Goal: Information Seeking & Learning: Compare options

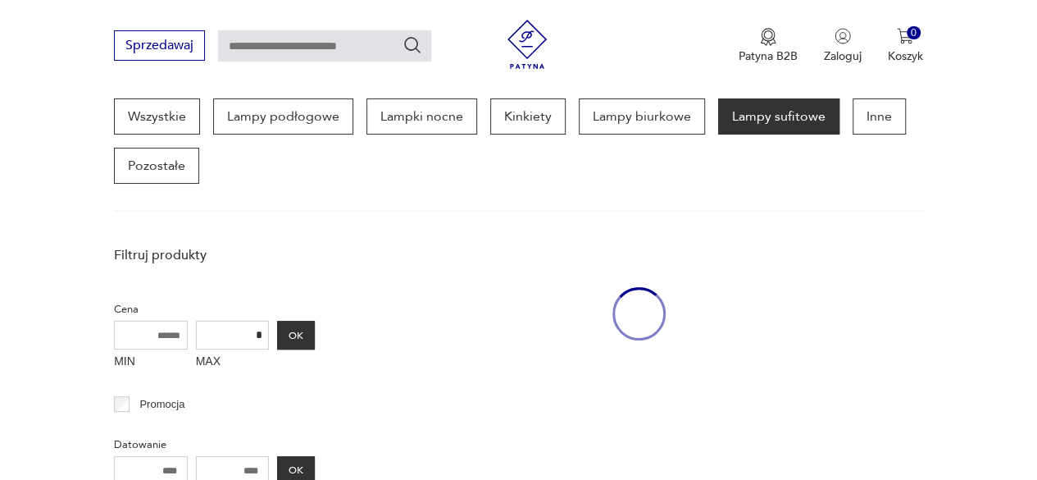
scroll to position [444, 0]
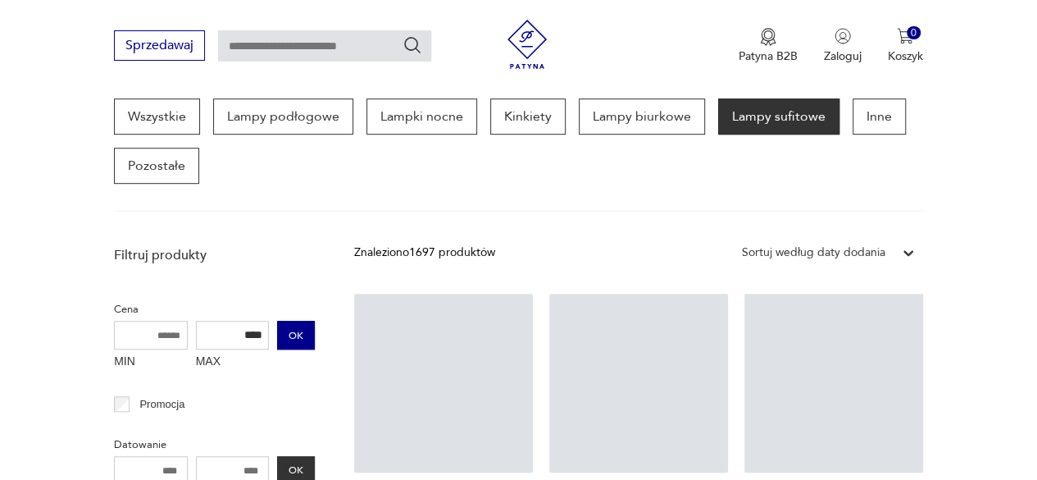
type input "****"
click at [296, 334] on button "OK" at bounding box center [296, 335] width 38 height 29
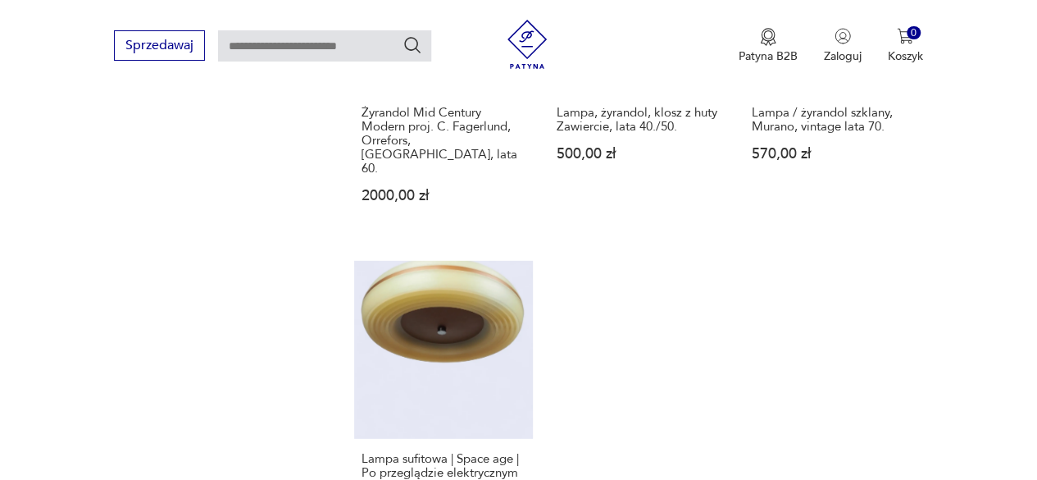
scroll to position [2534, 0]
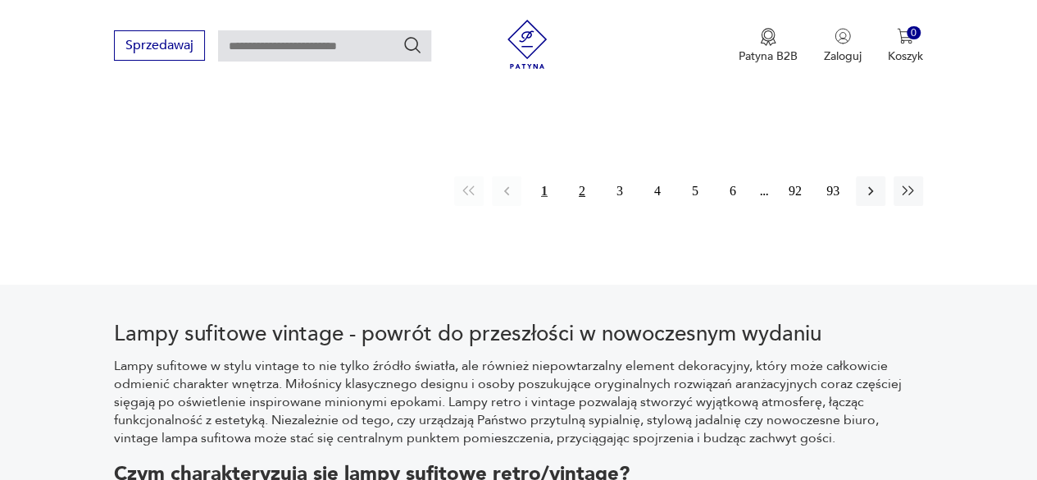
click at [581, 176] on button "2" at bounding box center [582, 191] width 30 height 30
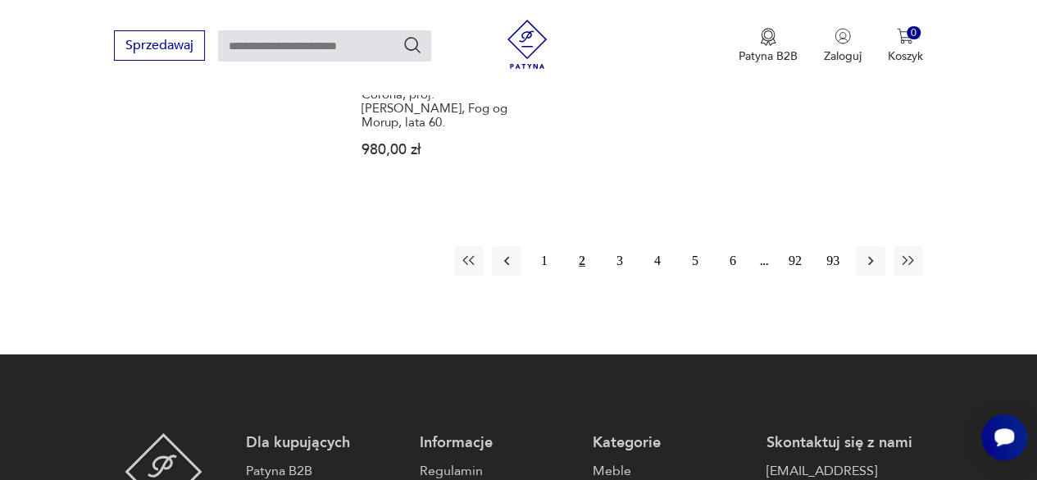
scroll to position [2519, 0]
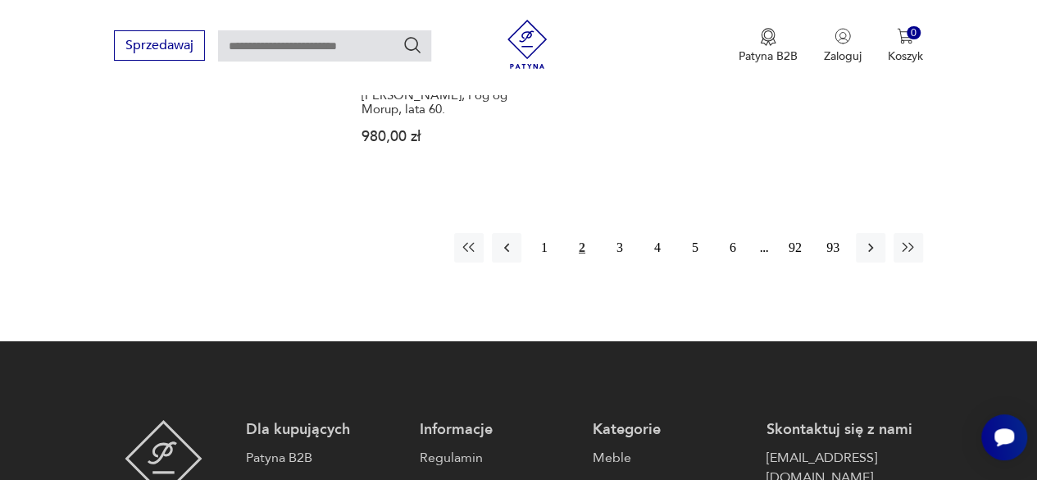
click at [582, 233] on button "2" at bounding box center [582, 248] width 30 height 30
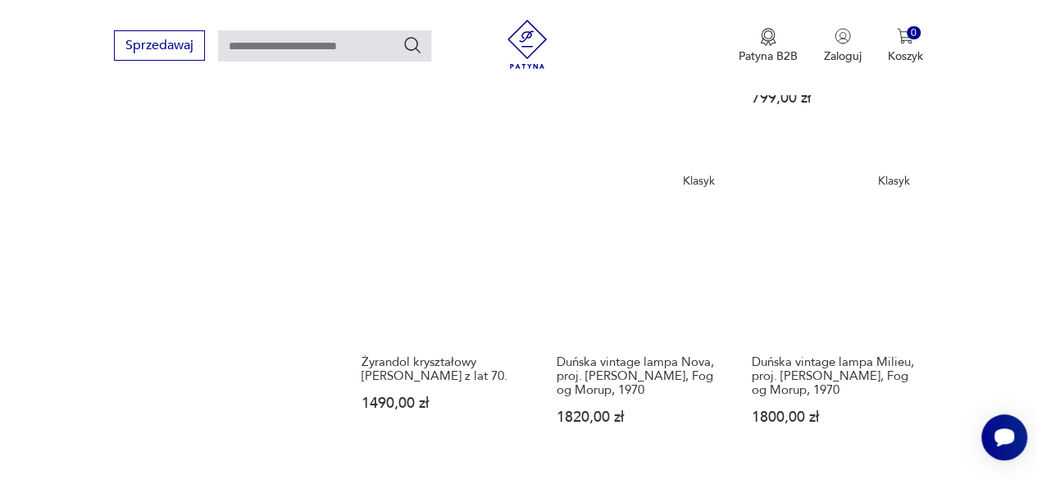
scroll to position [1934, 0]
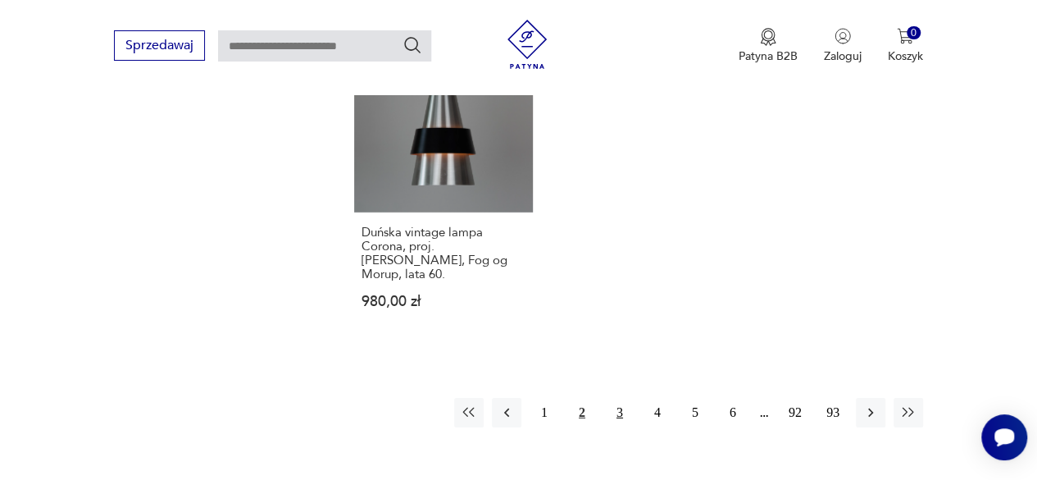
click at [625, 398] on button "3" at bounding box center [620, 413] width 30 height 30
click at [618, 398] on button "3" at bounding box center [620, 413] width 30 height 30
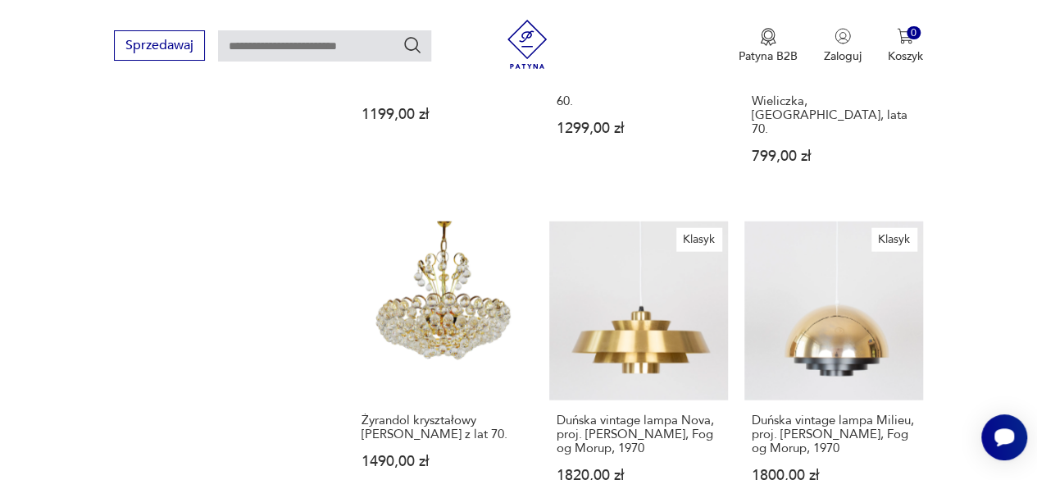
scroll to position [1836, 0]
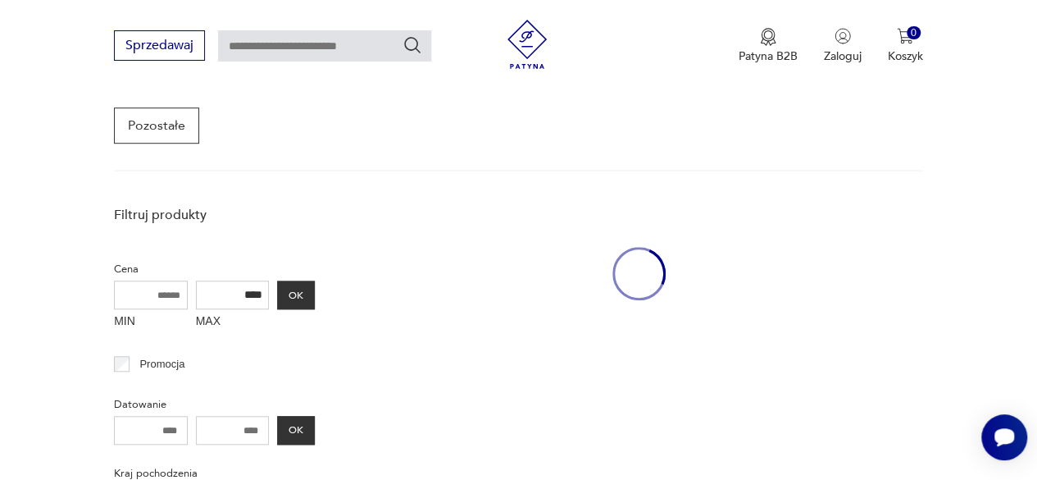
scroll to position [435, 0]
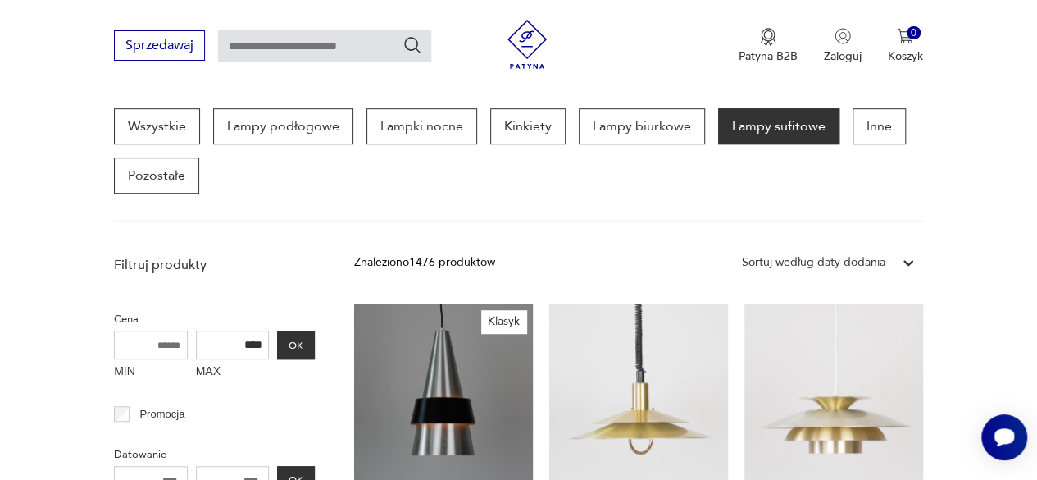
click at [354, 46] on input "text" at bounding box center [324, 45] width 213 height 31
type input "**********"
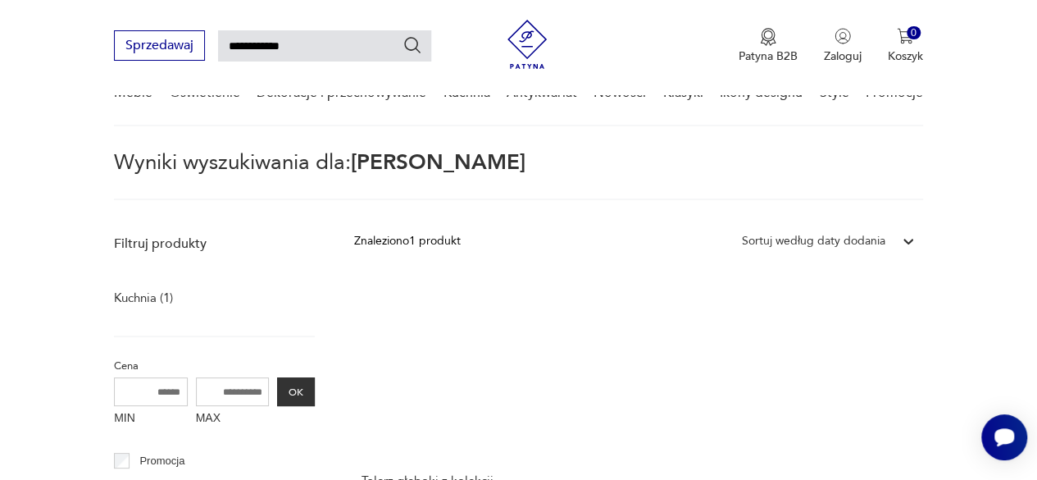
scroll to position [59, 0]
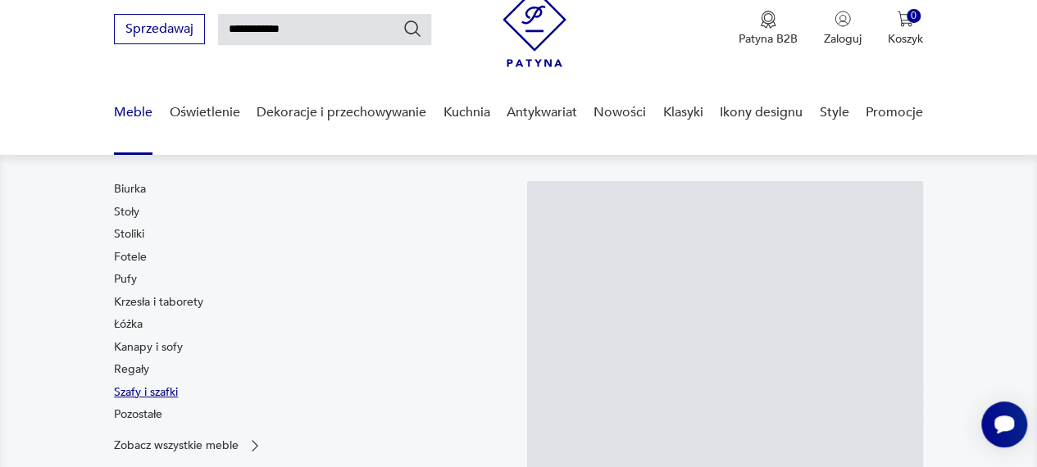
click at [127, 396] on link "Szafy i szafki" at bounding box center [146, 393] width 64 height 16
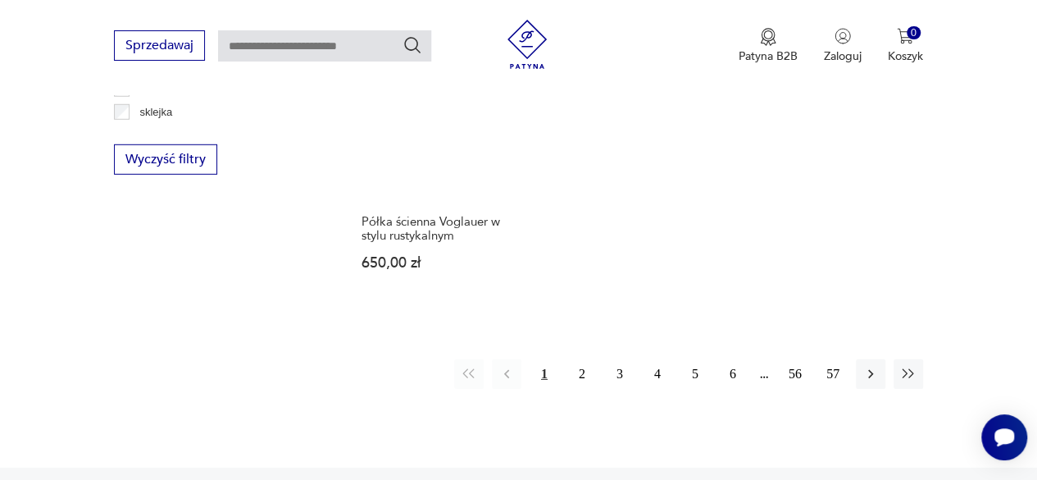
scroll to position [2338, 0]
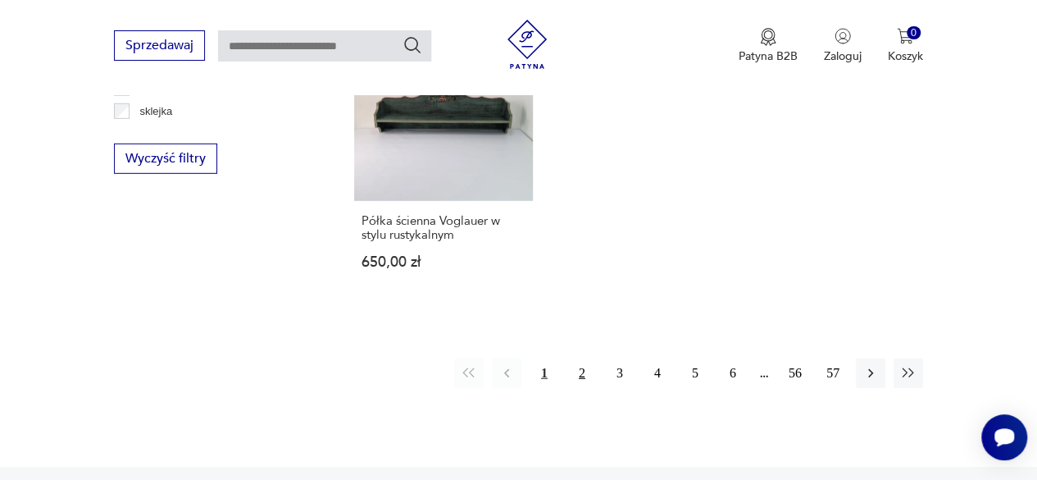
click at [585, 358] on button "2" at bounding box center [582, 373] width 30 height 30
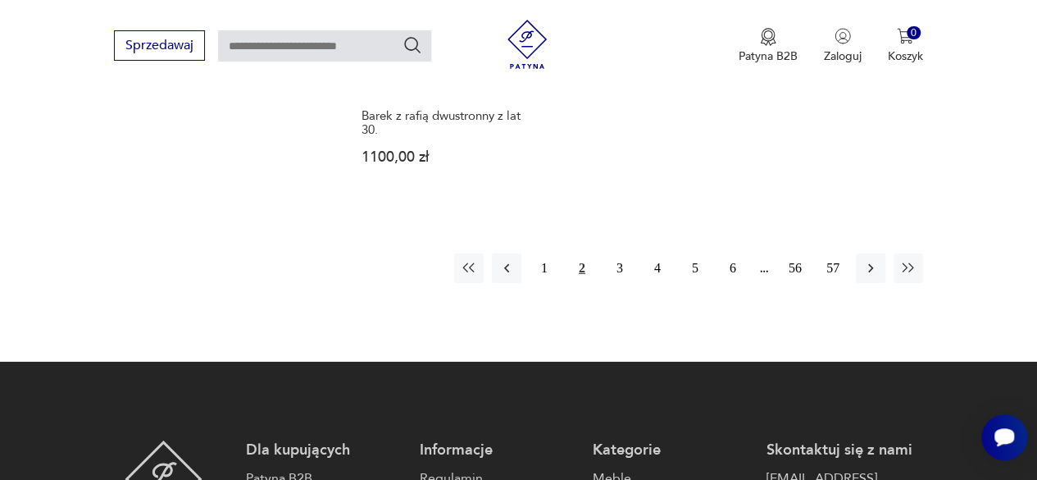
scroll to position [2488, 0]
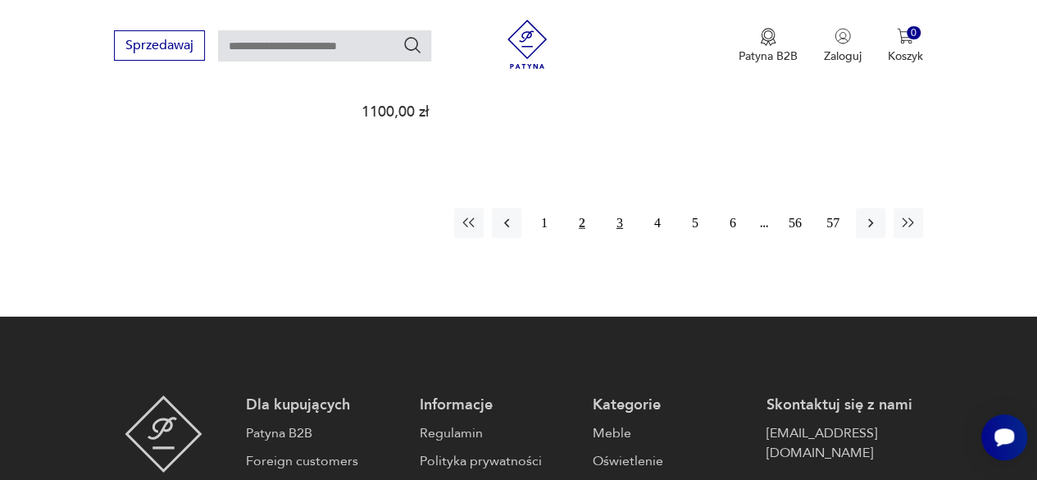
click at [620, 225] on button "3" at bounding box center [620, 223] width 30 height 30
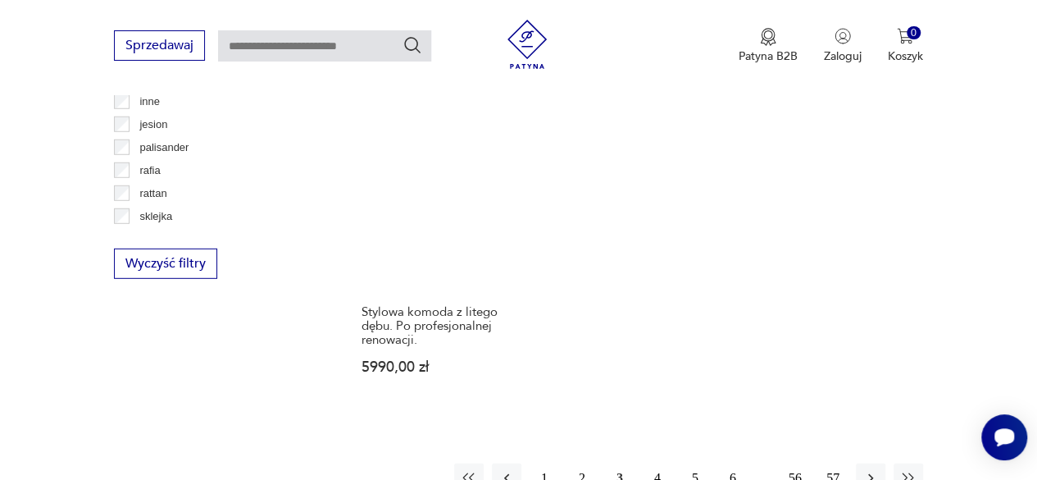
scroll to position [2278, 0]
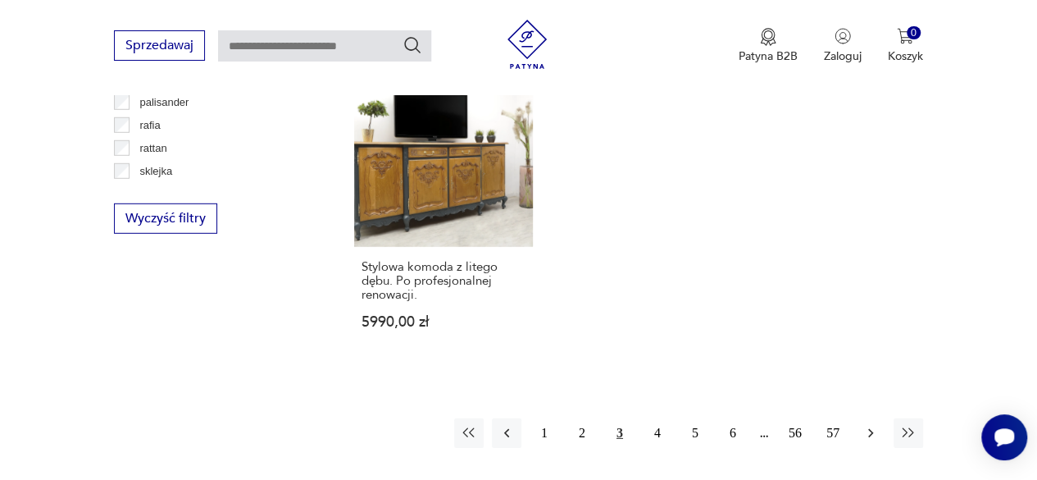
click at [871, 429] on icon "button" at bounding box center [870, 433] width 5 height 9
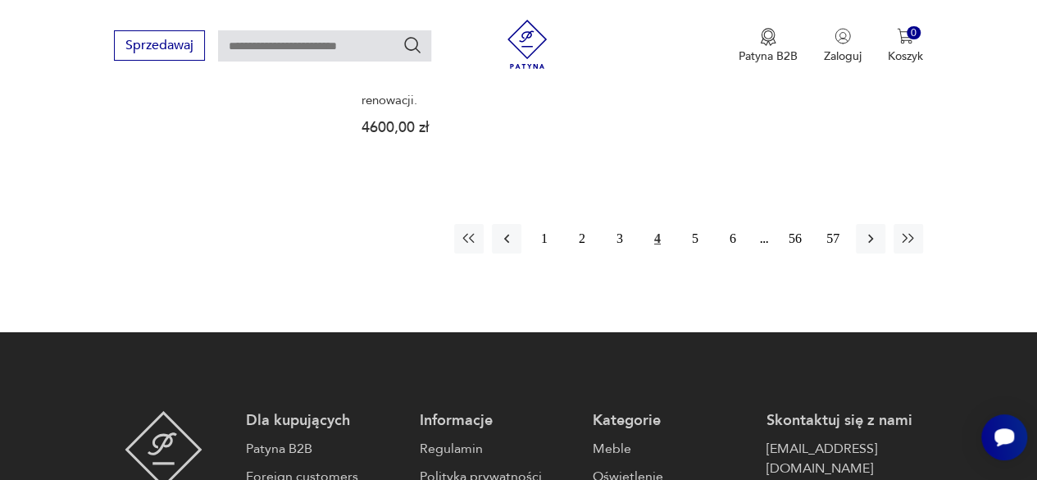
scroll to position [2547, 0]
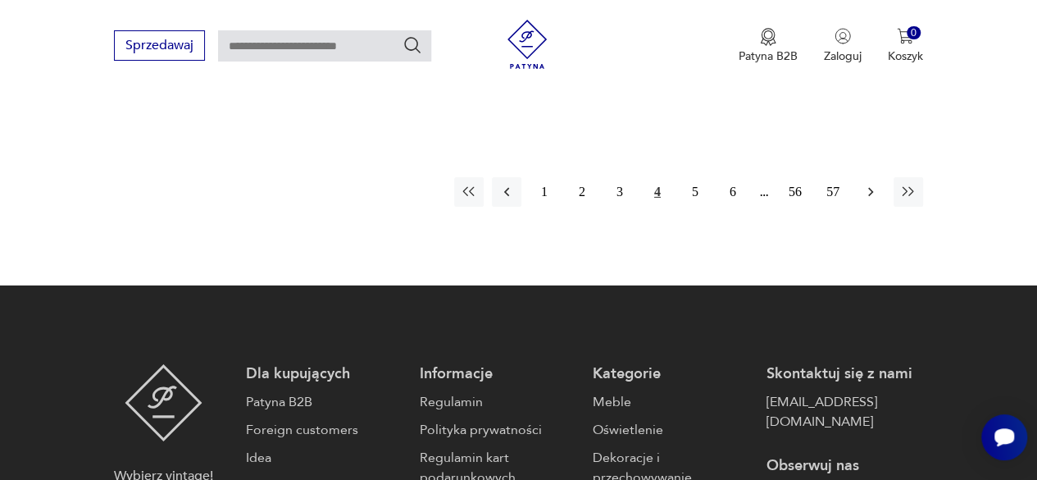
click at [872, 184] on icon "button" at bounding box center [871, 192] width 16 height 16
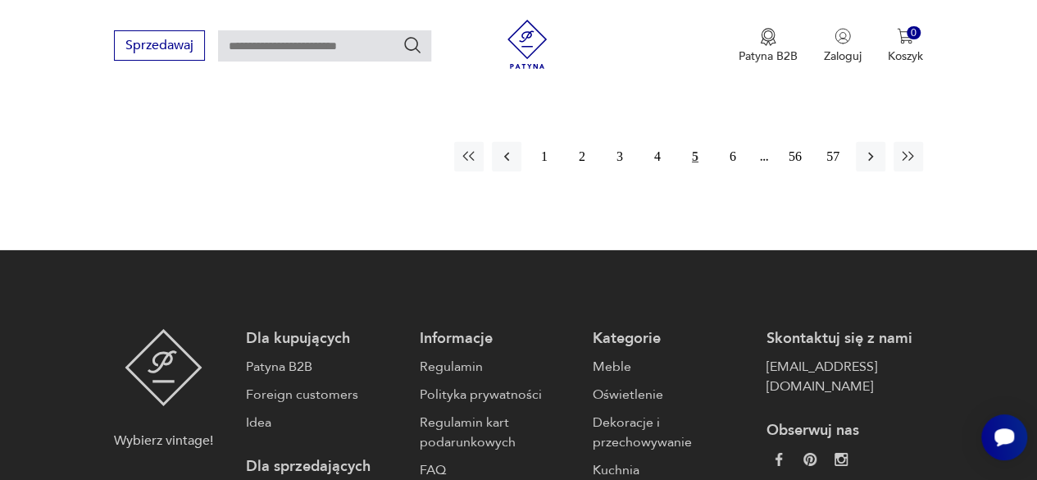
scroll to position [2599, 0]
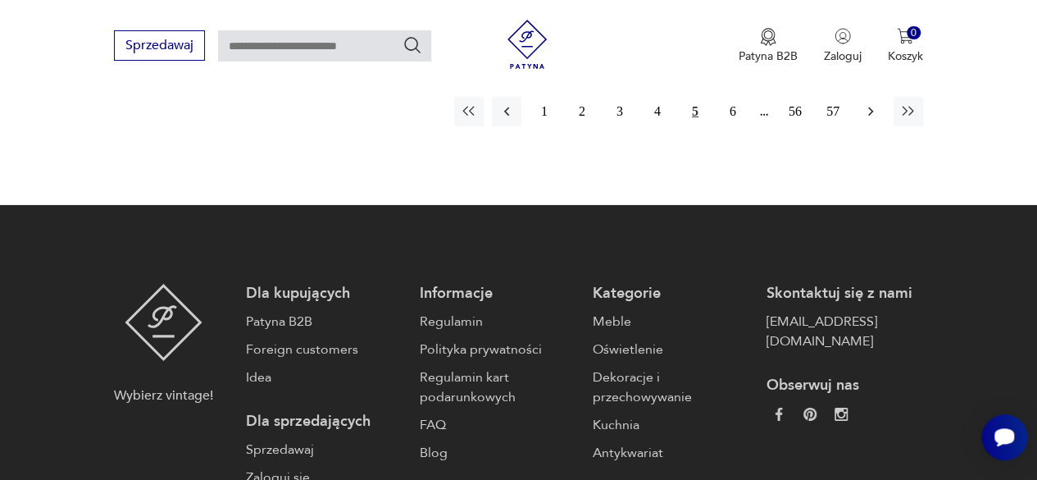
click at [874, 111] on icon "button" at bounding box center [871, 111] width 16 height 16
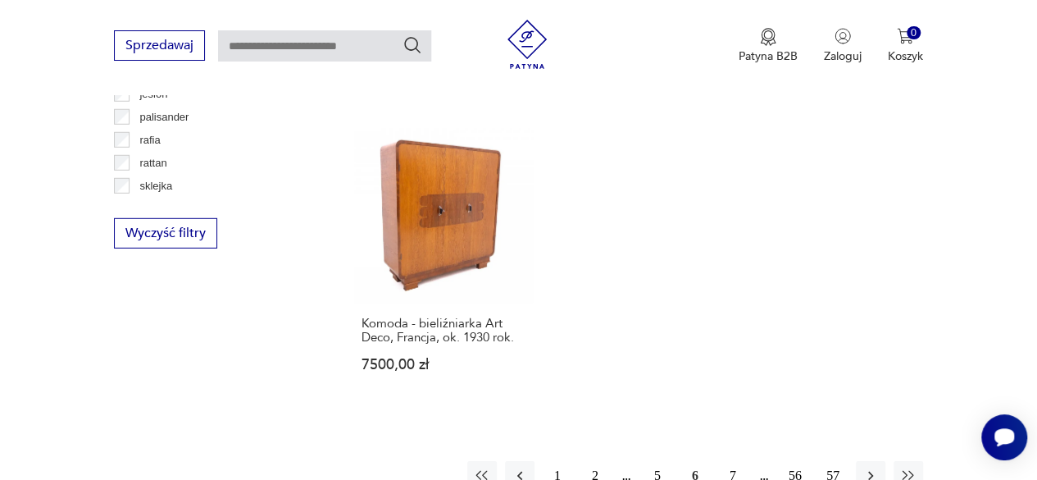
scroll to position [2291, 0]
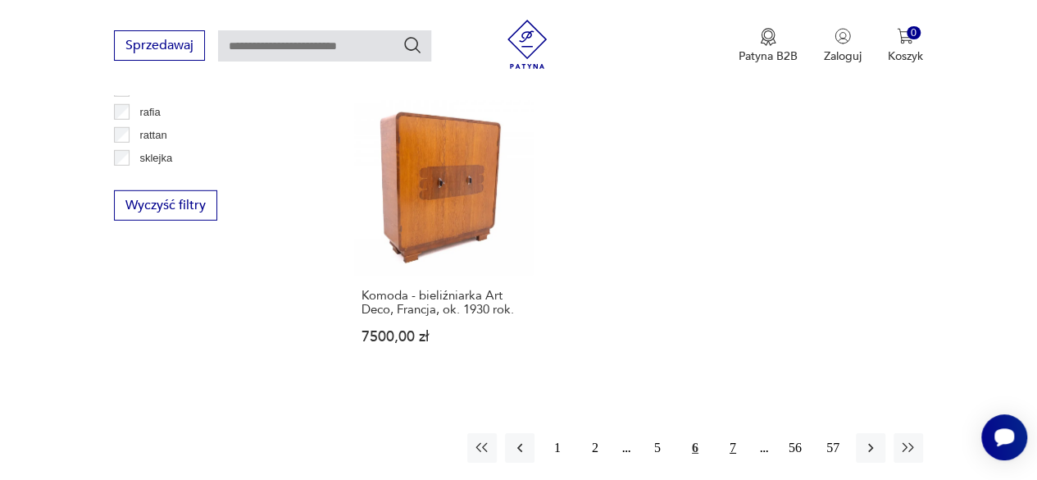
click at [730, 433] on button "7" at bounding box center [733, 448] width 30 height 30
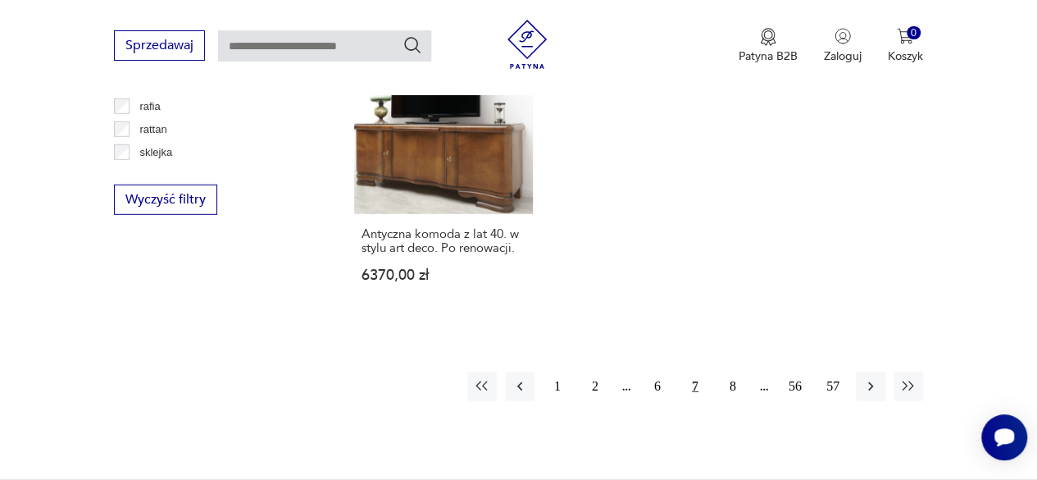
scroll to position [2297, 0]
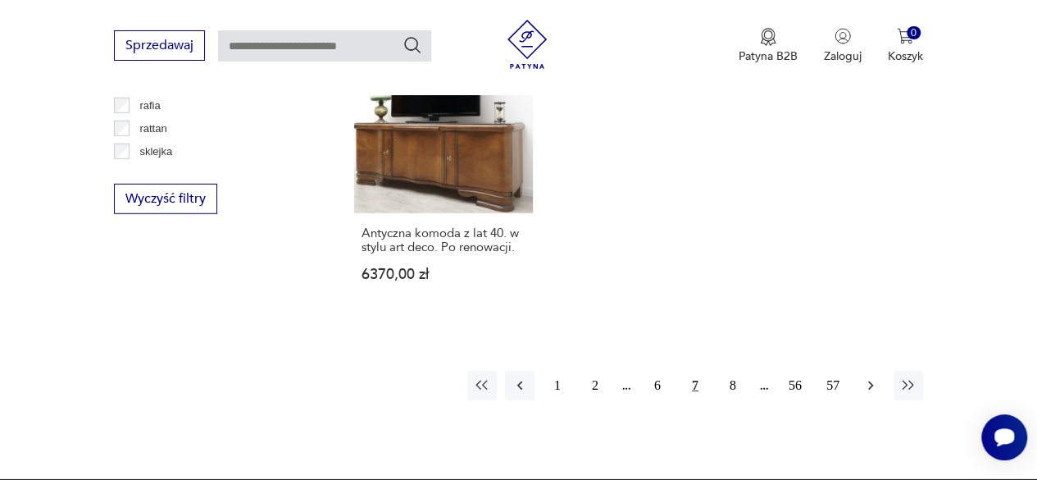
click at [866, 386] on icon "button" at bounding box center [871, 385] width 16 height 16
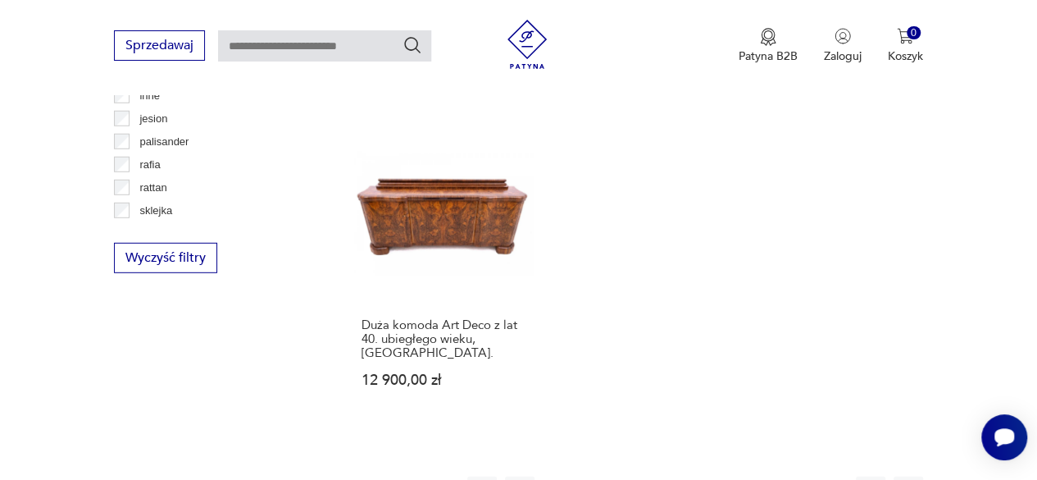
scroll to position [2271, 0]
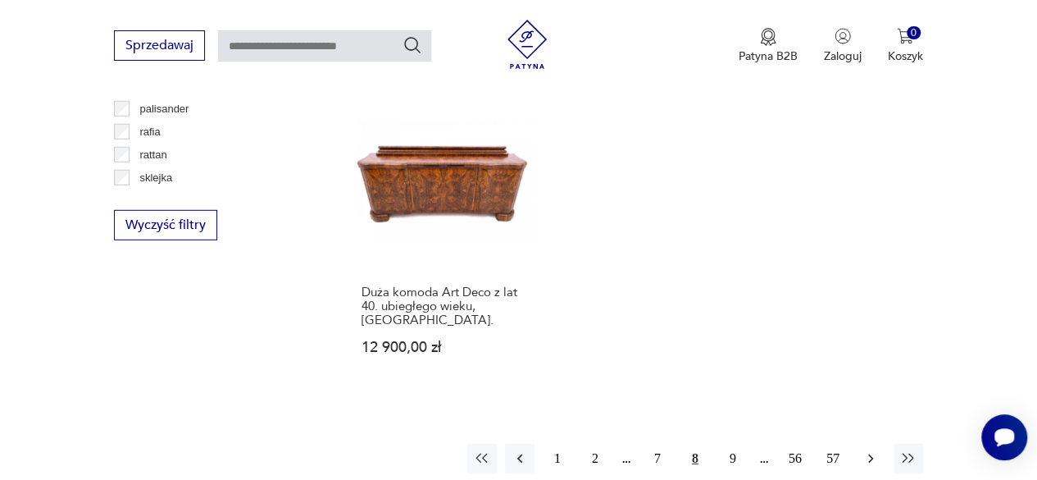
click at [873, 450] on icon "button" at bounding box center [871, 458] width 16 height 16
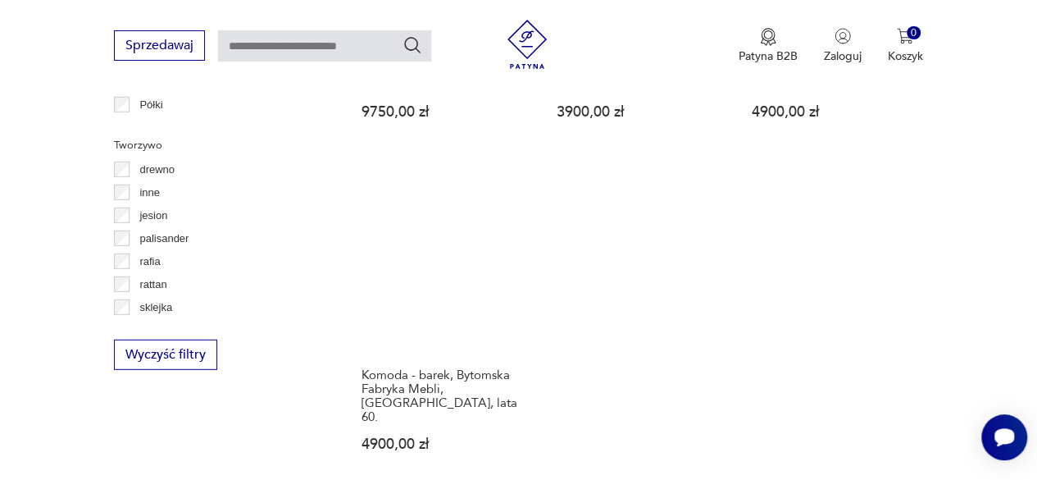
scroll to position [2238, 0]
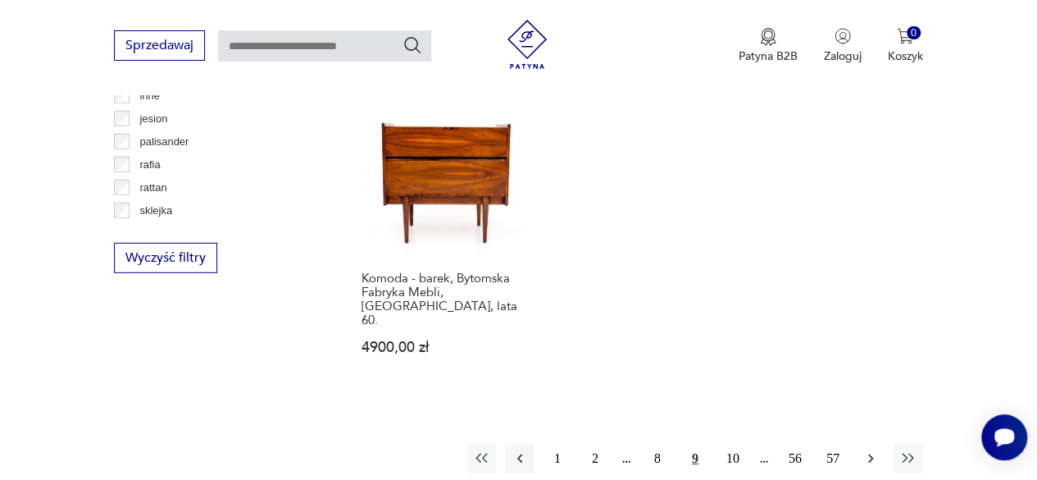
click at [872, 450] on icon "button" at bounding box center [871, 458] width 16 height 16
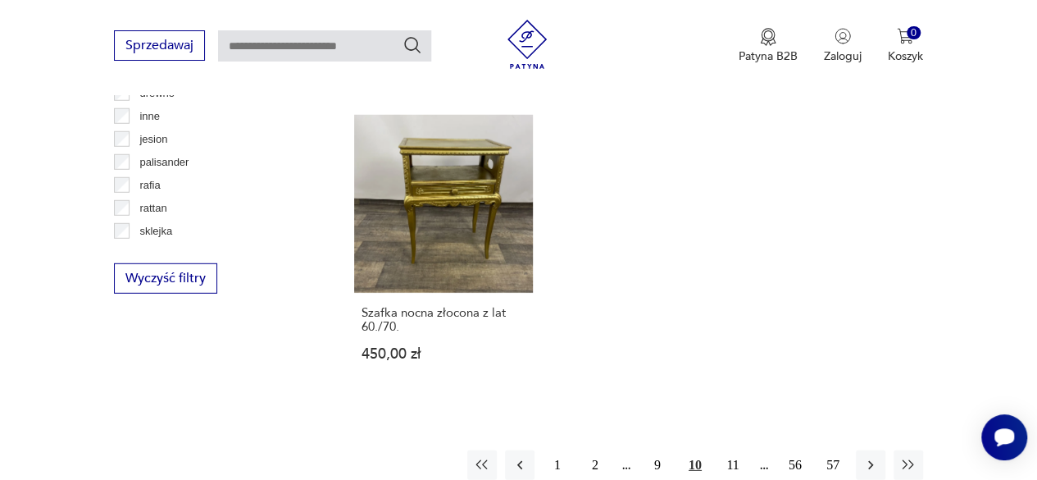
scroll to position [2238, 0]
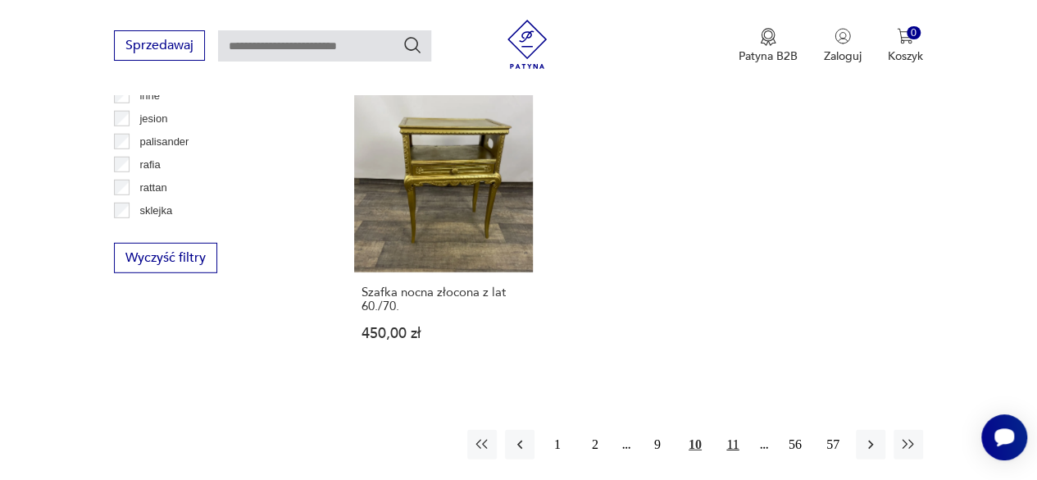
click at [731, 430] on button "11" at bounding box center [733, 445] width 30 height 30
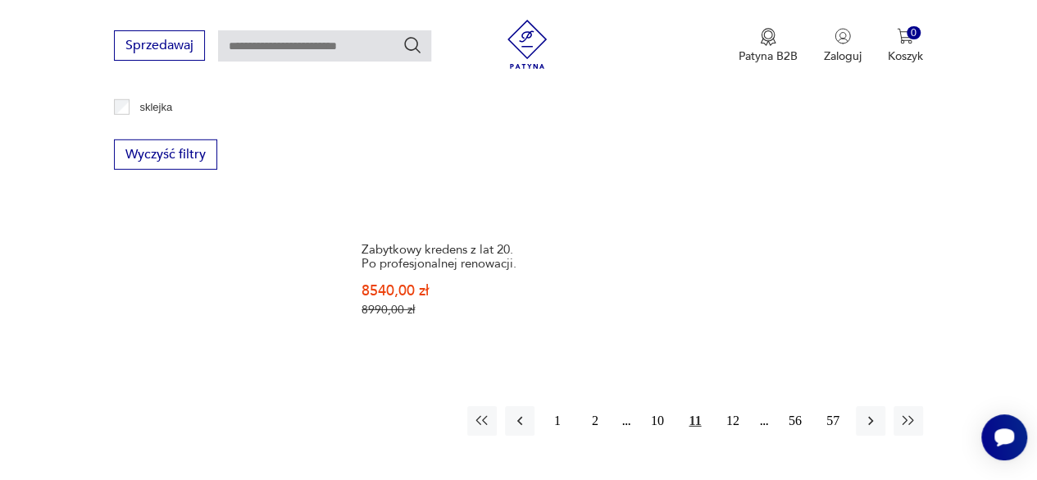
scroll to position [2370, 0]
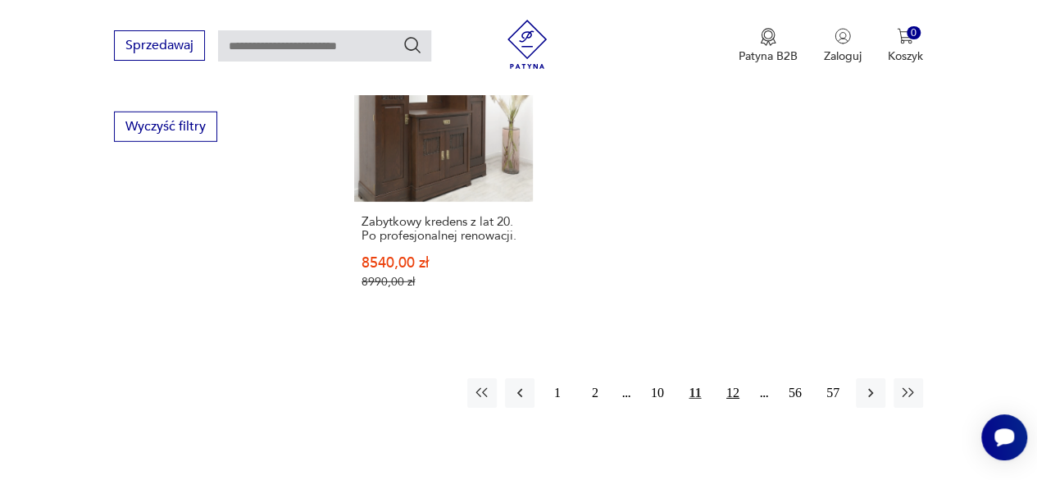
click at [730, 378] on button "12" at bounding box center [733, 393] width 30 height 30
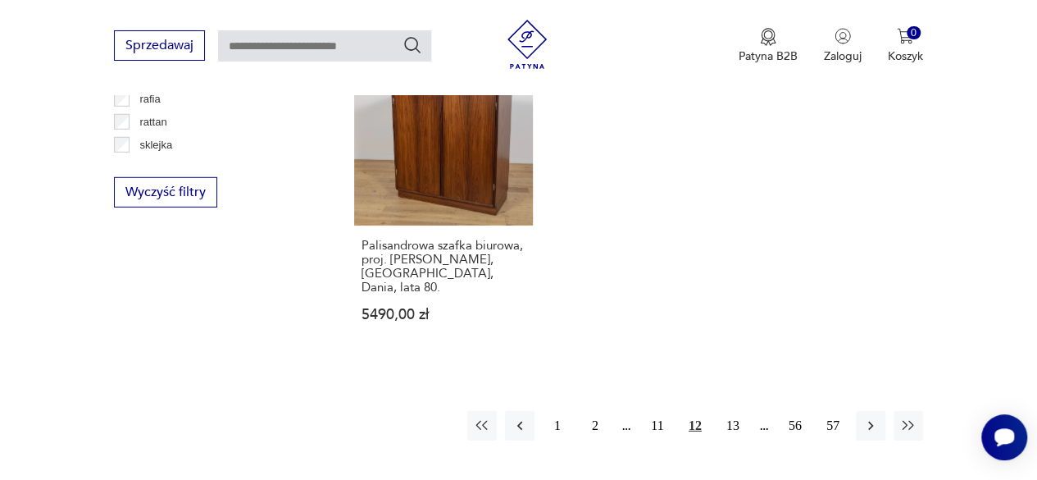
scroll to position [2337, 0]
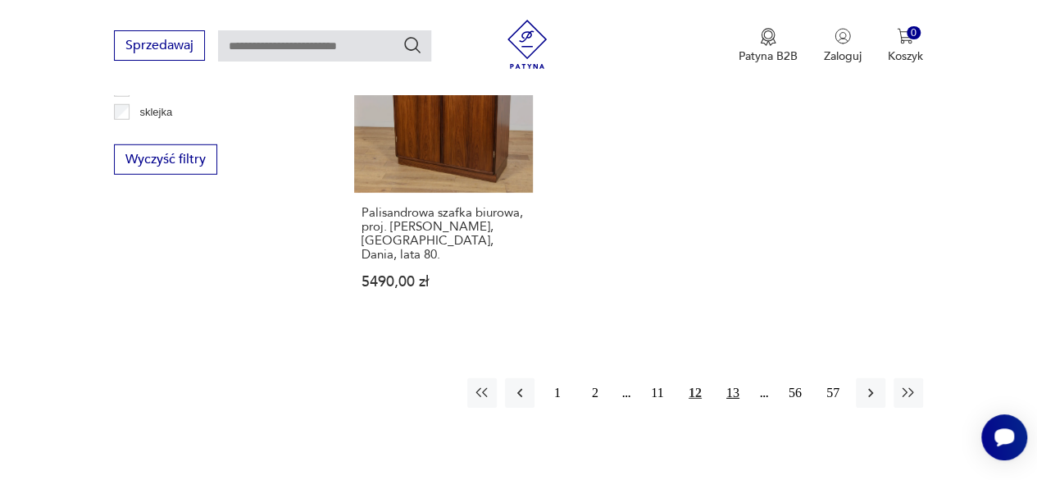
click at [740, 378] on button "13" at bounding box center [733, 393] width 30 height 30
click at [739, 378] on button "14" at bounding box center [733, 393] width 30 height 30
click at [730, 378] on button "15" at bounding box center [733, 393] width 30 height 30
click at [658, 378] on button "14" at bounding box center [658, 393] width 30 height 30
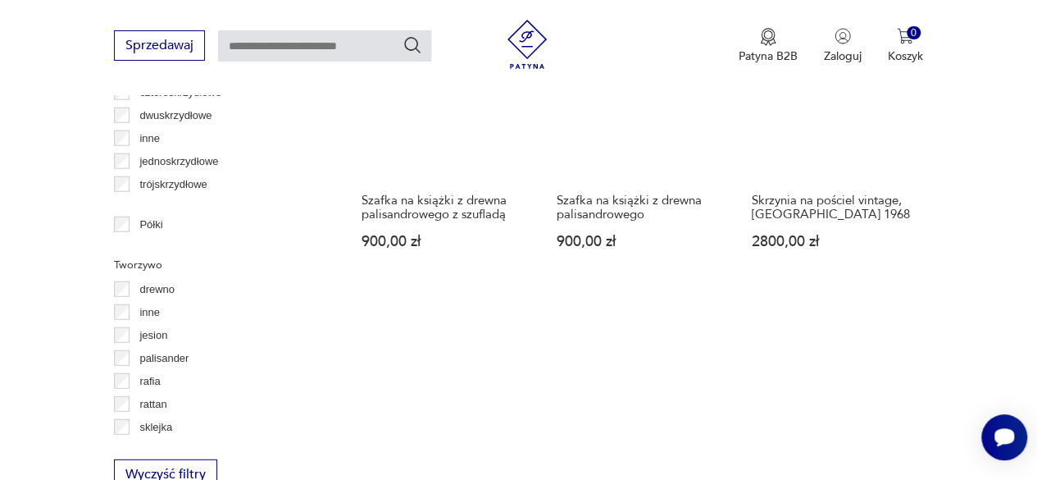
scroll to position [2442, 0]
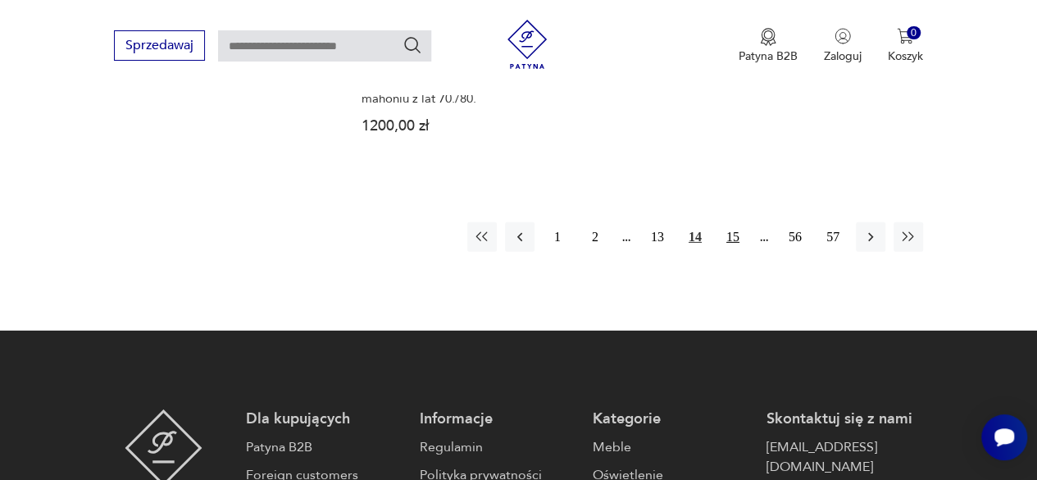
click at [732, 240] on button "15" at bounding box center [733, 237] width 30 height 30
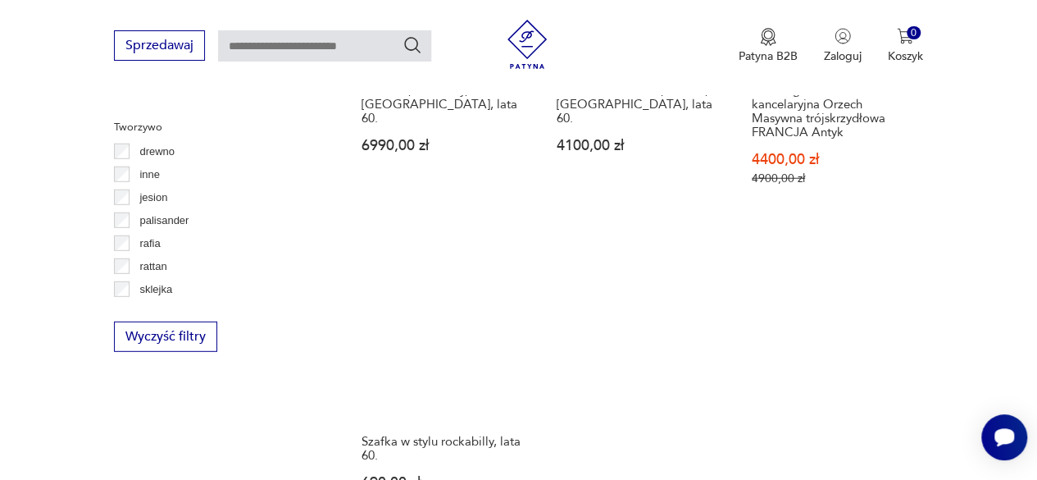
scroll to position [2580, 0]
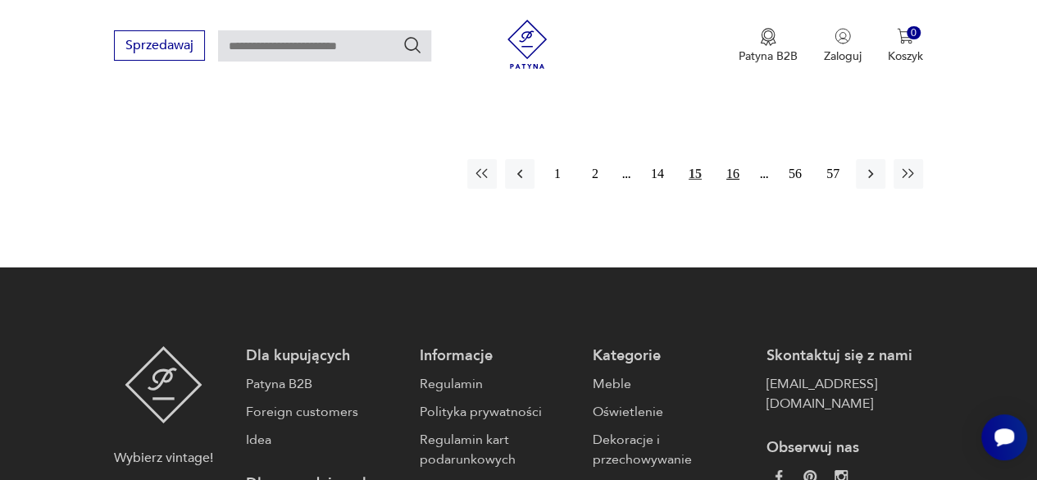
click at [731, 159] on button "16" at bounding box center [733, 174] width 30 height 30
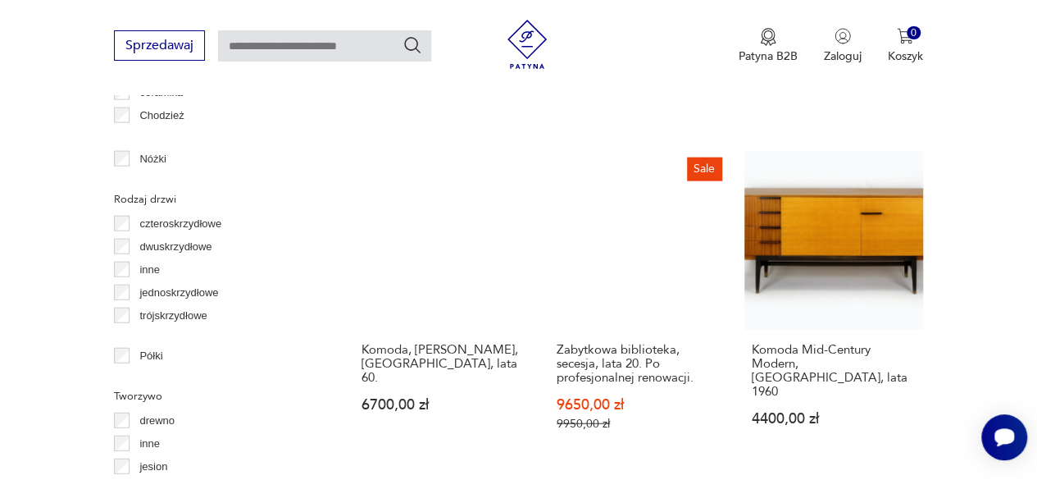
scroll to position [2311, 0]
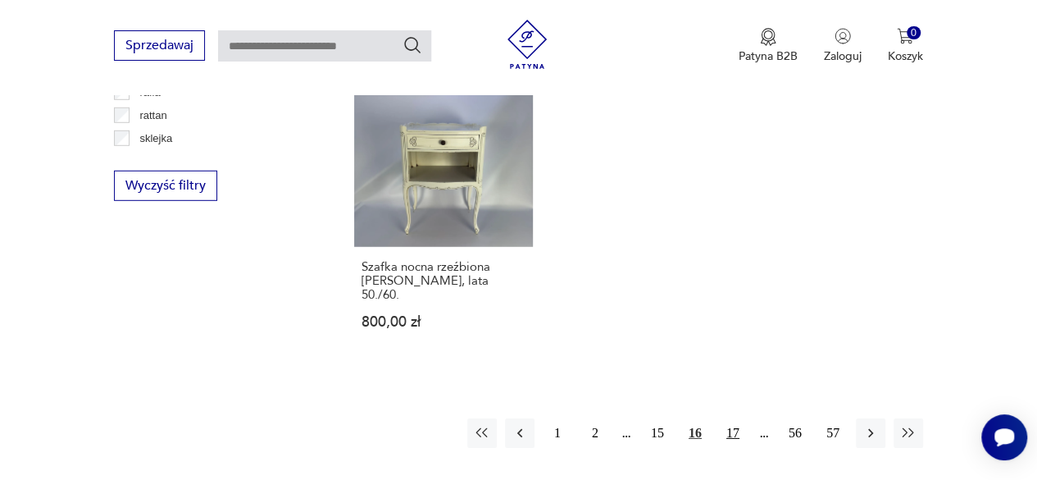
click at [731, 418] on button "17" at bounding box center [733, 433] width 30 height 30
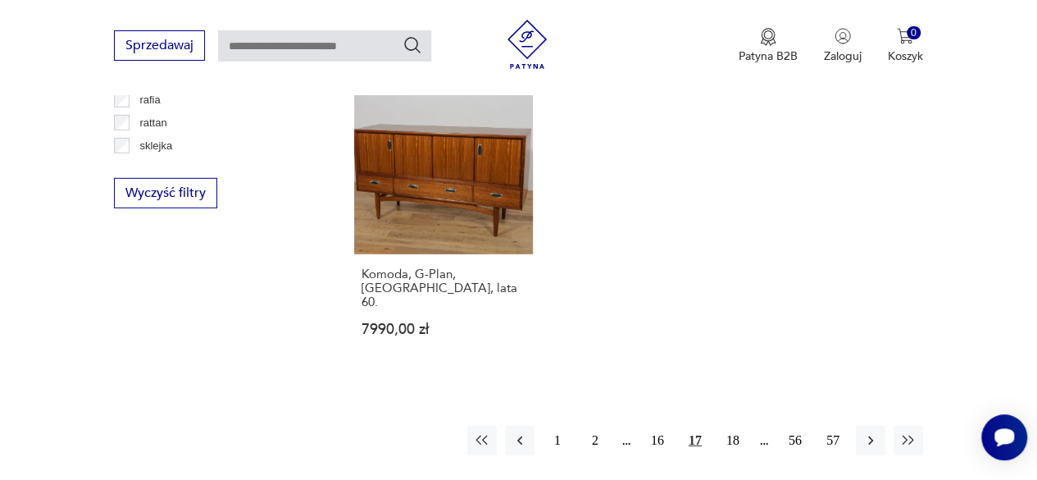
scroll to position [2271, 0]
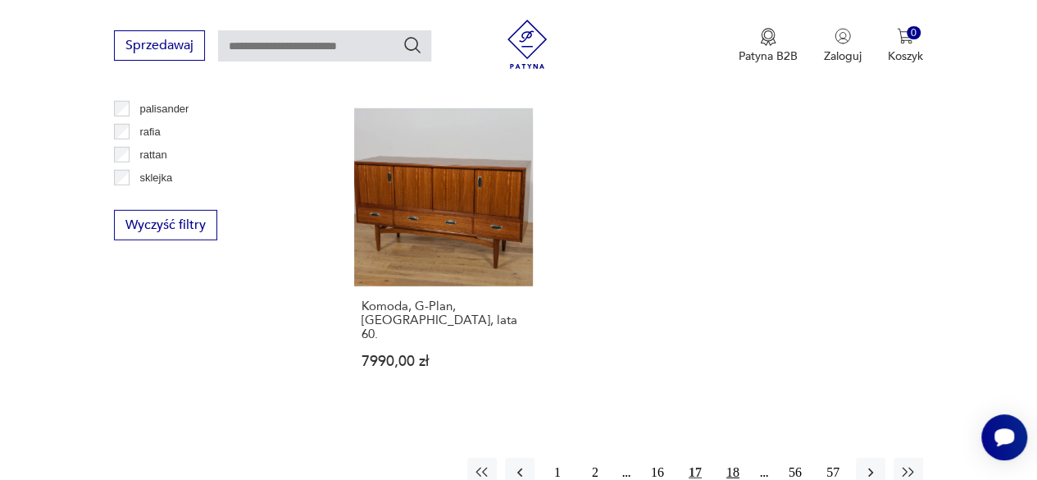
click at [731, 458] on button "18" at bounding box center [733, 473] width 30 height 30
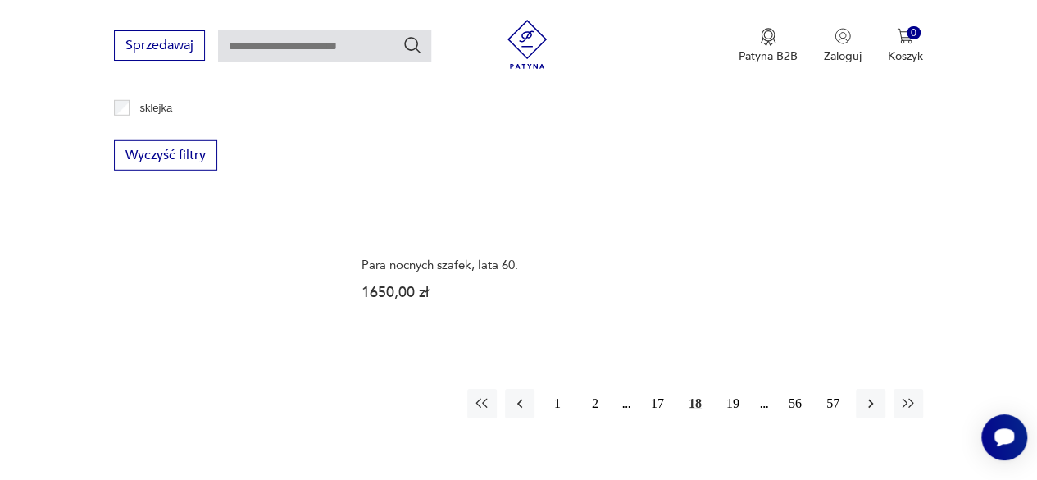
scroll to position [2383, 0]
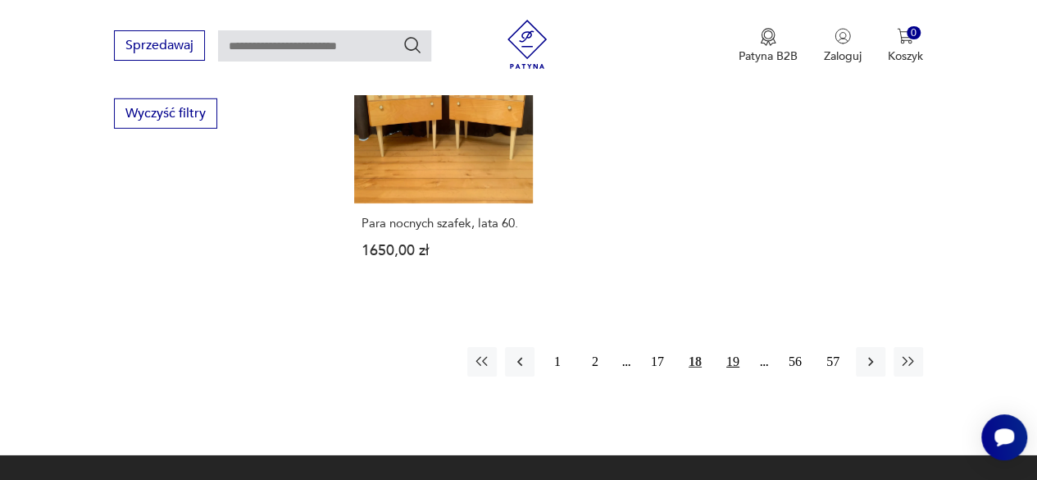
click at [728, 347] on button "19" at bounding box center [733, 362] width 30 height 30
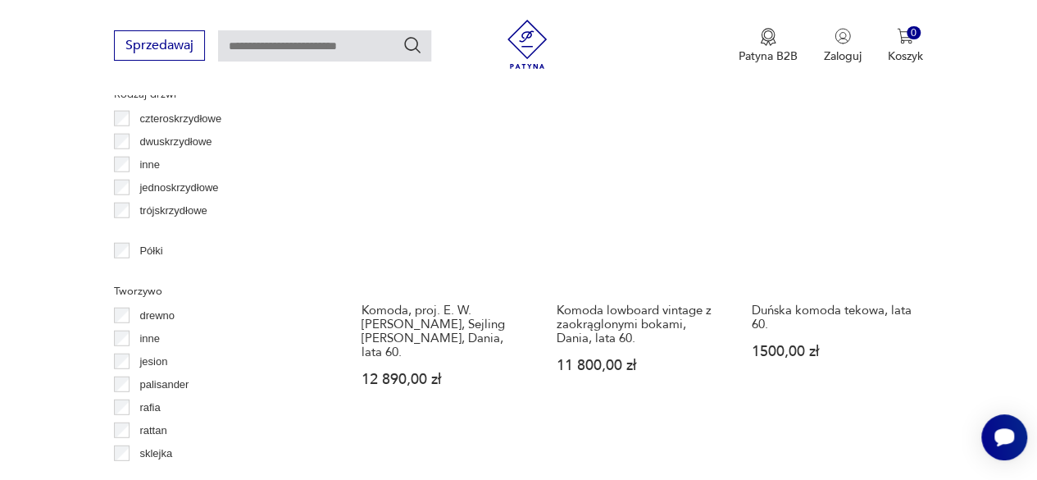
scroll to position [2416, 0]
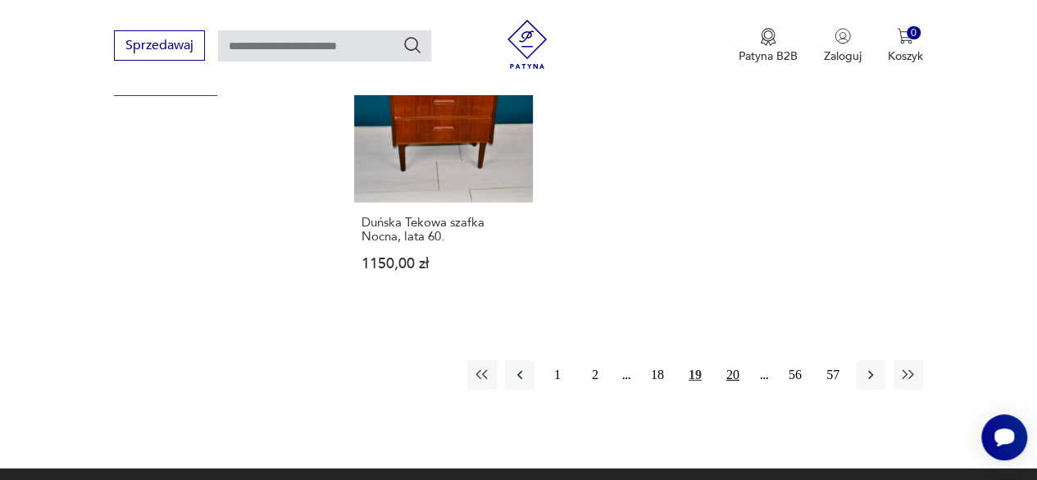
click at [731, 360] on button "20" at bounding box center [733, 375] width 30 height 30
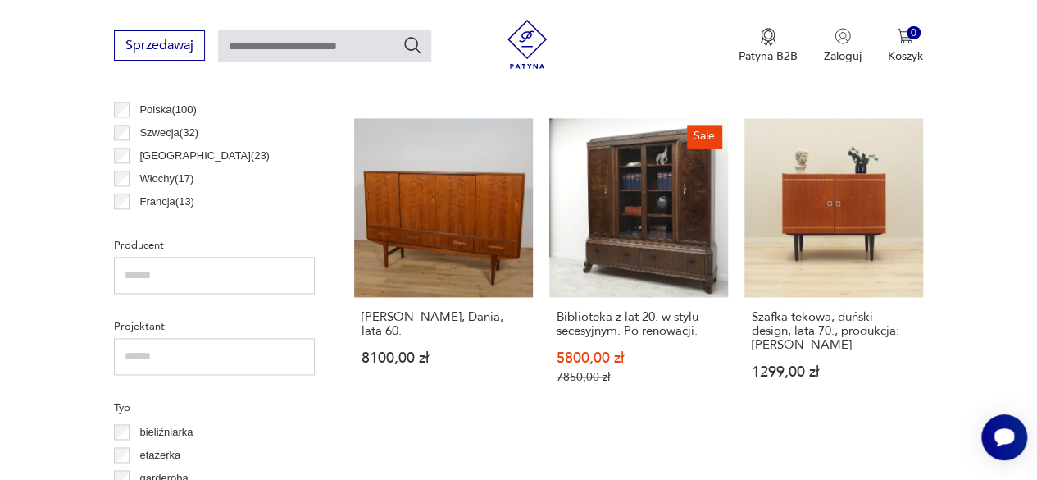
scroll to position [959, 0]
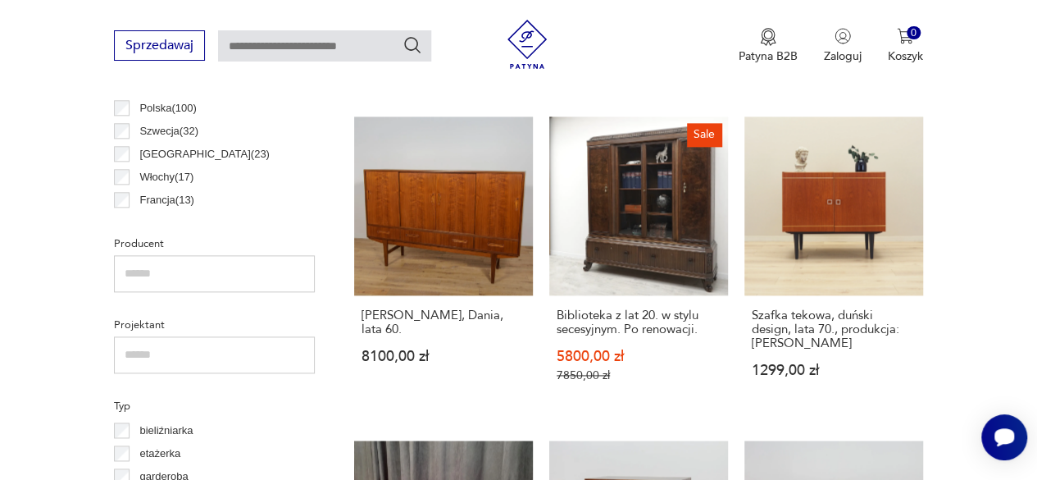
drag, startPoint x: 429, startPoint y: 304, endPoint x: 984, endPoint y: 181, distance: 568.6
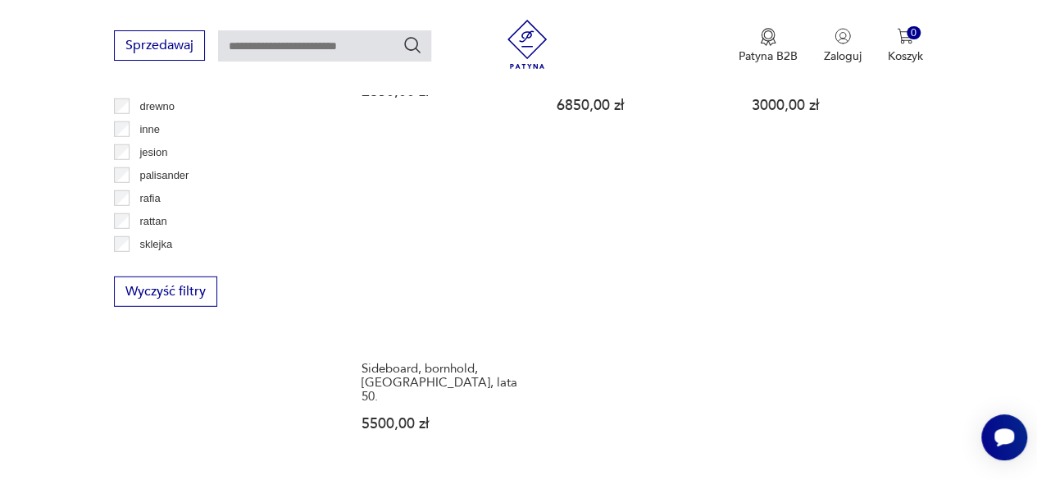
scroll to position [2219, 0]
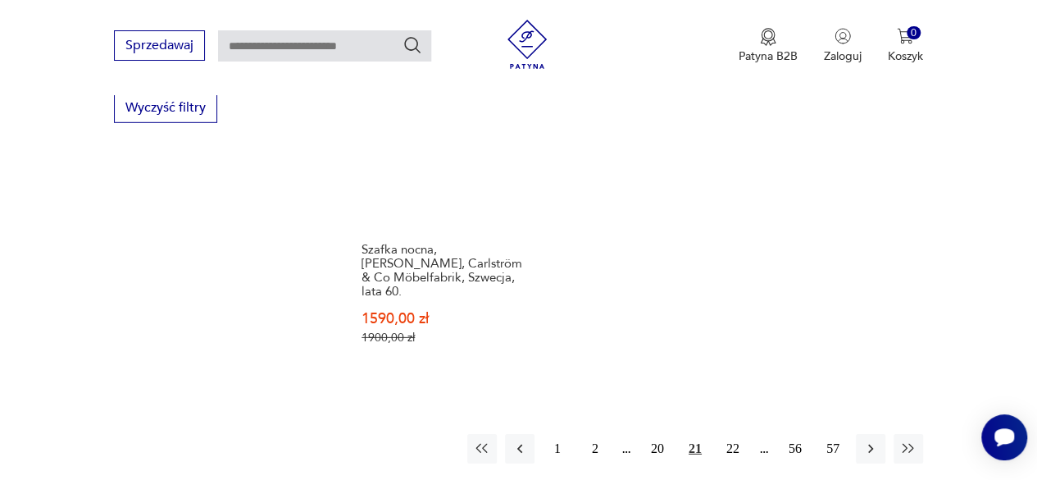
scroll to position [2409, 0]
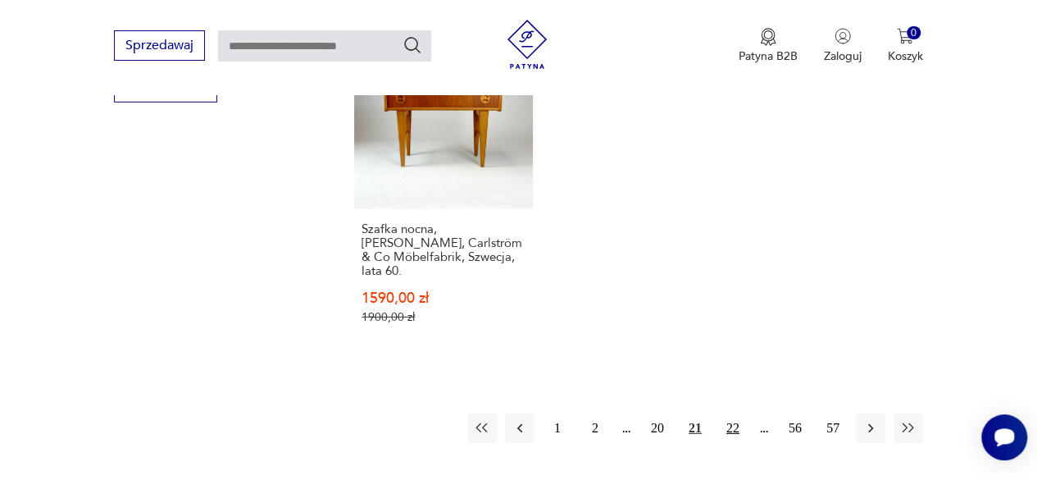
click at [736, 413] on button "22" at bounding box center [733, 428] width 30 height 30
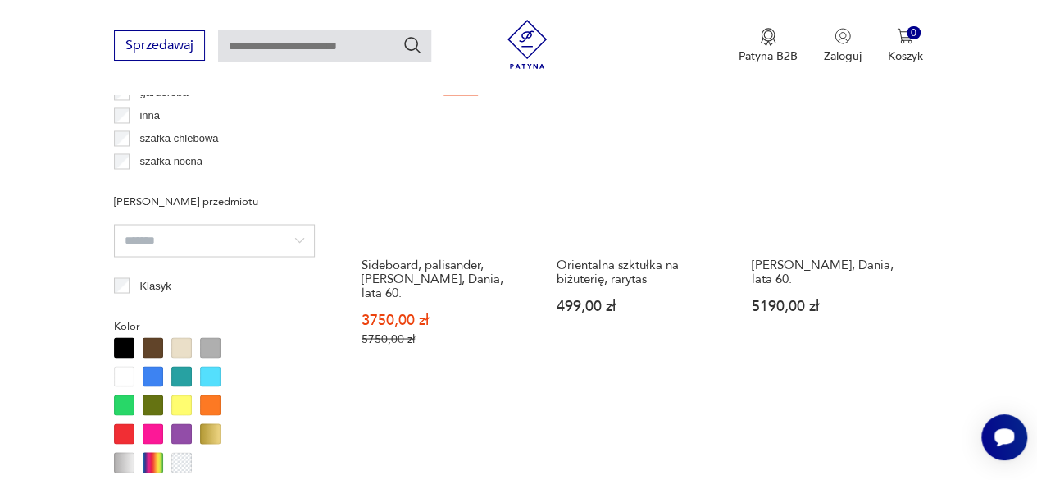
scroll to position [1340, 0]
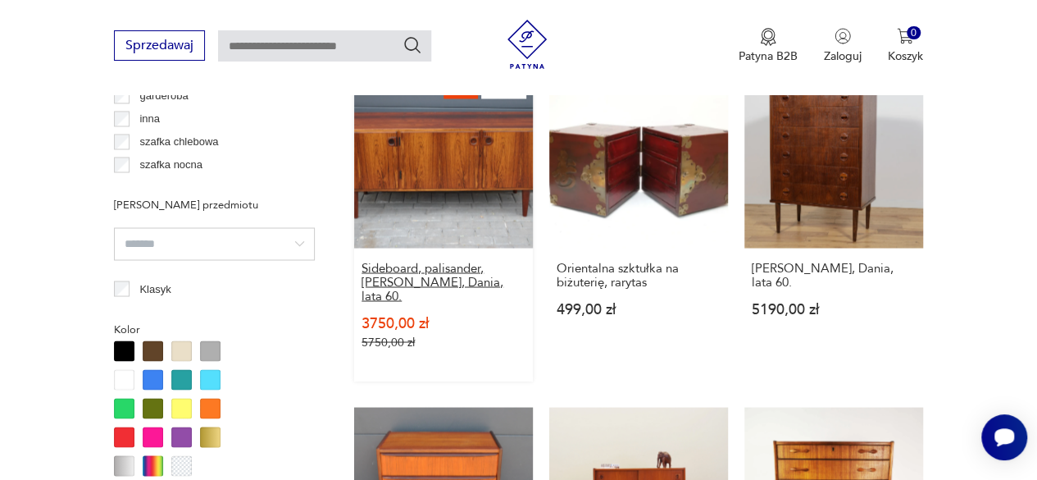
click at [436, 280] on h3 "Sideboard, palisander, Svend Ellekjaer, Dania, lata 60." at bounding box center [444, 282] width 164 height 42
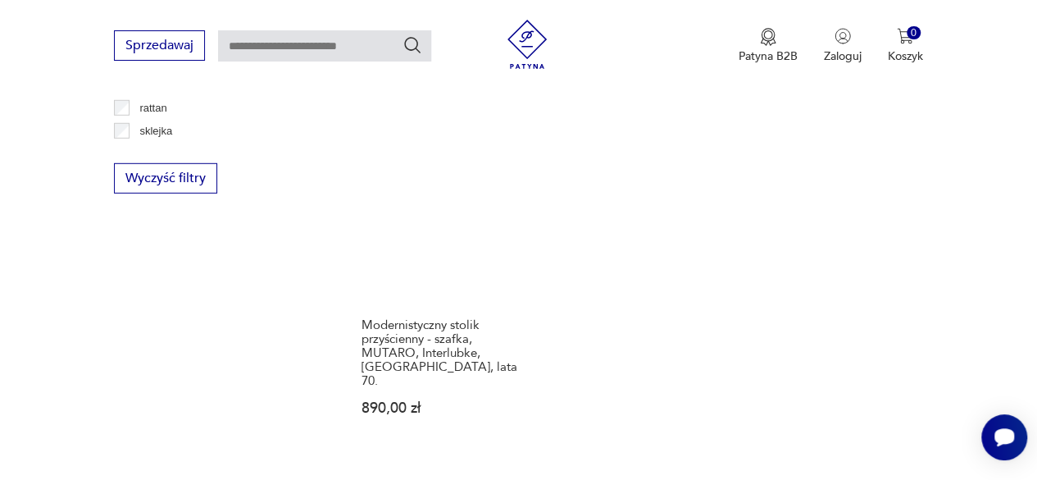
scroll to position [2331, 0]
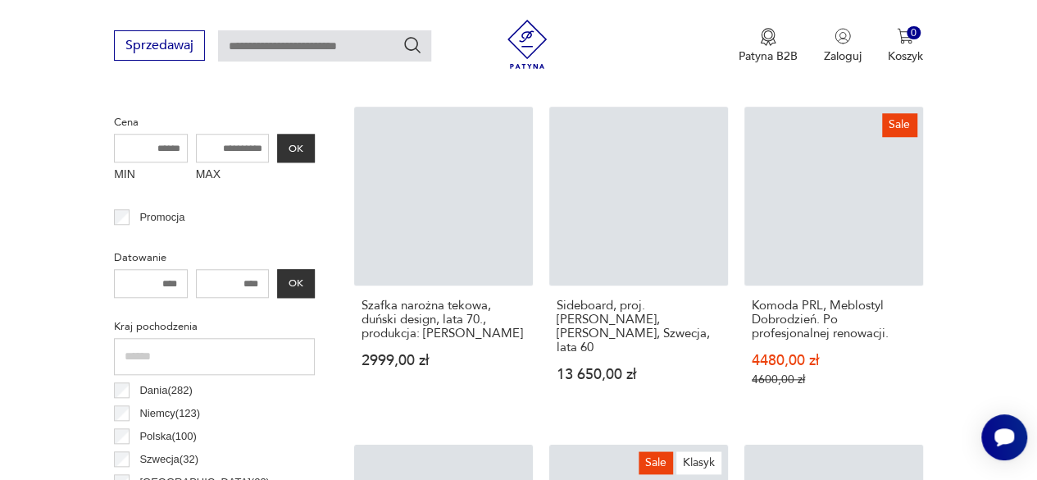
scroll to position [664, 0]
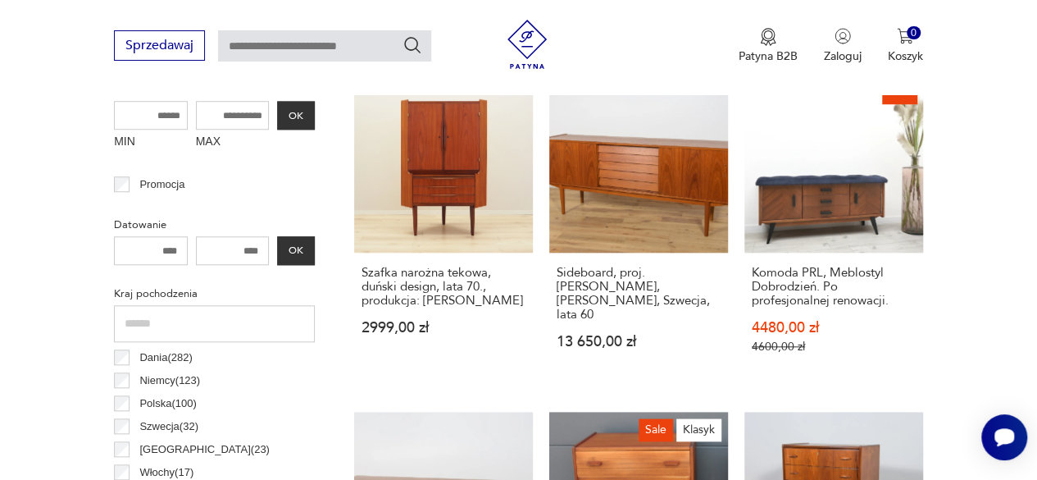
drag, startPoint x: 622, startPoint y: 285, endPoint x: 1016, endPoint y: 209, distance: 401.7
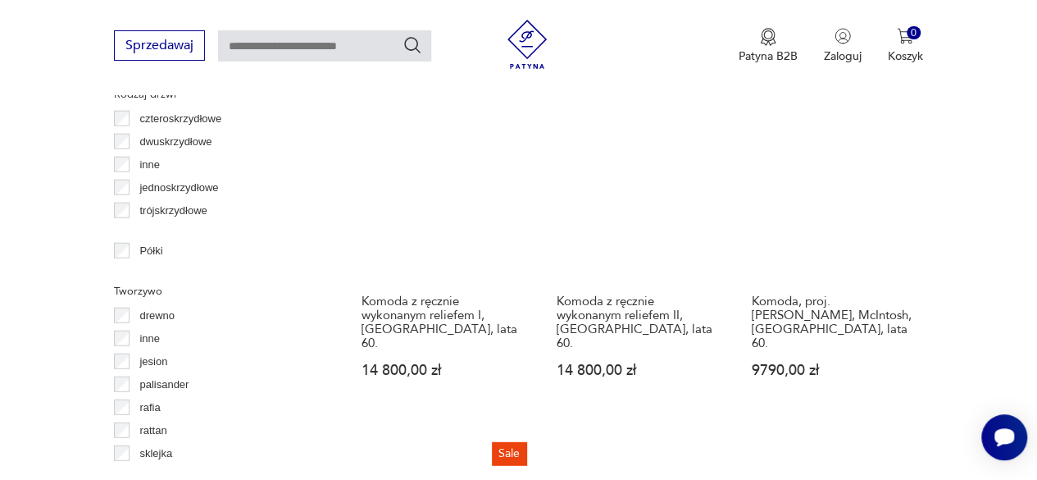
scroll to position [2416, 0]
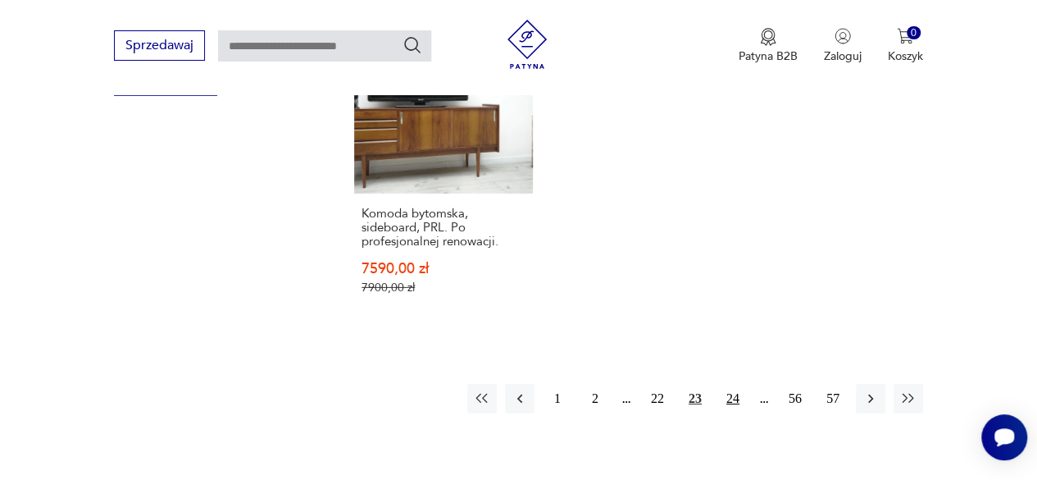
click at [734, 384] on button "24" at bounding box center [733, 399] width 30 height 30
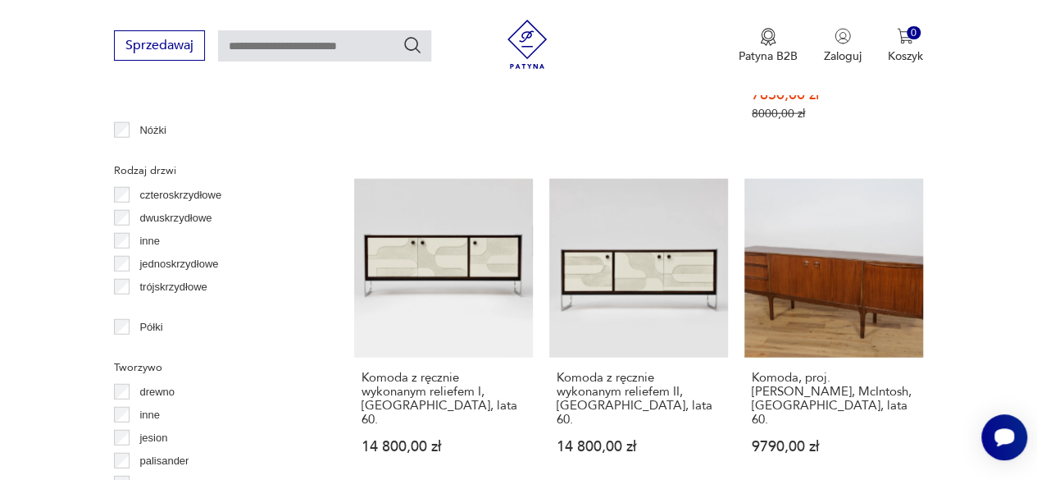
scroll to position [1576, 0]
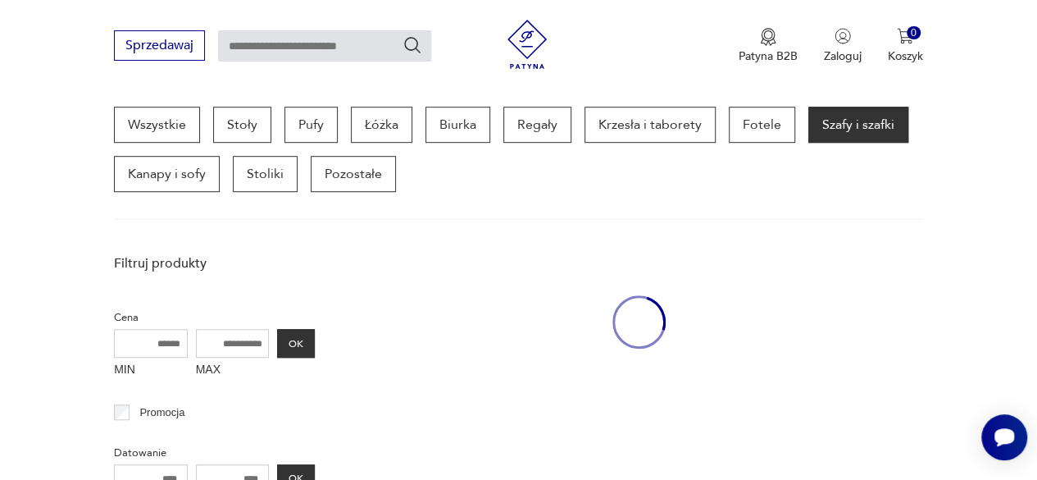
scroll to position [435, 0]
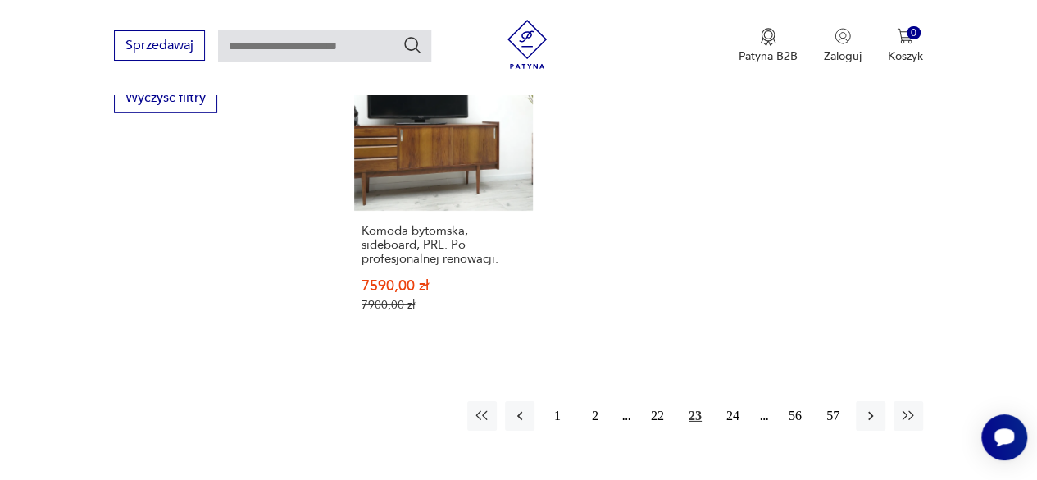
scroll to position [2416, 0]
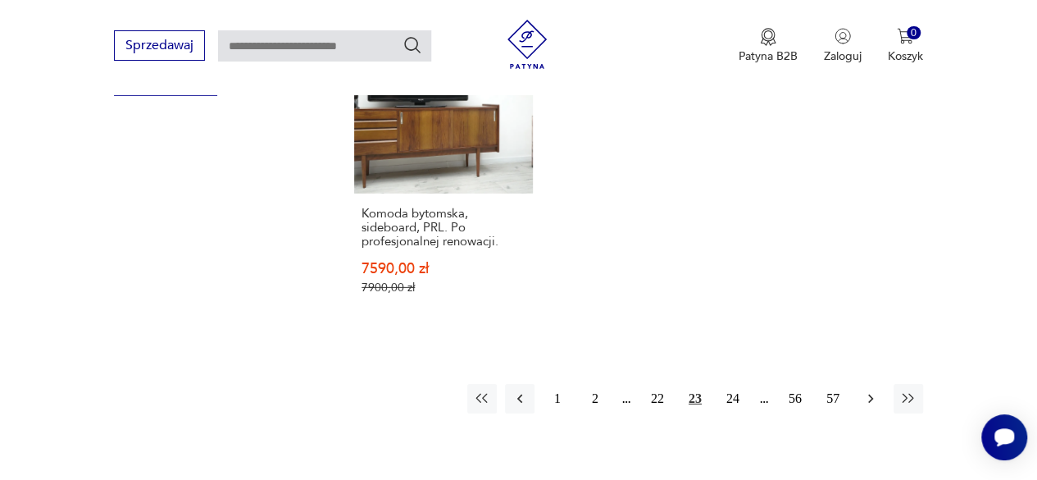
click at [869, 394] on icon "button" at bounding box center [870, 398] width 5 height 9
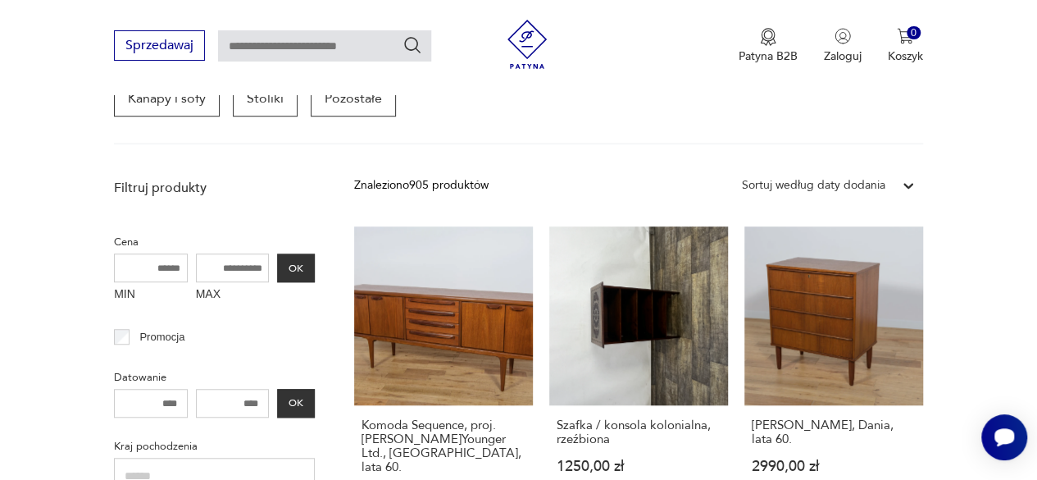
scroll to position [474, 0]
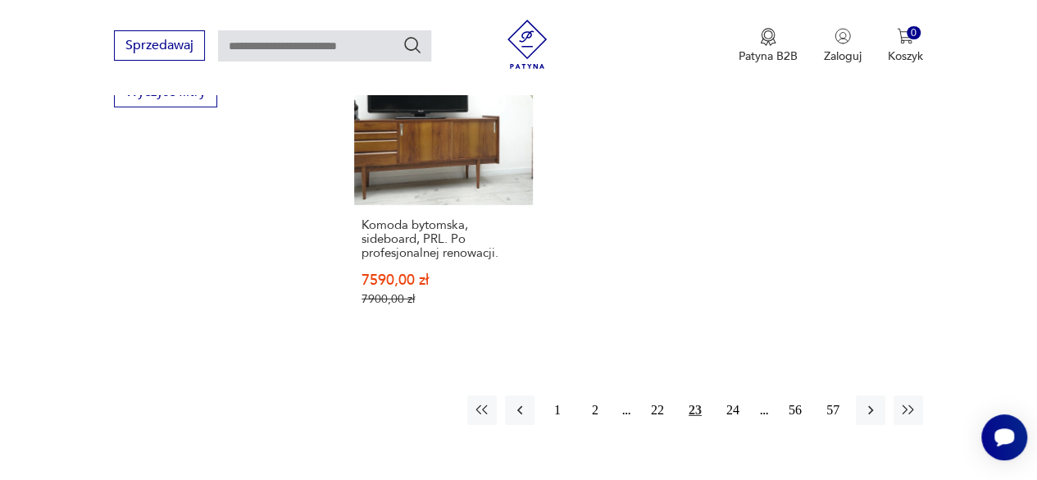
scroll to position [2416, 0]
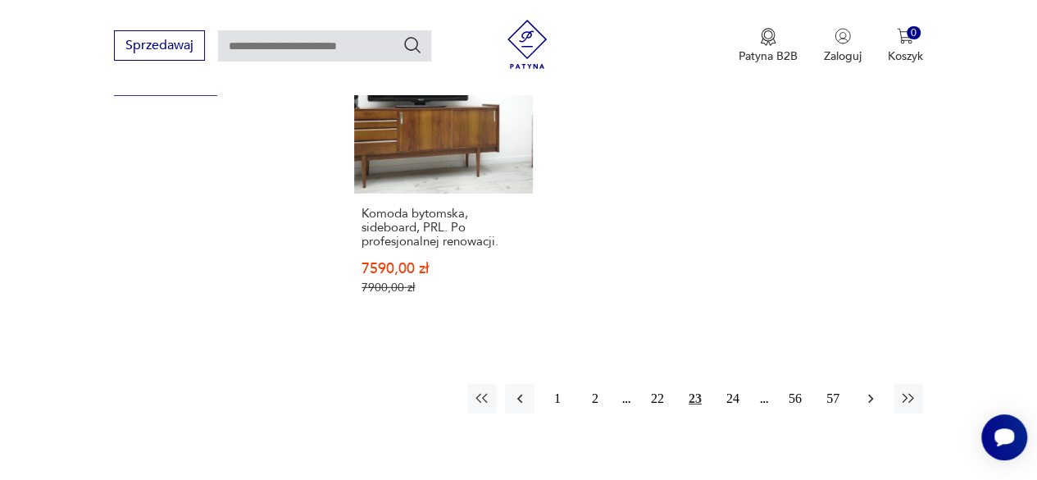
click at [870, 384] on button "button" at bounding box center [871, 399] width 30 height 30
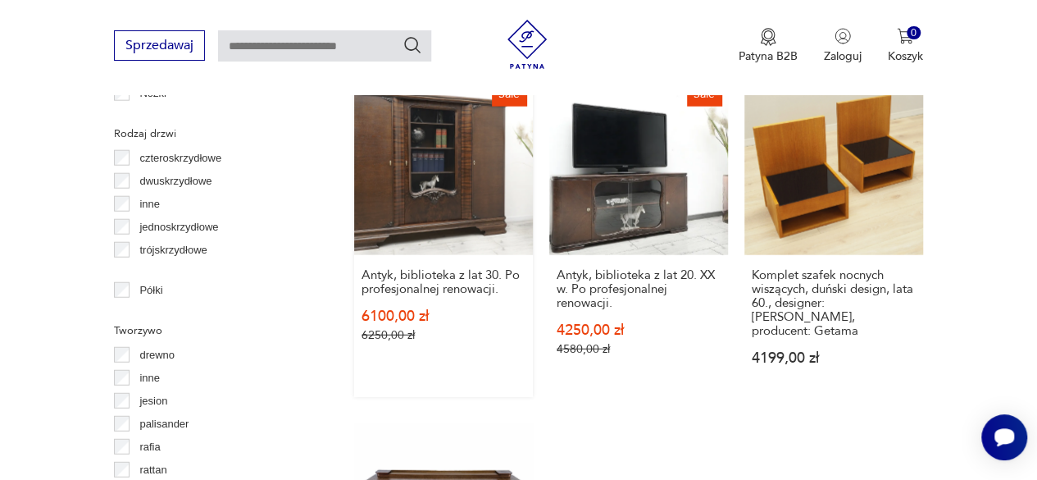
scroll to position [2376, 0]
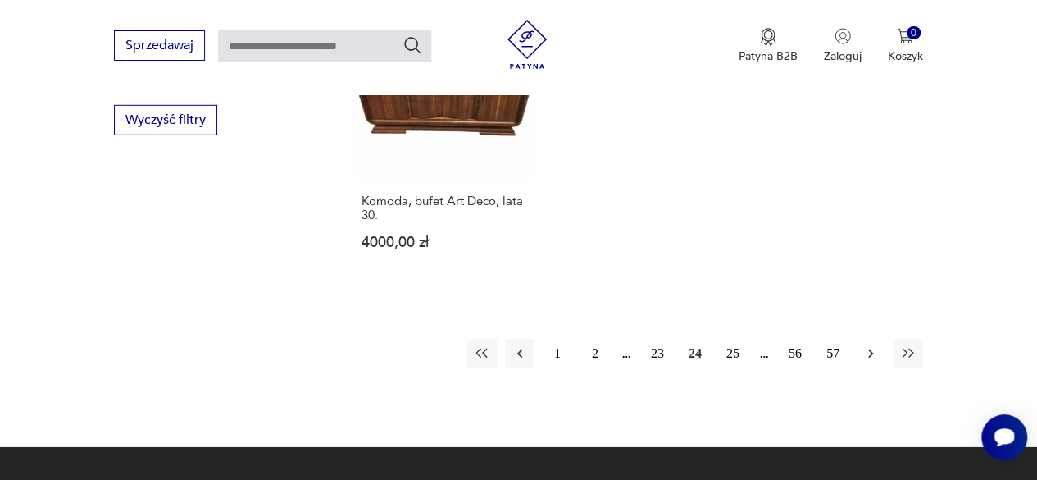
click at [864, 345] on icon "button" at bounding box center [871, 353] width 16 height 16
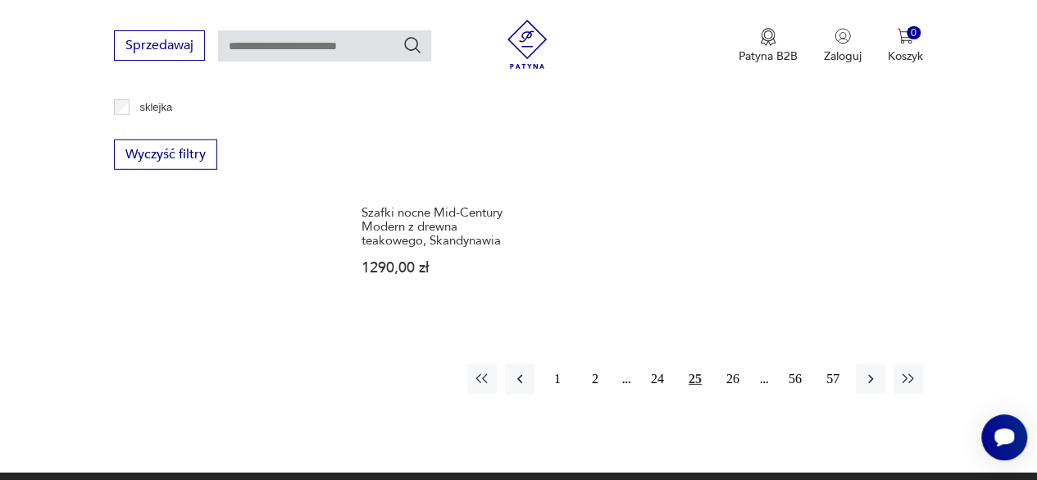
scroll to position [2343, 0]
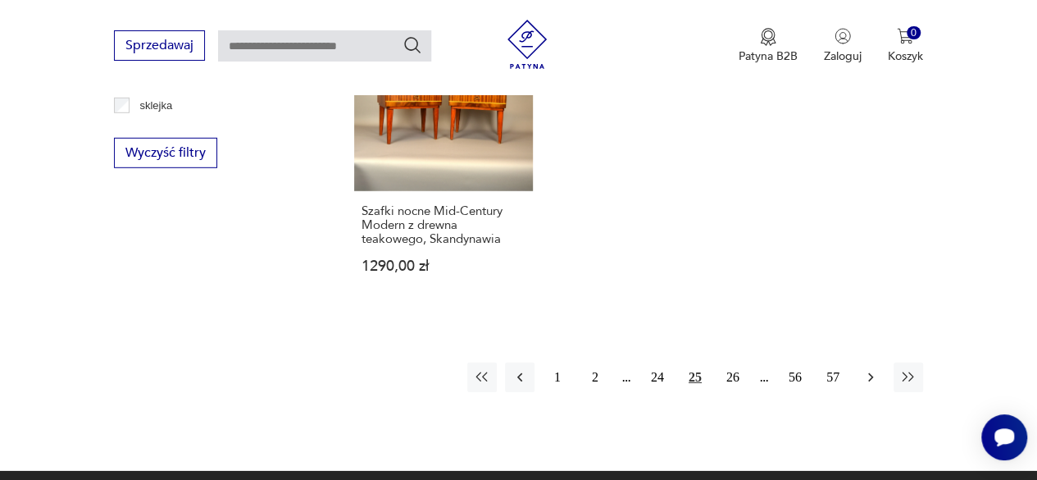
click at [874, 379] on icon "button" at bounding box center [871, 377] width 16 height 16
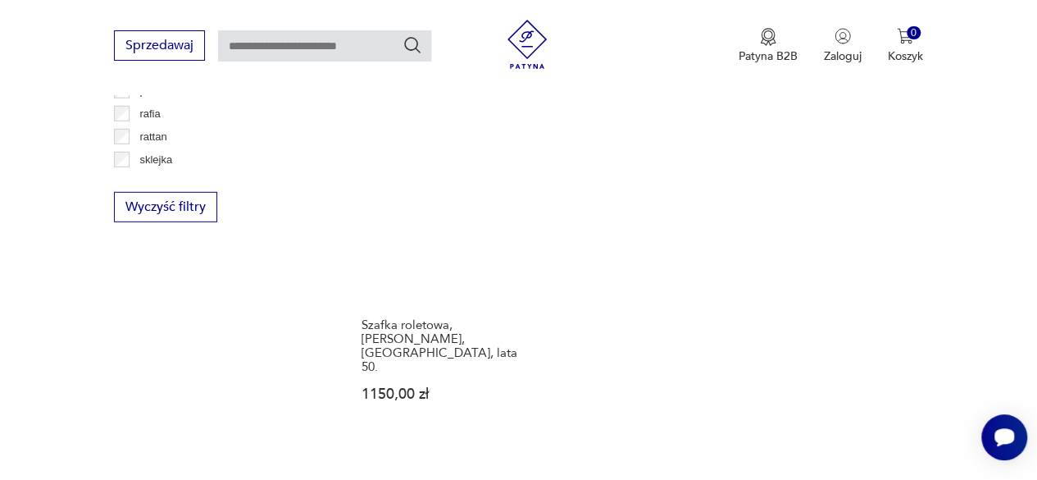
scroll to position [2291, 0]
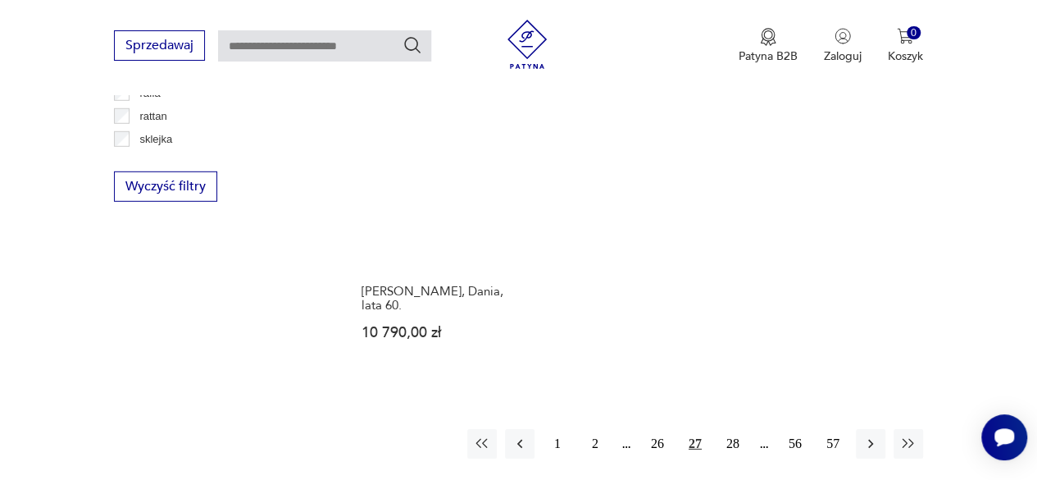
scroll to position [2311, 0]
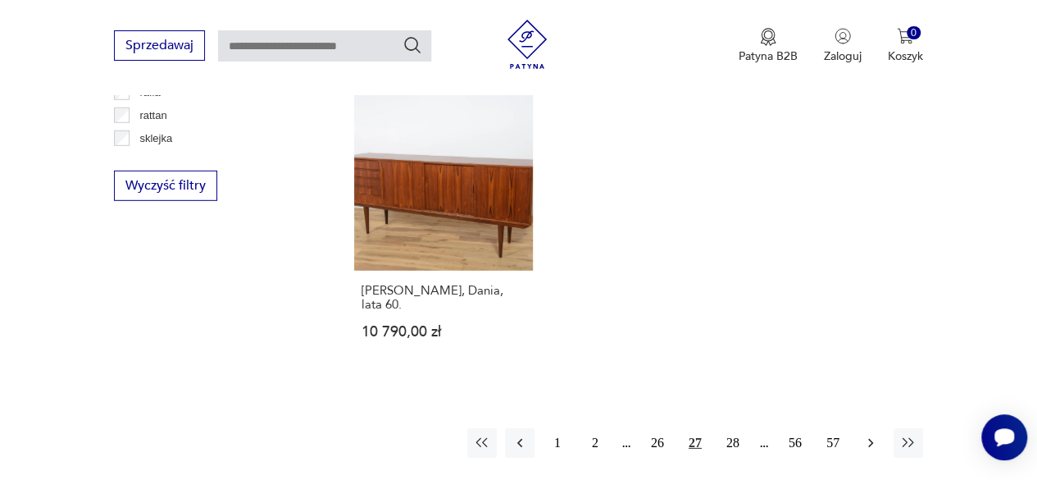
click at [866, 435] on icon "button" at bounding box center [871, 443] width 16 height 16
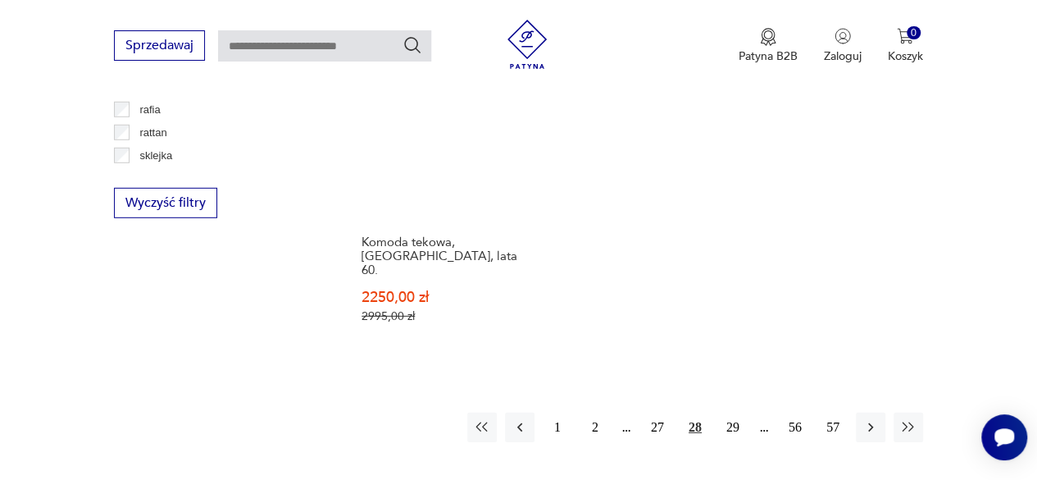
scroll to position [2317, 0]
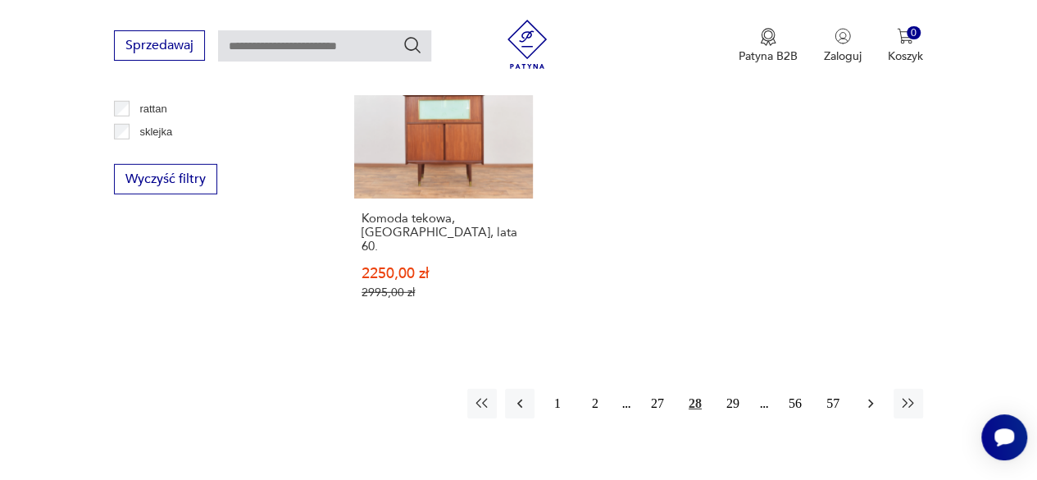
click at [866, 395] on icon "button" at bounding box center [871, 403] width 16 height 16
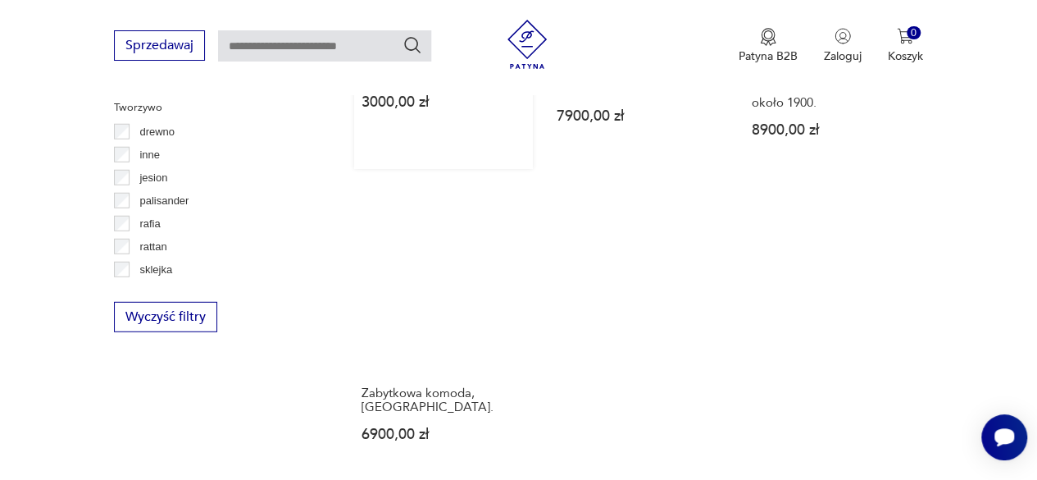
scroll to position [2212, 0]
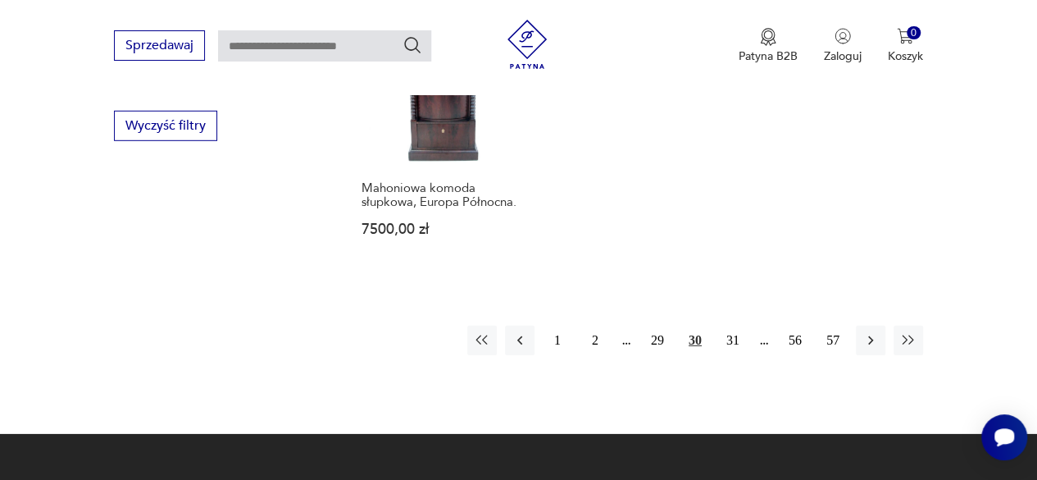
scroll to position [2409, 0]
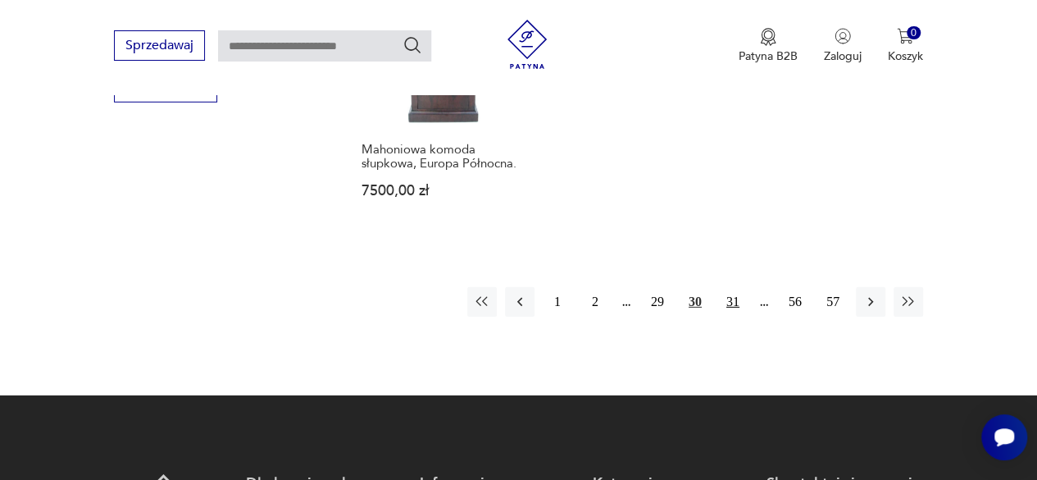
click at [722, 287] on button "31" at bounding box center [733, 302] width 30 height 30
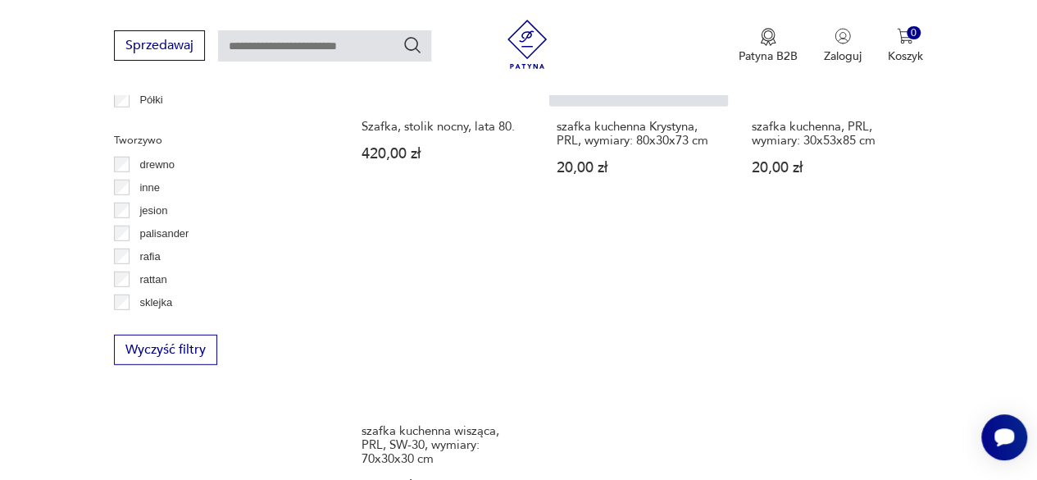
scroll to position [2566, 0]
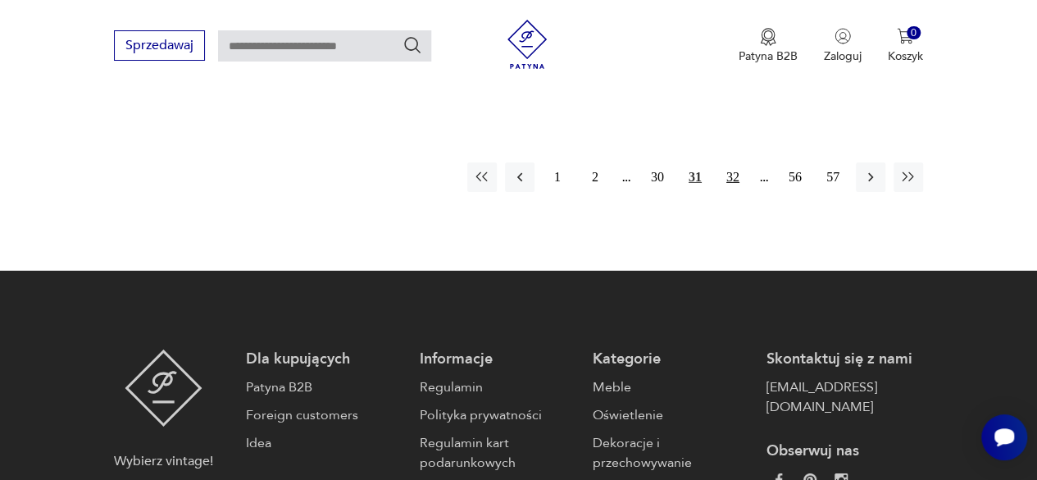
click at [731, 162] on button "32" at bounding box center [733, 177] width 30 height 30
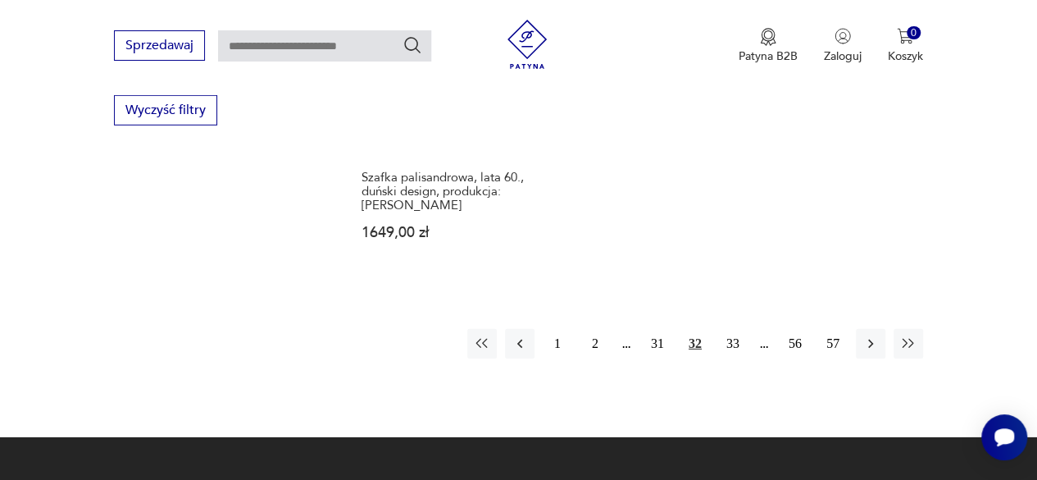
scroll to position [2402, 0]
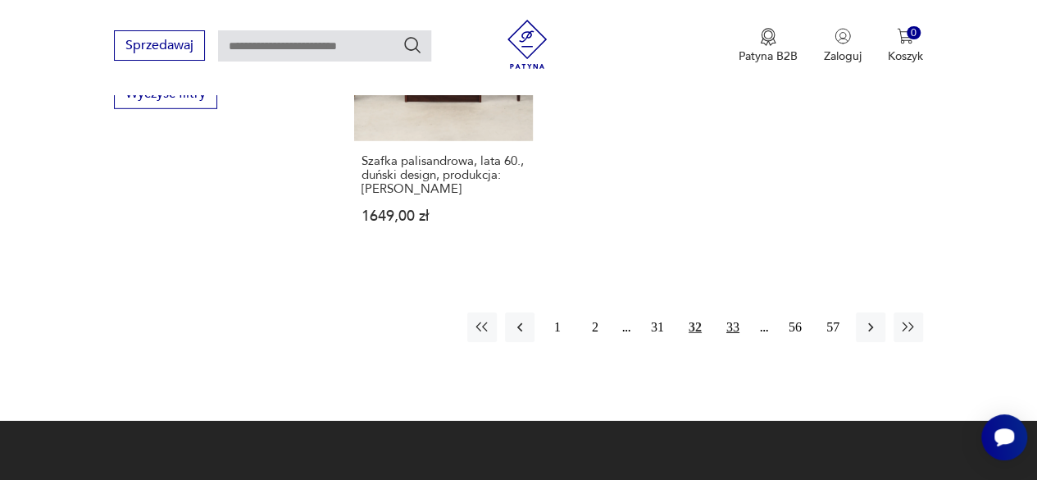
click at [736, 312] on button "33" at bounding box center [733, 327] width 30 height 30
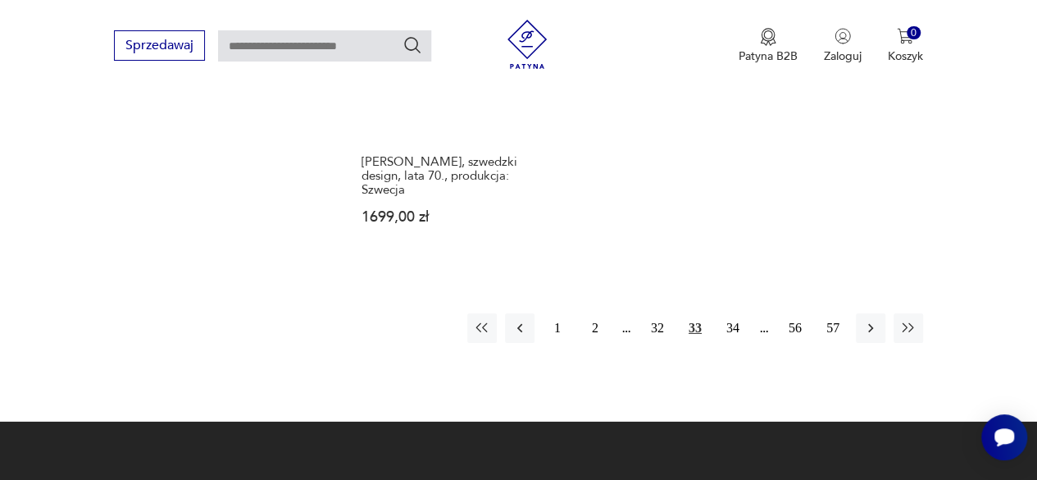
scroll to position [2435, 0]
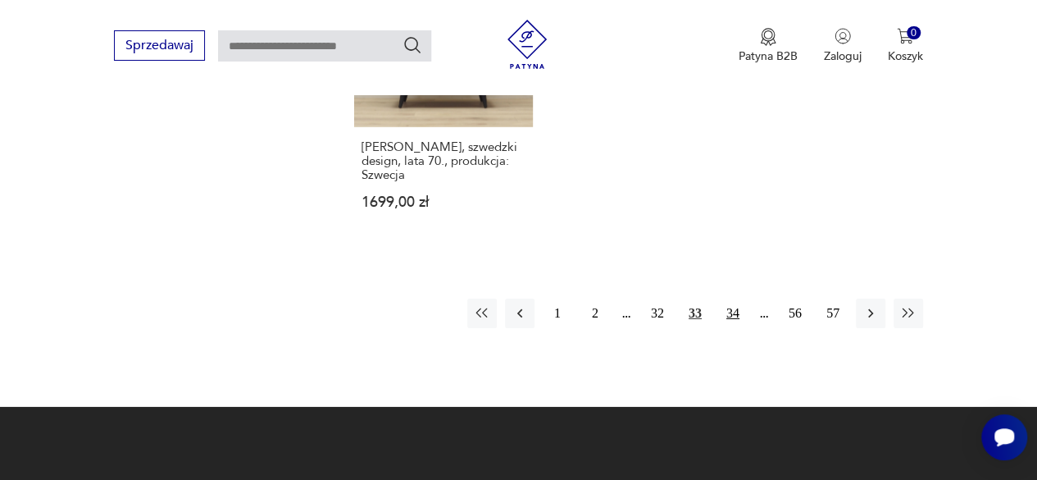
click at [733, 298] on button "34" at bounding box center [733, 313] width 30 height 30
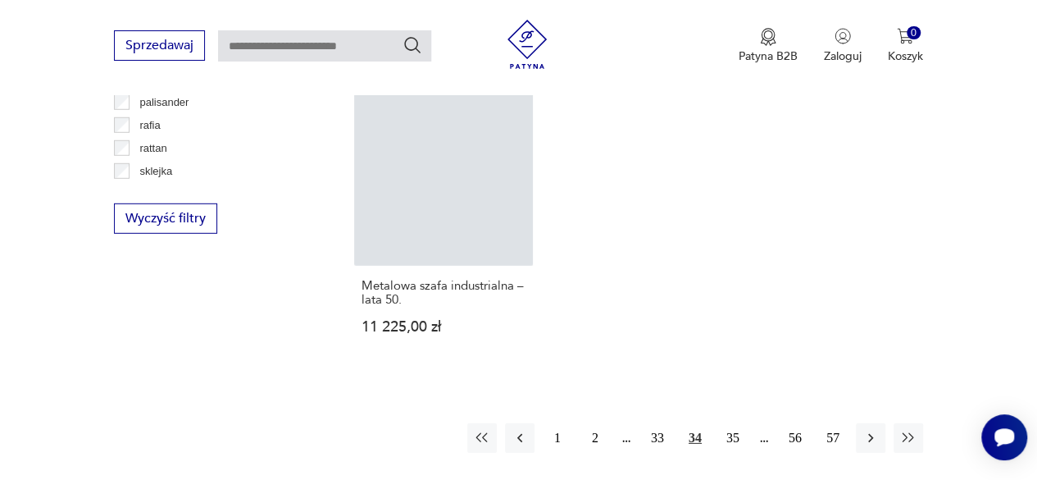
scroll to position [2278, 0]
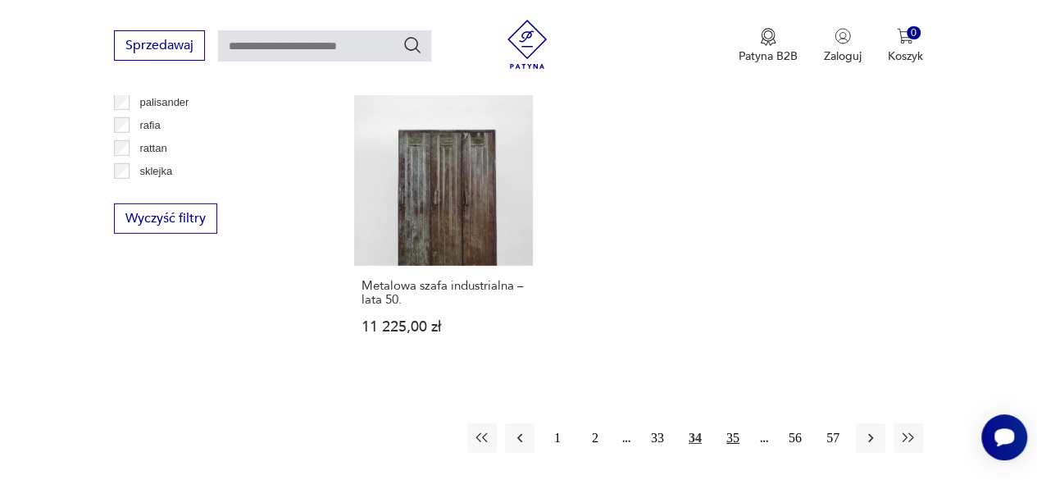
click at [738, 423] on button "35" at bounding box center [733, 438] width 30 height 30
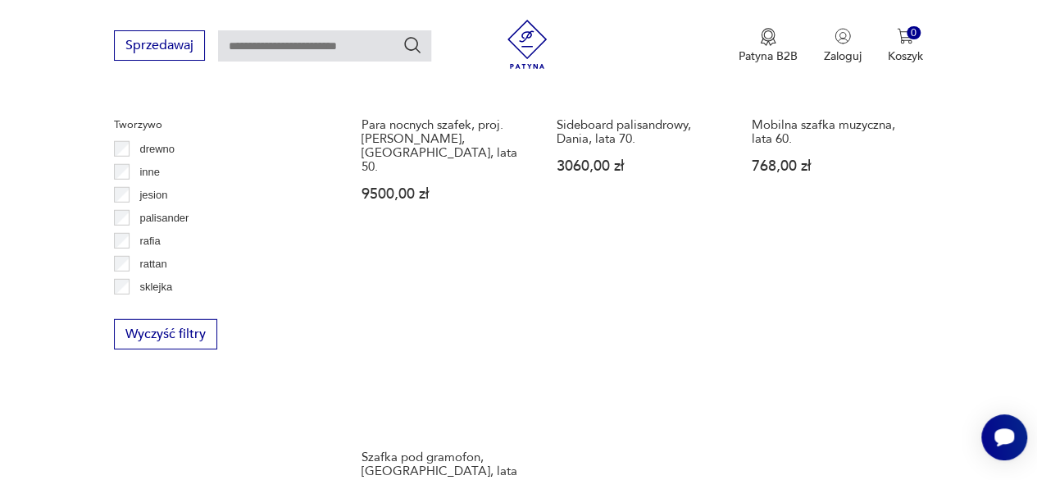
scroll to position [2238, 0]
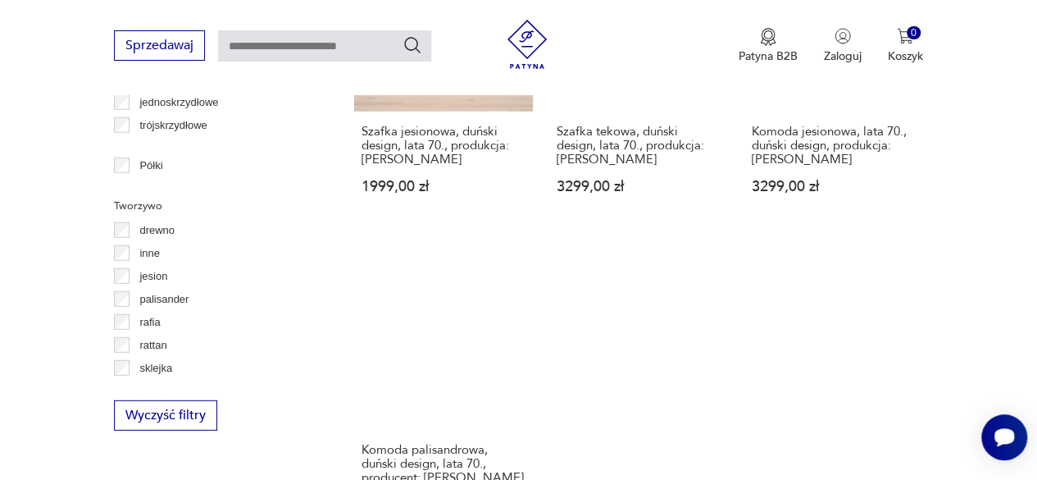
scroll to position [2501, 0]
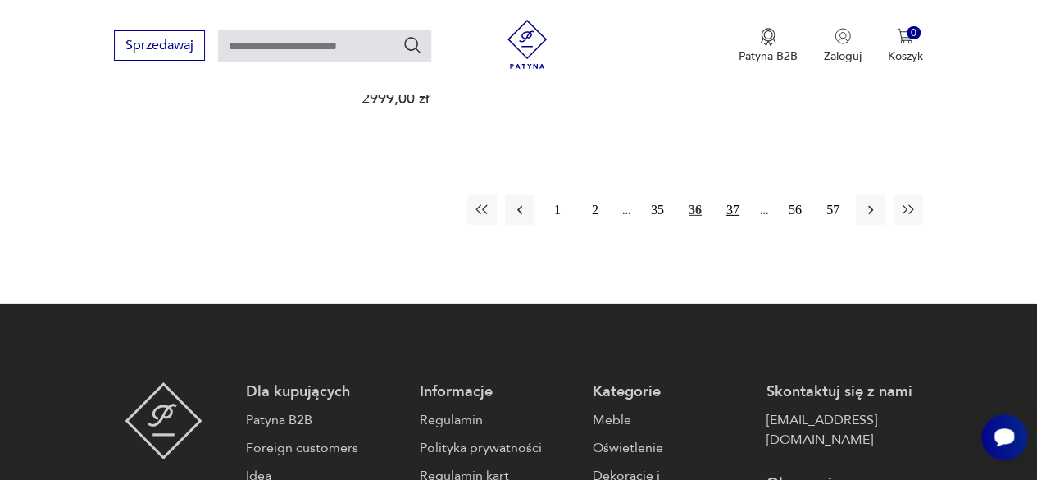
click at [731, 199] on button "37" at bounding box center [733, 210] width 30 height 30
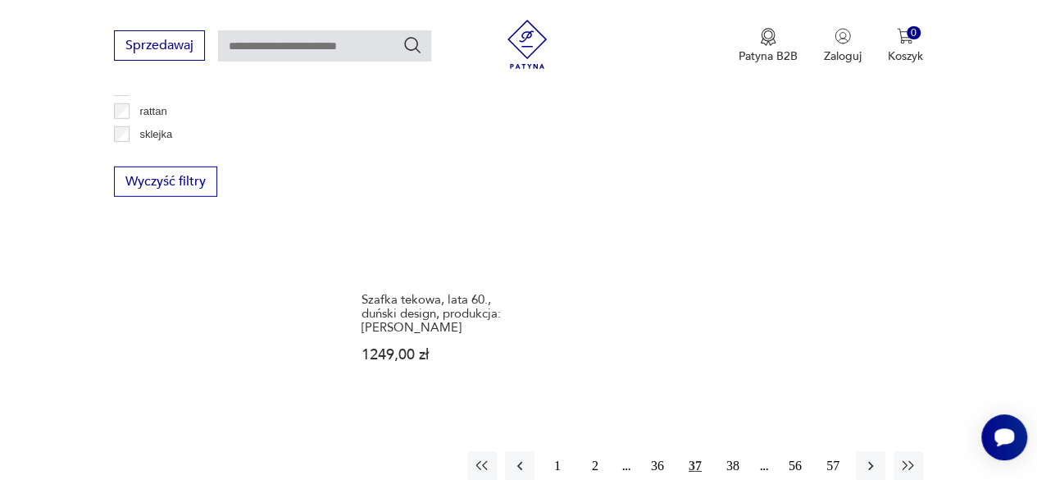
scroll to position [2343, 0]
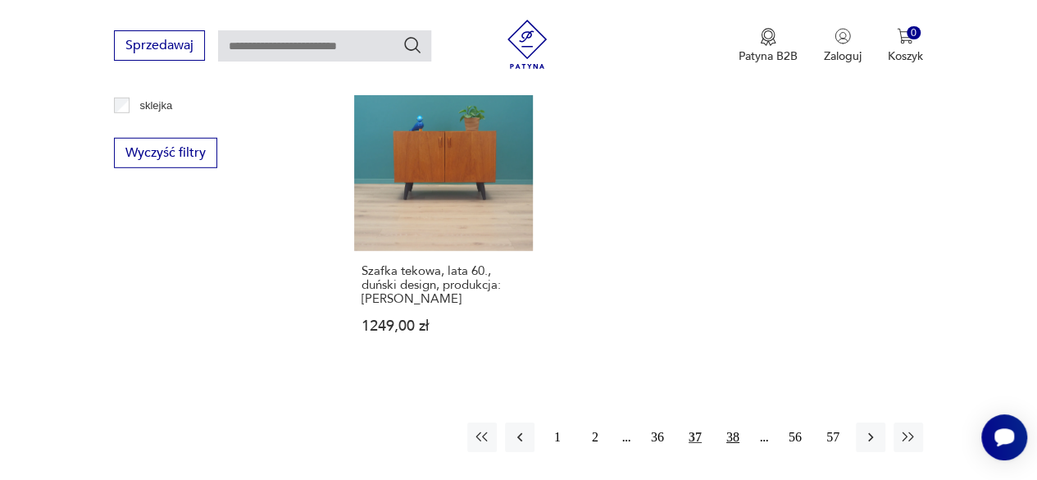
click at [734, 422] on button "38" at bounding box center [733, 437] width 30 height 30
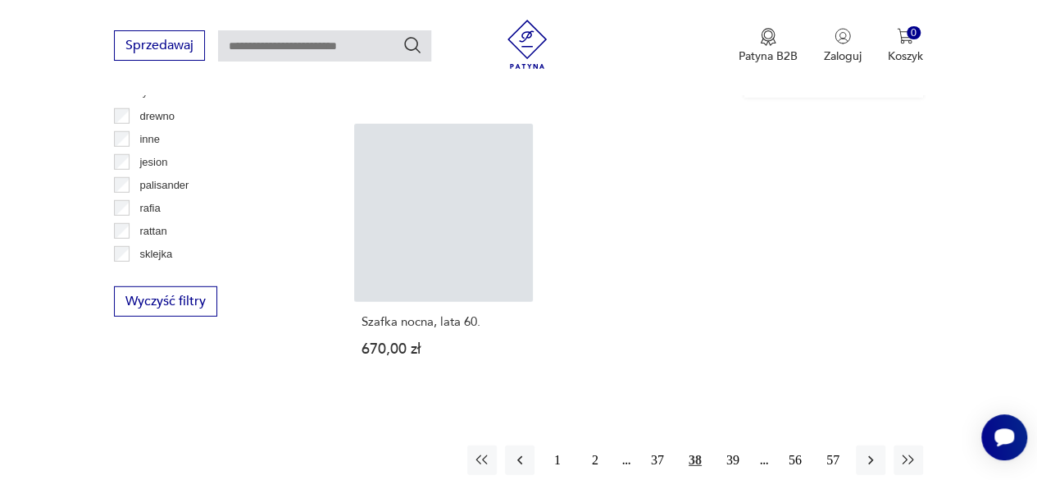
scroll to position [2212, 0]
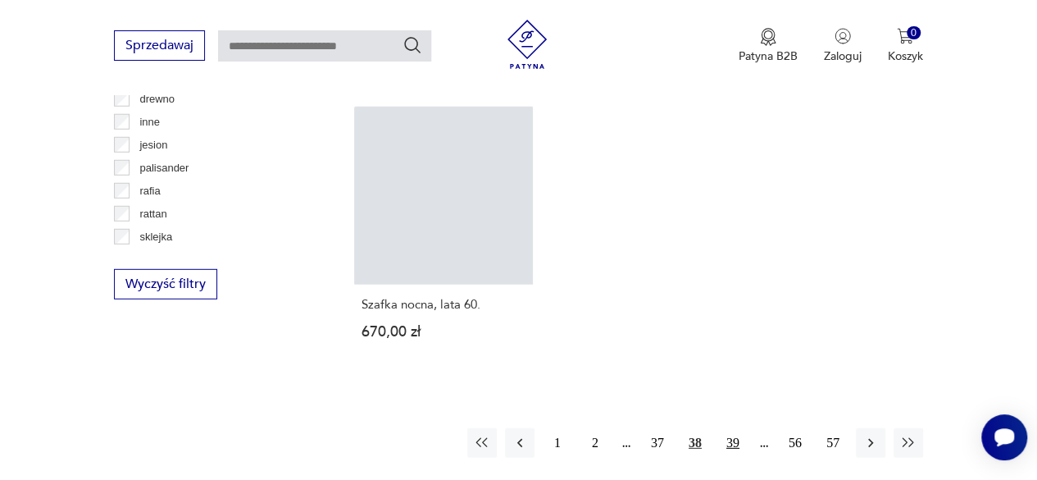
click at [735, 431] on button "39" at bounding box center [733, 443] width 30 height 30
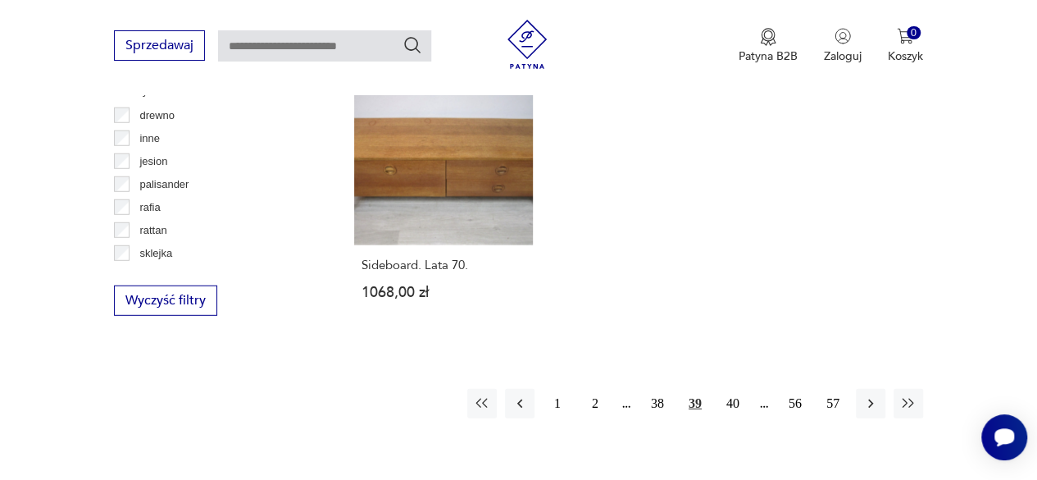
scroll to position [2212, 0]
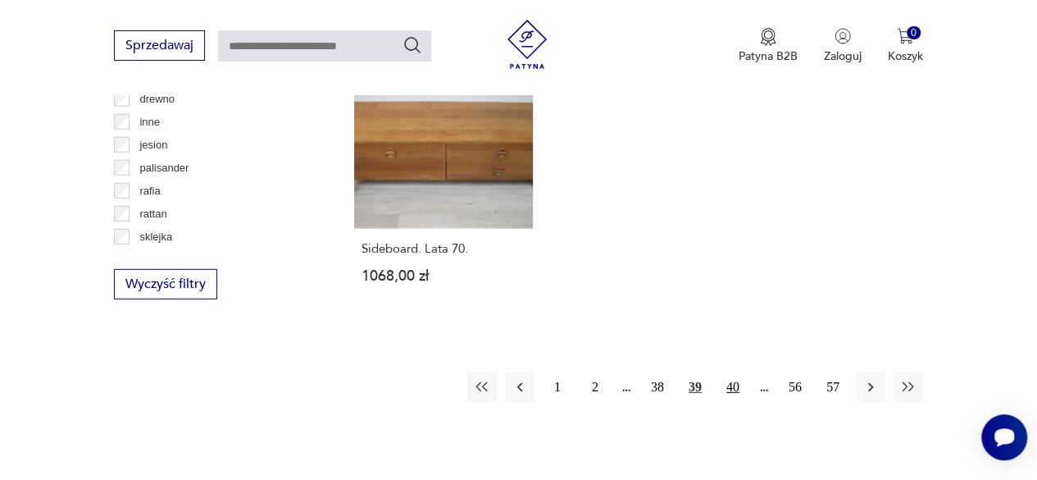
click at [734, 378] on button "40" at bounding box center [733, 387] width 30 height 30
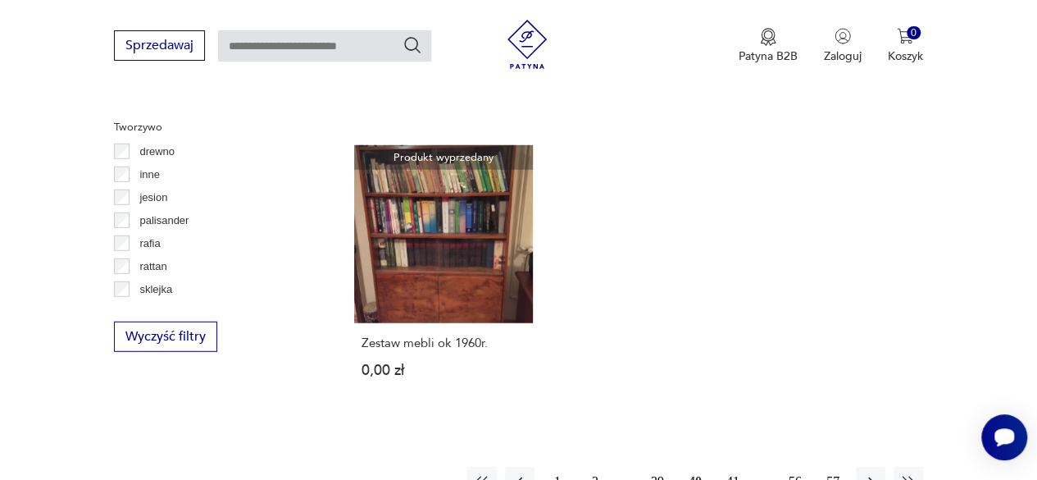
scroll to position [2179, 0]
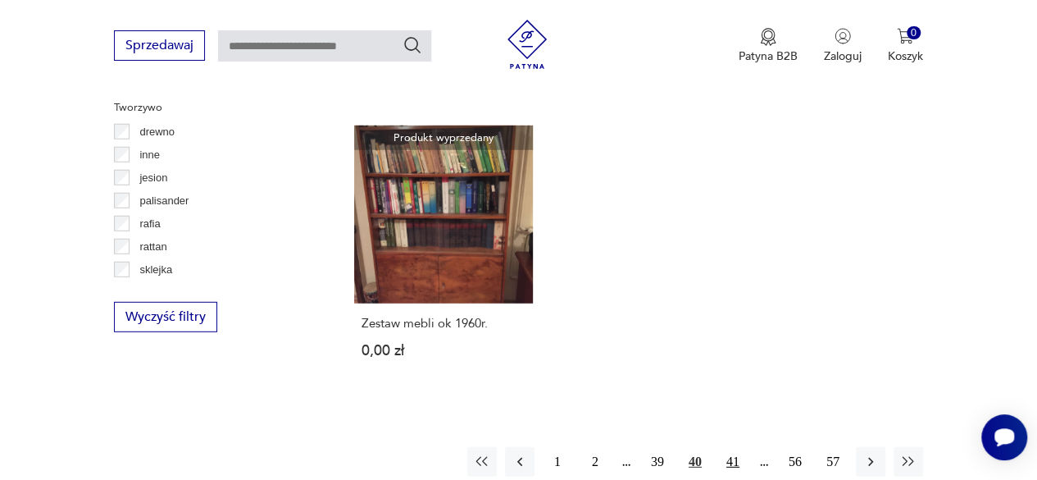
click at [732, 462] on button "41" at bounding box center [733, 462] width 30 height 30
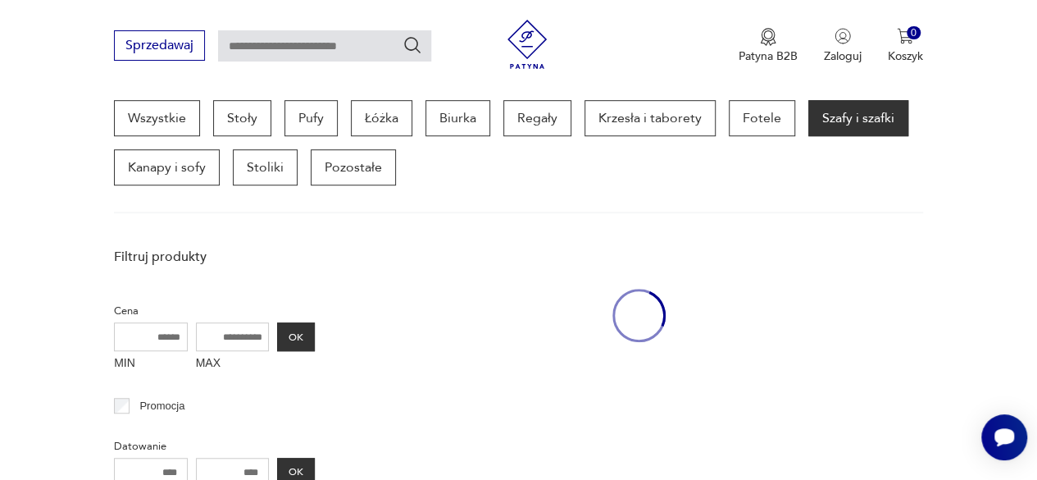
scroll to position [435, 0]
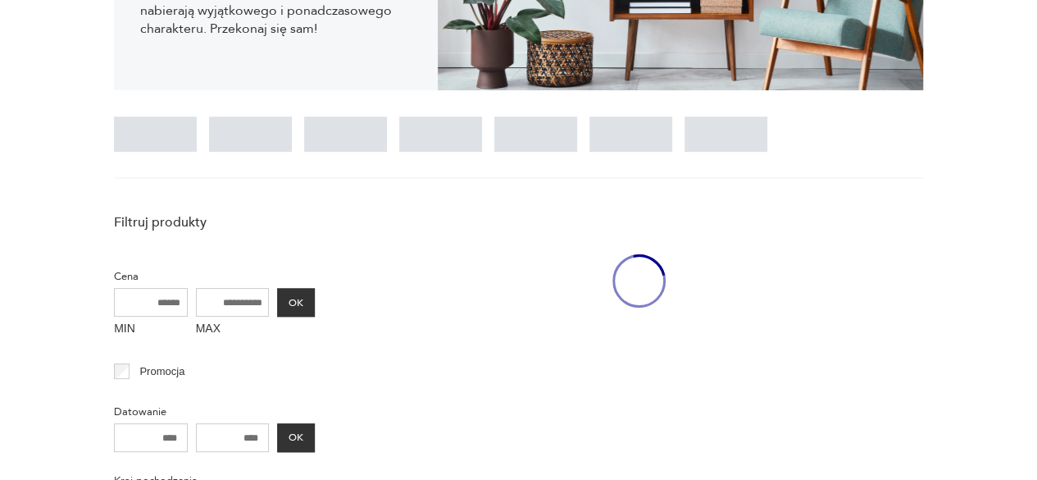
scroll to position [444, 0]
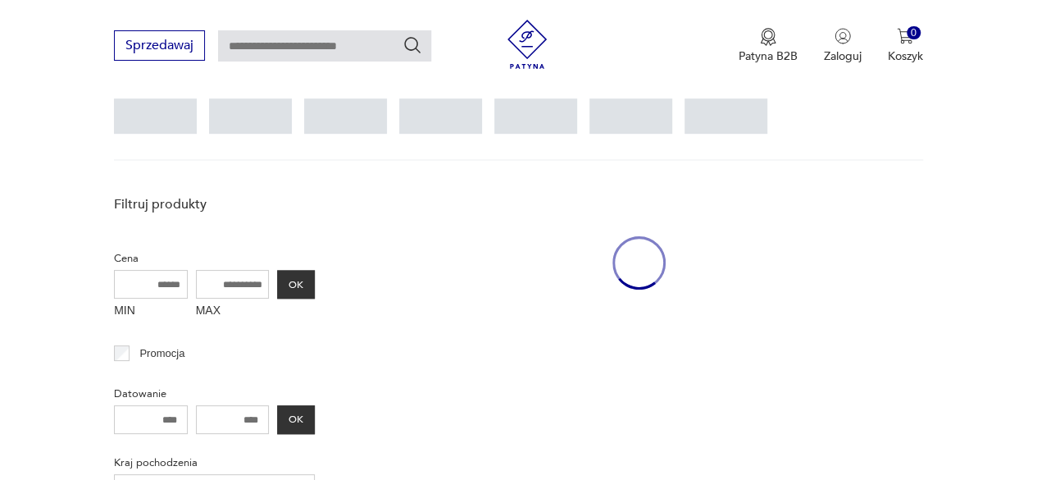
click at [223, 289] on input "MAX" at bounding box center [233, 284] width 74 height 29
type input "****"
click at [312, 286] on button "OK" at bounding box center [296, 284] width 38 height 29
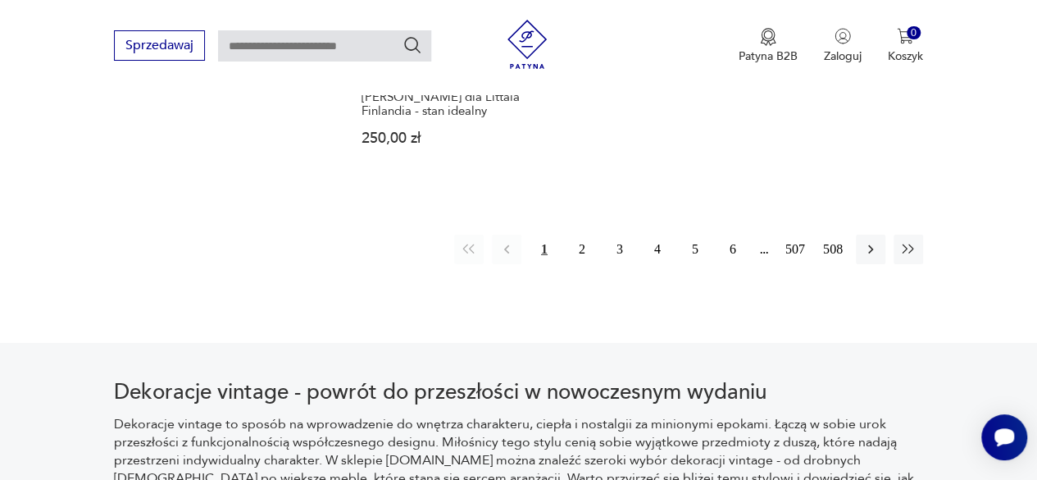
scroll to position [2543, 0]
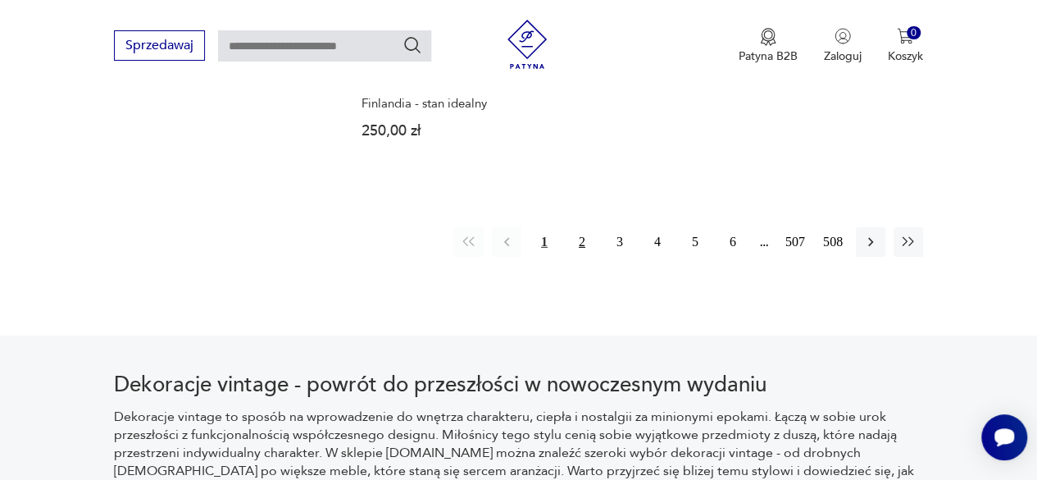
click at [581, 227] on button "2" at bounding box center [582, 242] width 30 height 30
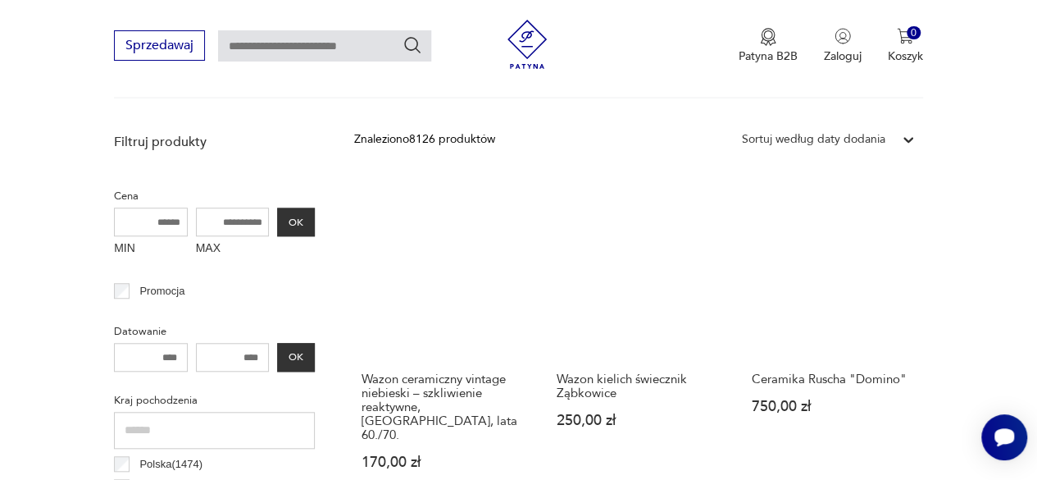
scroll to position [435, 0]
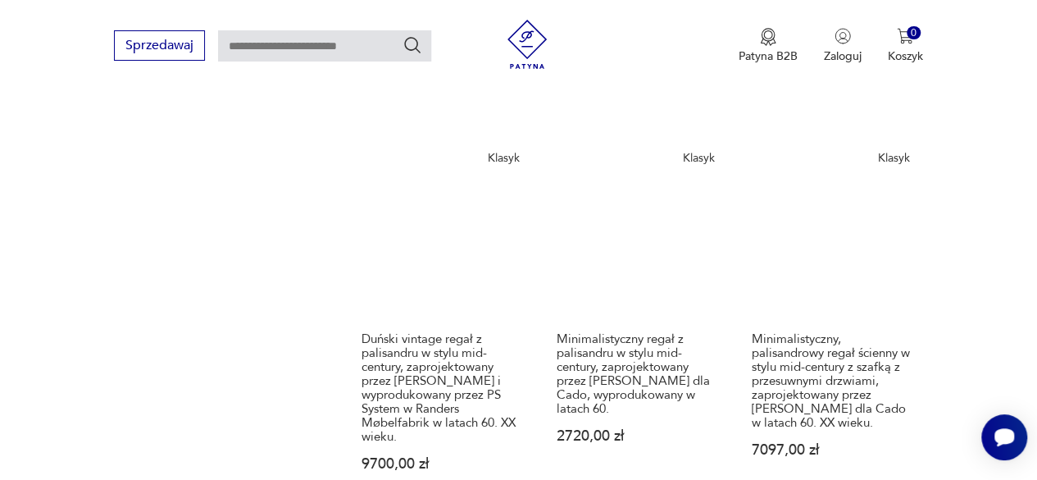
scroll to position [1884, 0]
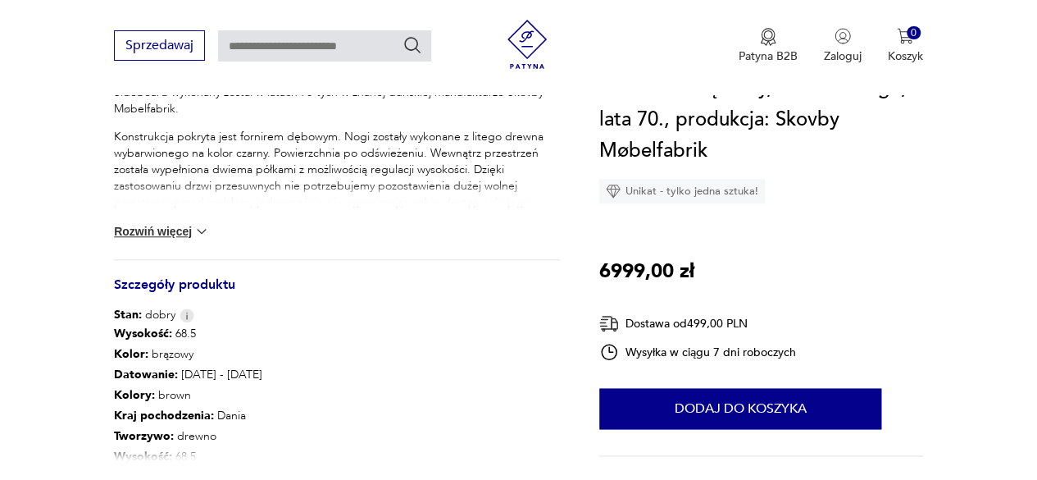
scroll to position [754, 0]
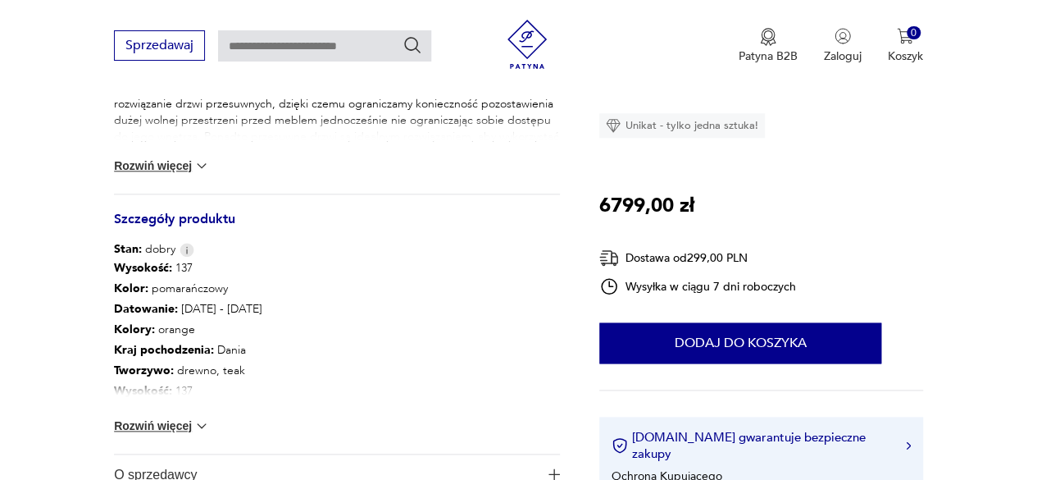
scroll to position [820, 0]
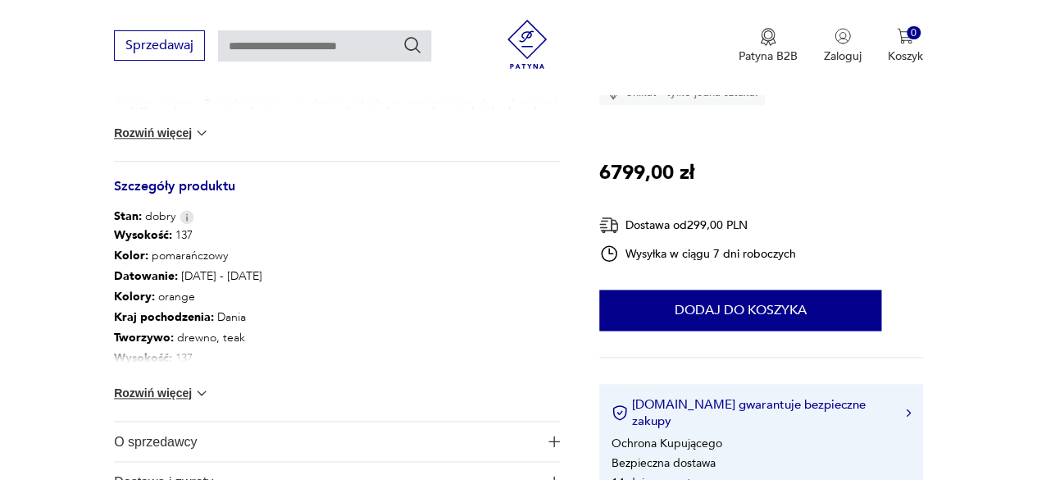
click at [198, 397] on img at bounding box center [202, 393] width 16 height 16
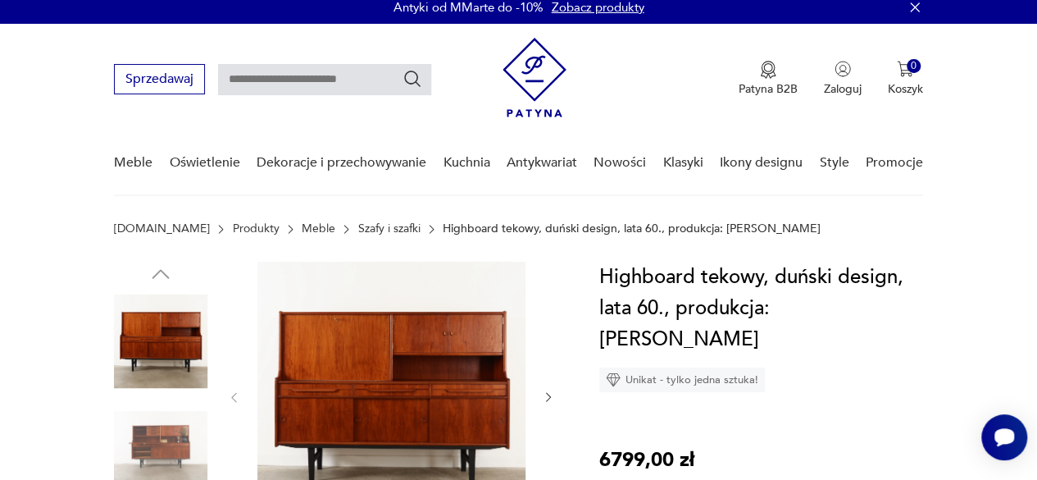
scroll to position [0, 0]
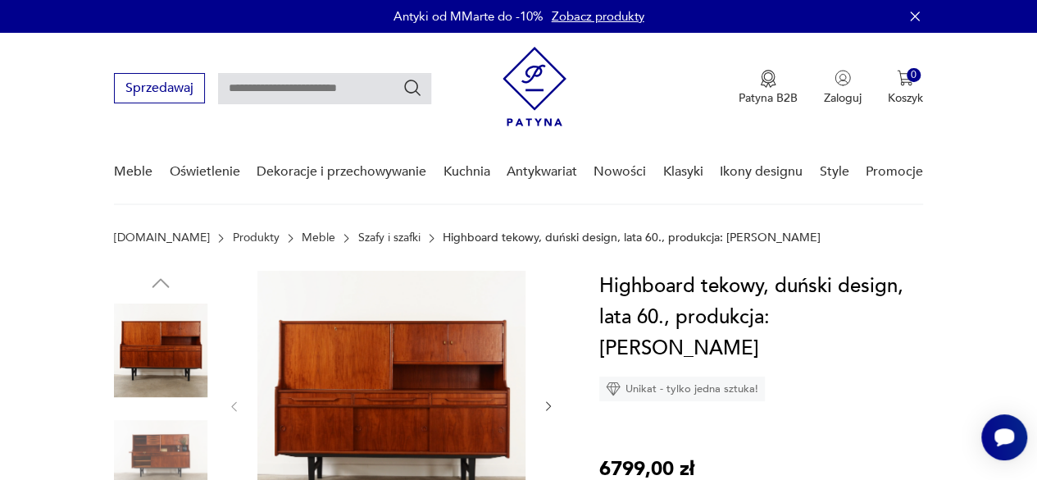
click at [983, 130] on nav "Sprzedawaj Patyna B2B Zaloguj 0 Koszyk Twój koszyk ( 0 ) Brak produktów w koszy…" at bounding box center [518, 119] width 1037 height 172
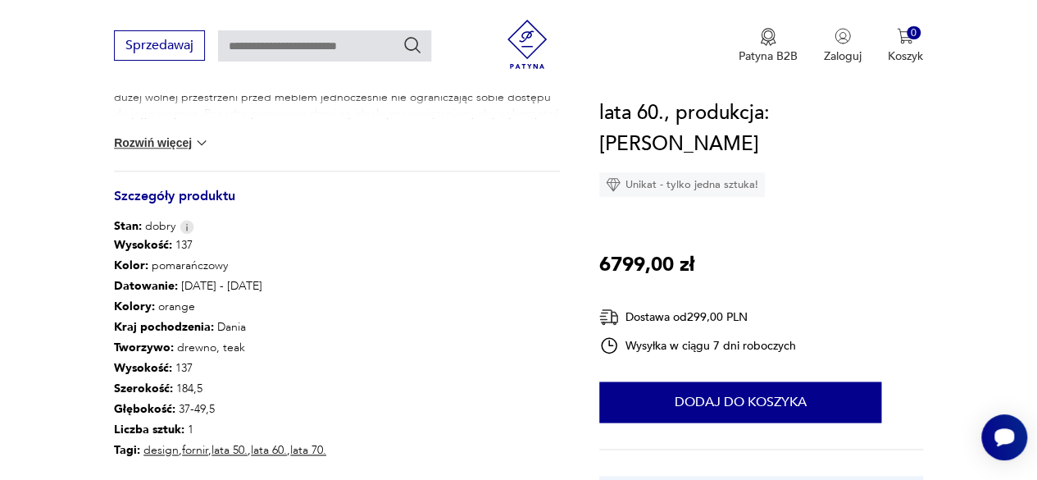
scroll to position [840, 0]
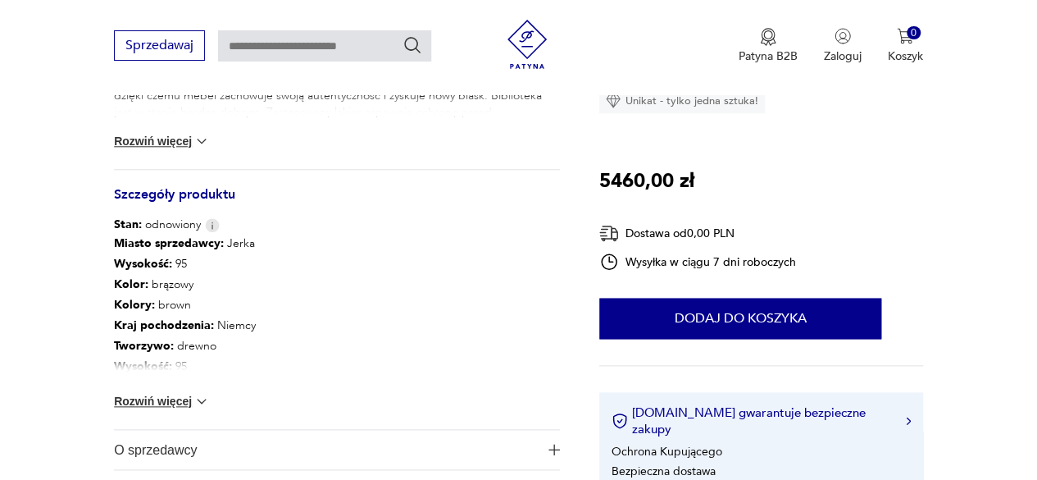
scroll to position [813, 0]
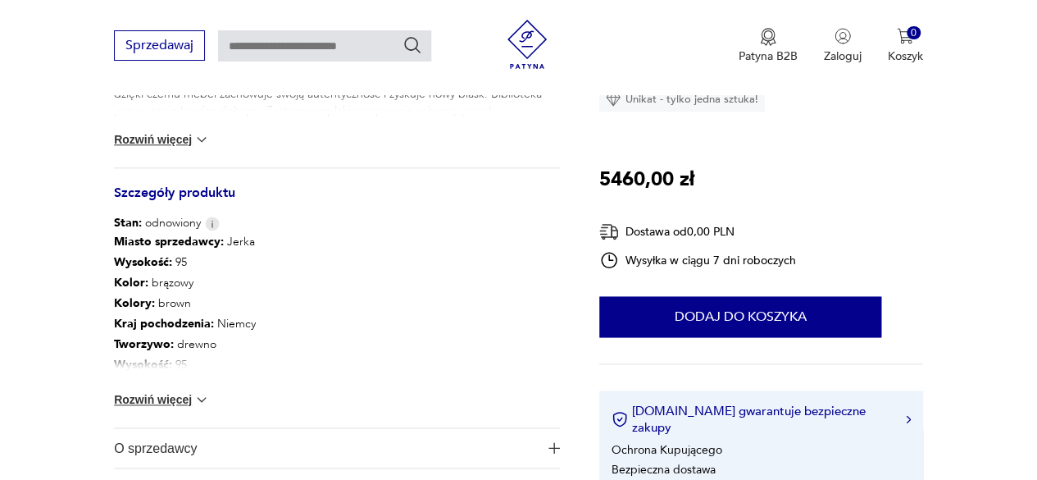
click at [203, 399] on img at bounding box center [202, 399] width 16 height 16
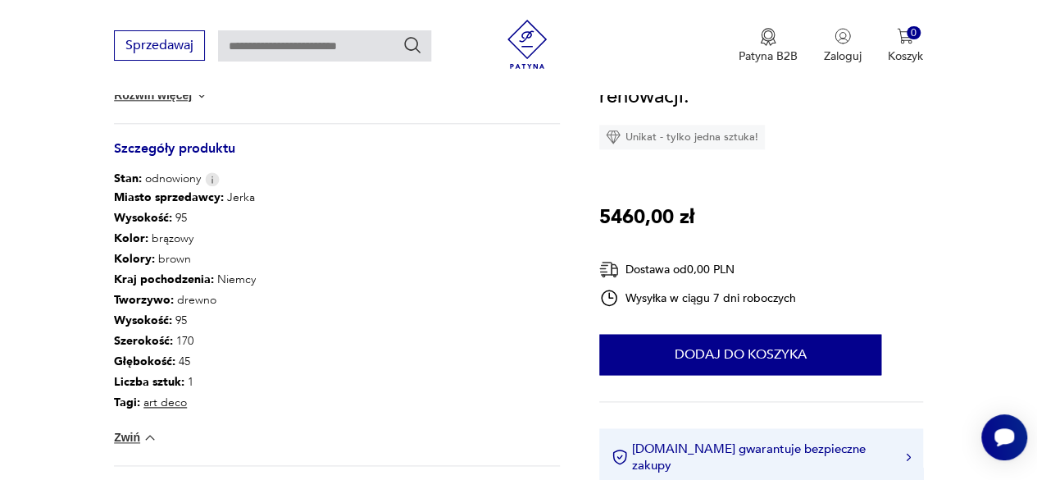
scroll to position [879, 0]
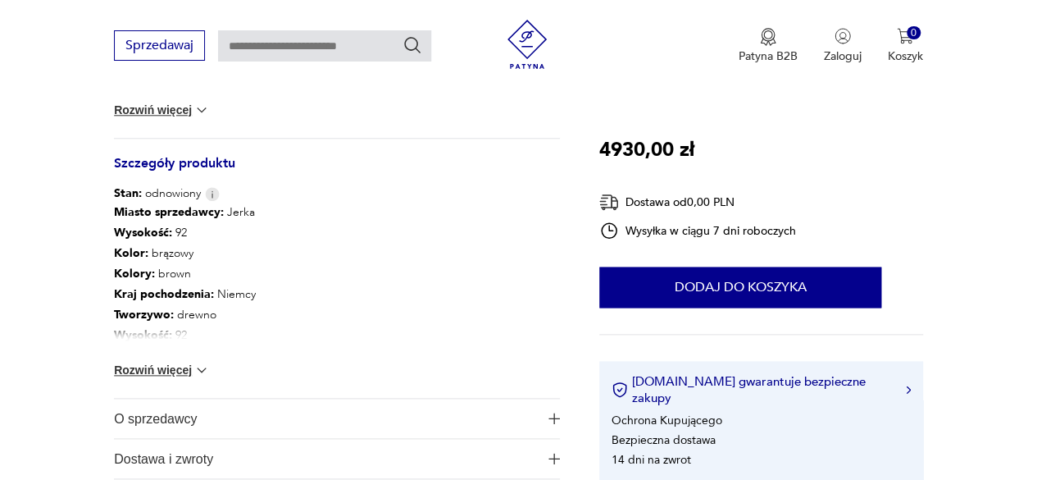
scroll to position [853, 0]
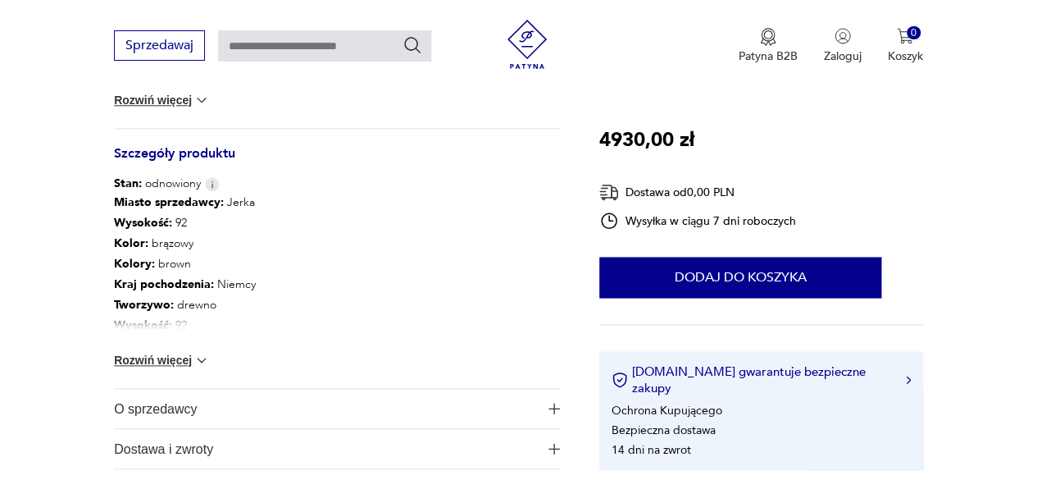
click at [206, 357] on img at bounding box center [202, 360] width 16 height 16
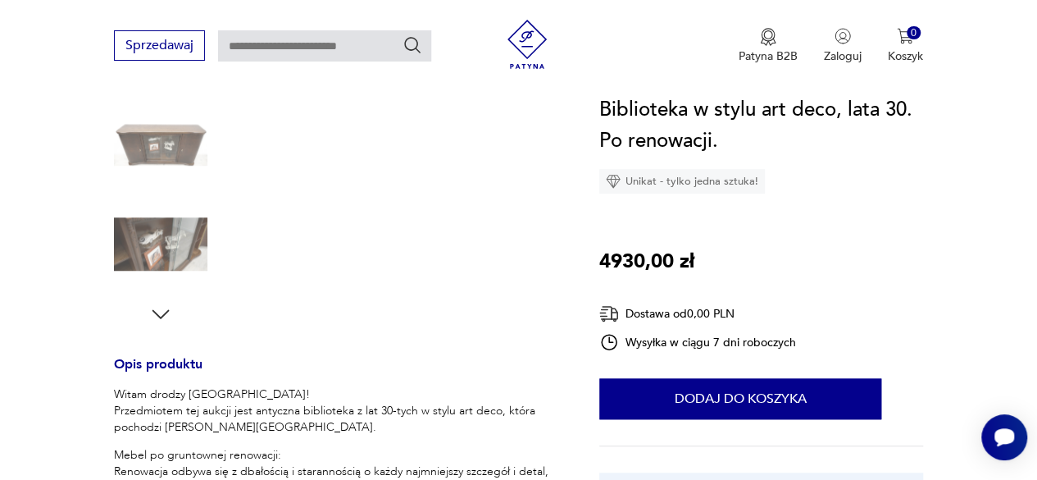
scroll to position [840, 0]
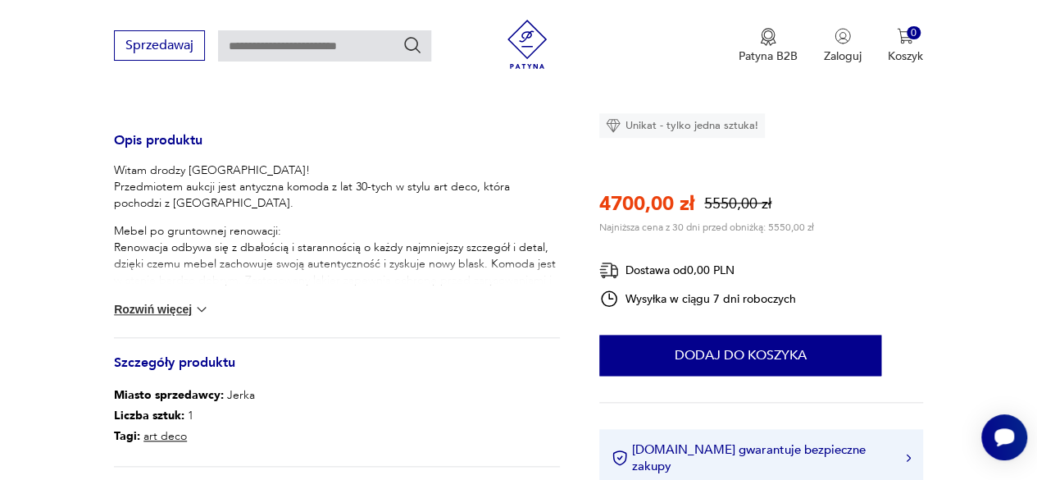
scroll to position [669, 0]
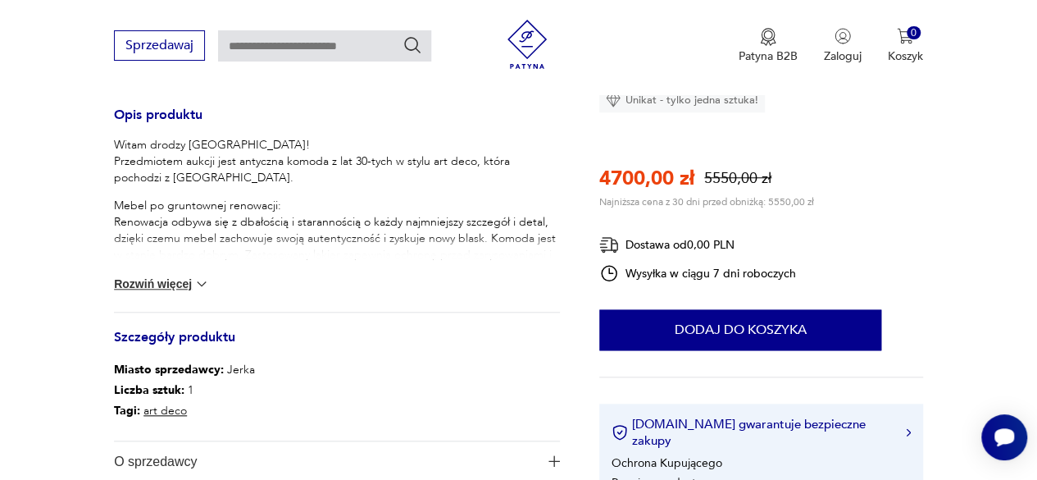
click at [143, 284] on button "Rozwiń więcej" at bounding box center [161, 283] width 95 height 16
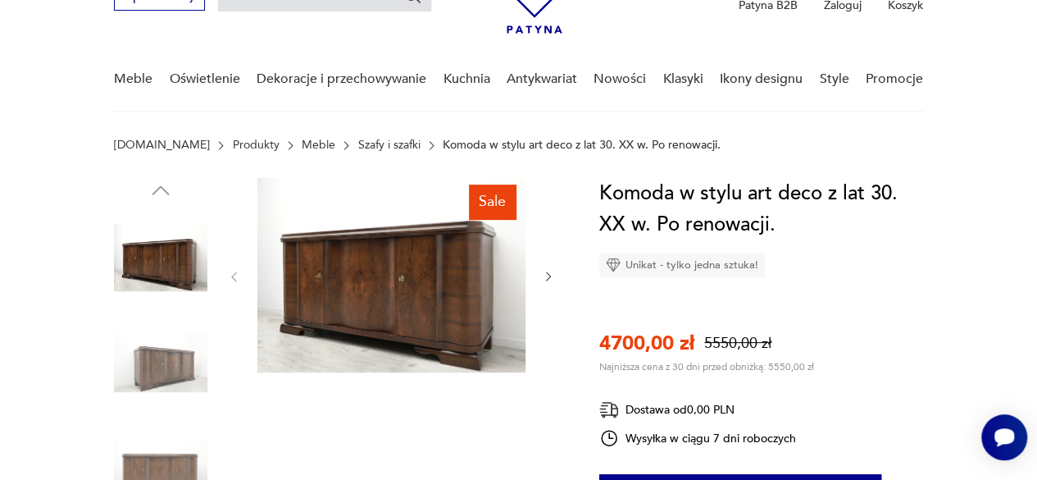
scroll to position [92, 0]
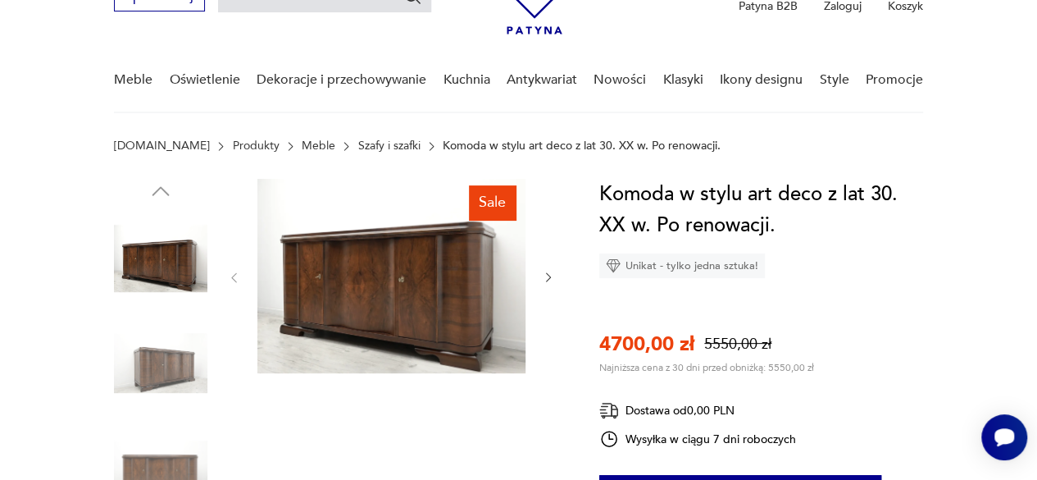
click at [336, 336] on img at bounding box center [391, 276] width 268 height 194
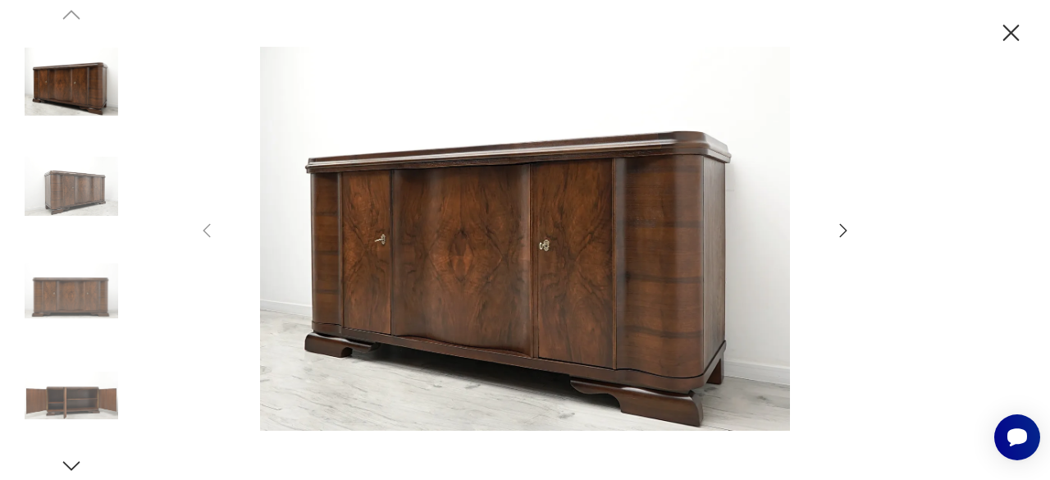
click at [832, 239] on div at bounding box center [525, 240] width 656 height 387
click at [848, 227] on icon "button" at bounding box center [843, 231] width 20 height 20
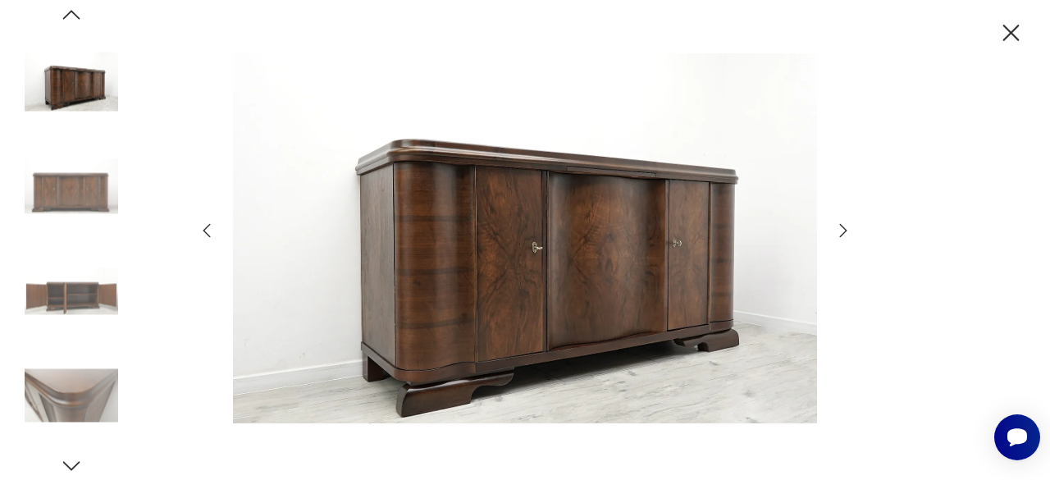
click at [848, 227] on icon "button" at bounding box center [843, 231] width 20 height 20
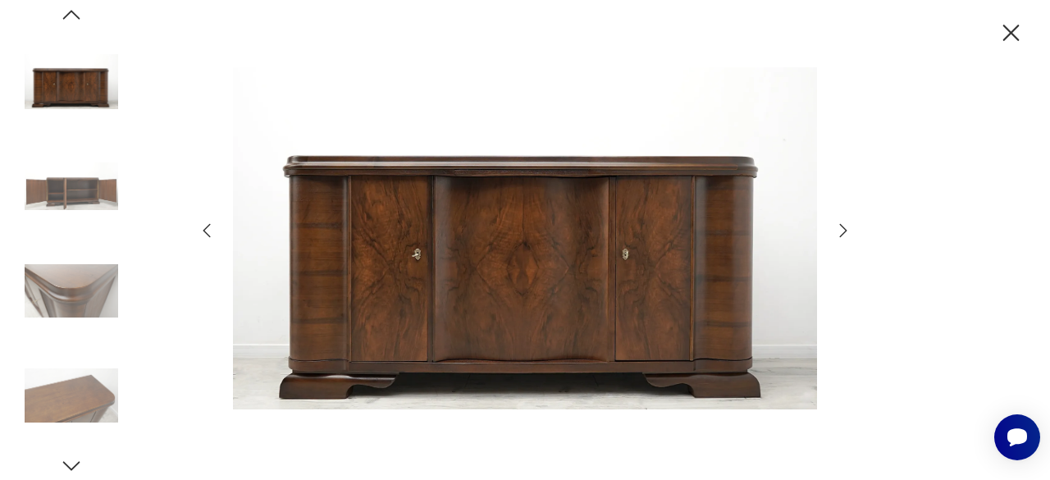
click at [848, 227] on icon "button" at bounding box center [843, 231] width 20 height 20
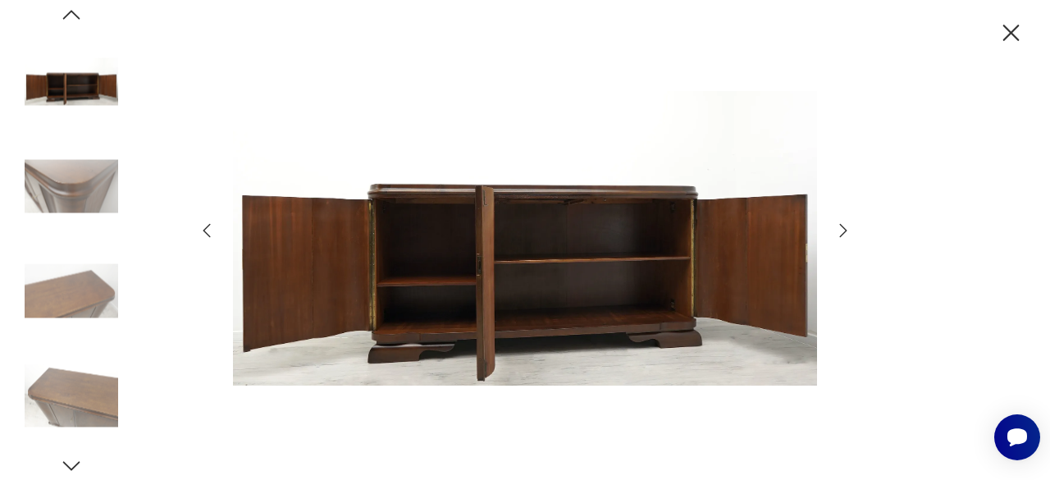
click at [848, 227] on icon "button" at bounding box center [843, 231] width 20 height 20
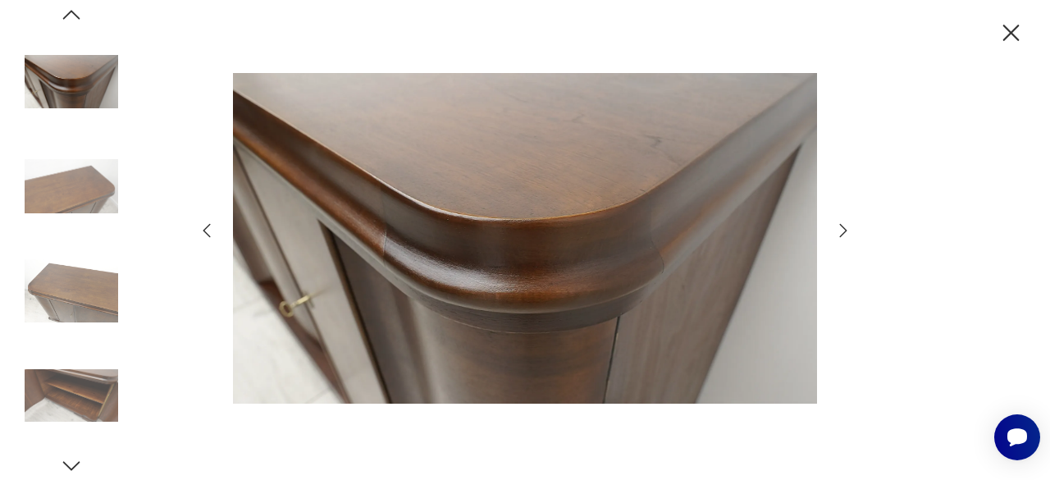
click at [848, 227] on icon "button" at bounding box center [843, 231] width 20 height 20
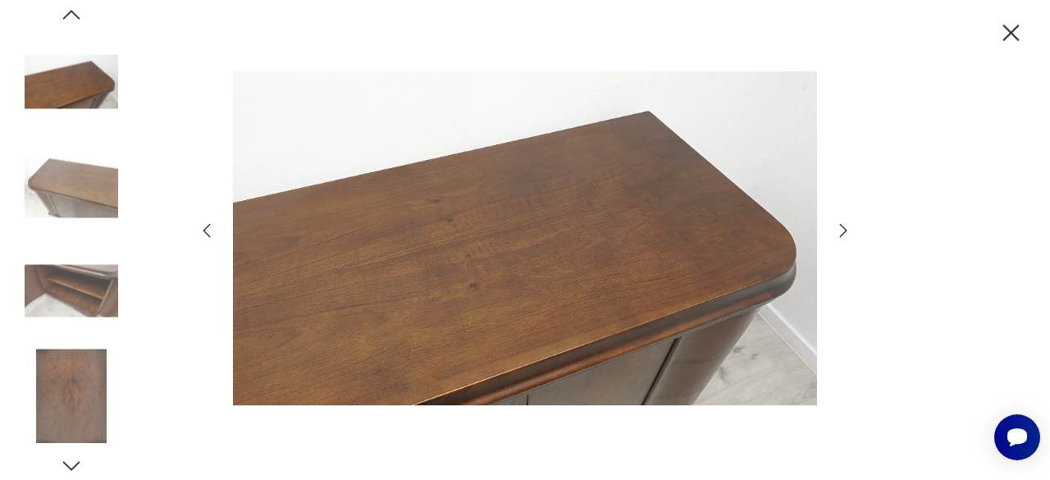
click at [848, 227] on icon "button" at bounding box center [843, 231] width 20 height 20
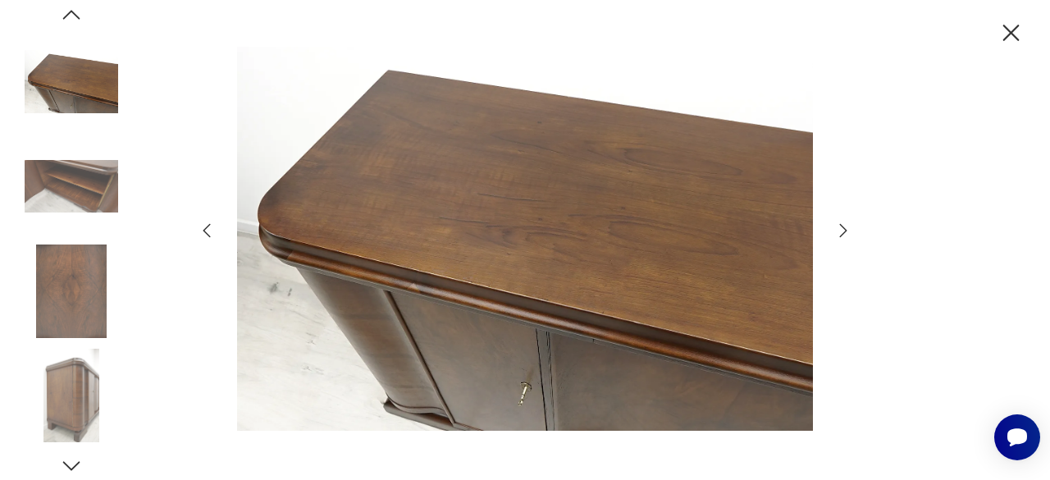
click at [848, 227] on icon "button" at bounding box center [843, 231] width 20 height 20
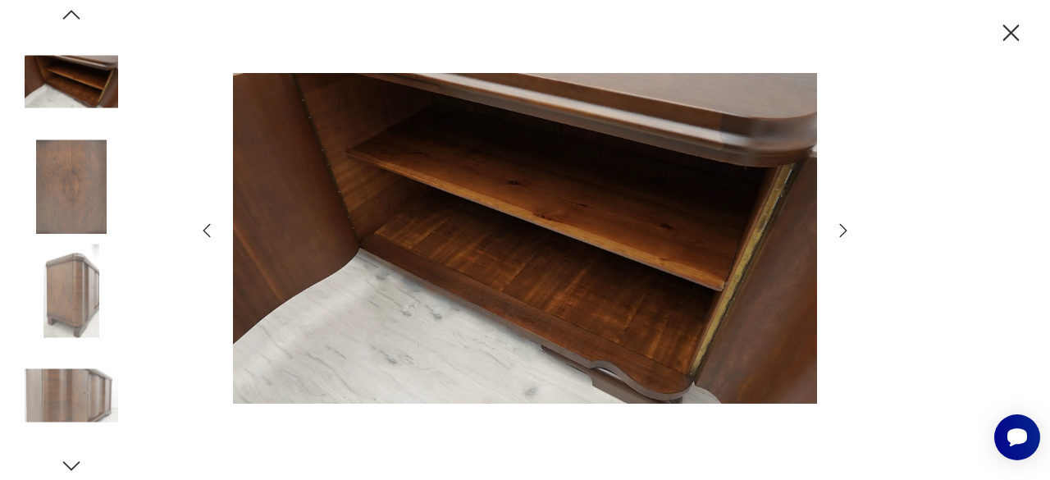
click at [848, 227] on icon "button" at bounding box center [843, 231] width 20 height 20
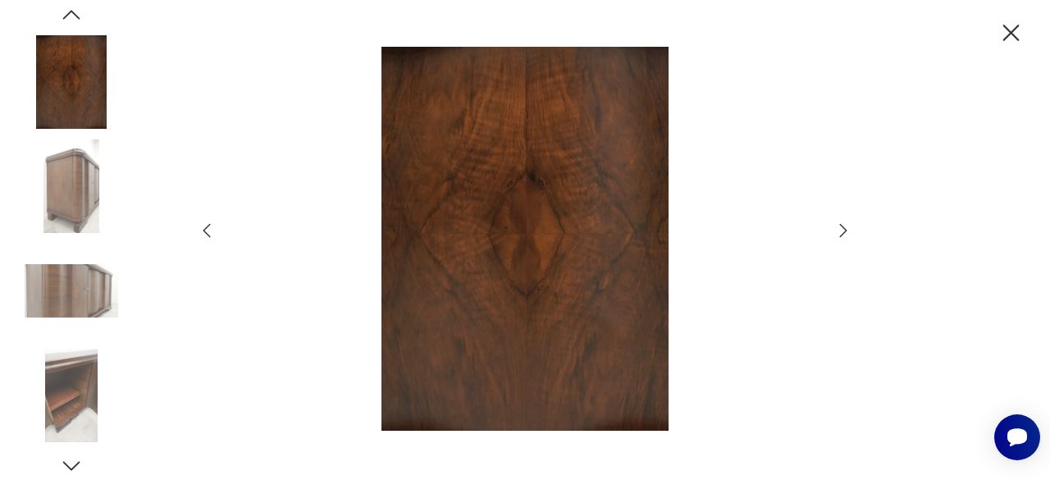
click at [75, 216] on img at bounding box center [71, 185] width 93 height 93
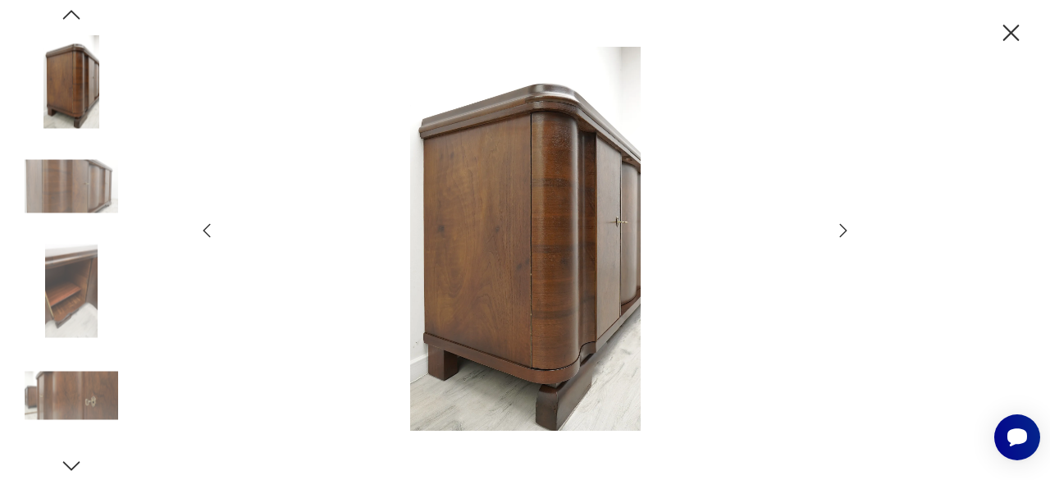
click at [211, 233] on icon "button" at bounding box center [207, 231] width 20 height 20
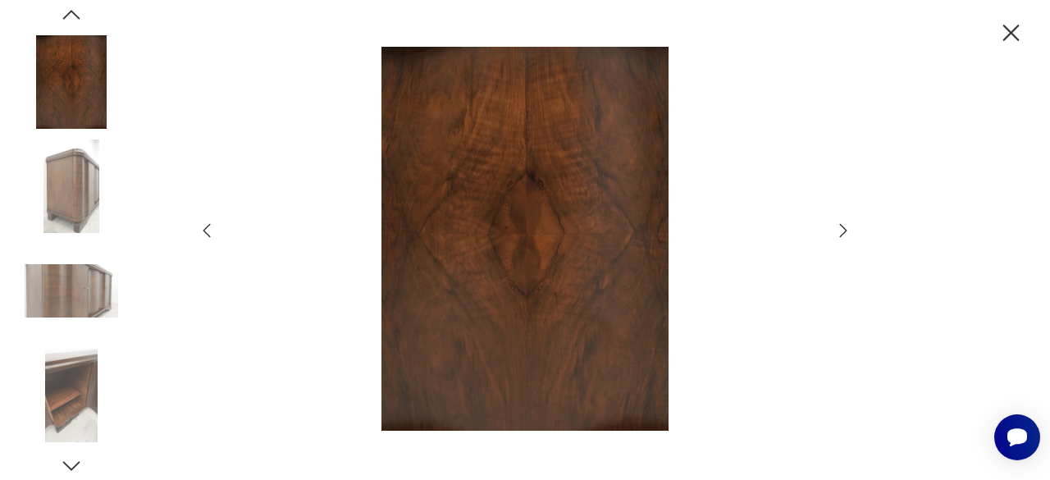
click at [1016, 32] on icon "button" at bounding box center [1010, 33] width 29 height 29
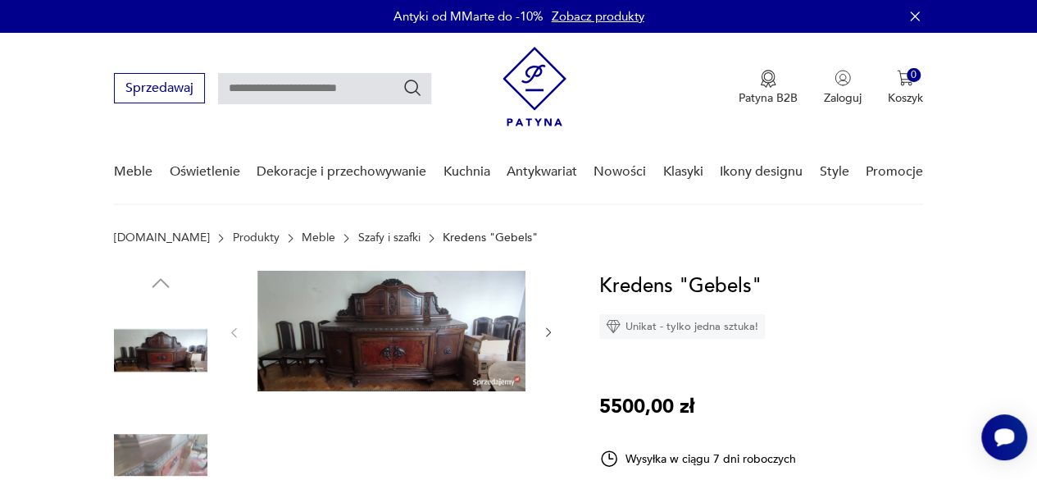
click at [421, 350] on img at bounding box center [391, 331] width 268 height 121
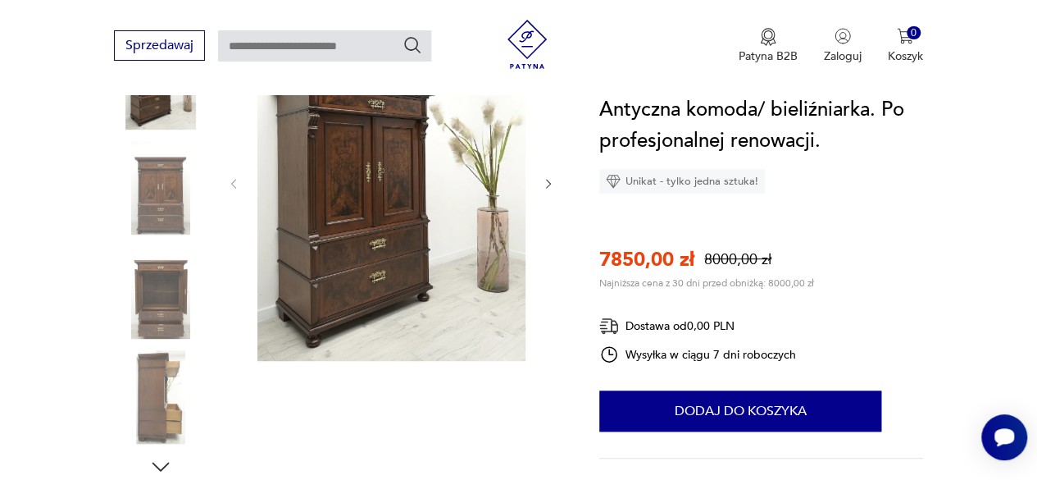
scroll to position [295, 0]
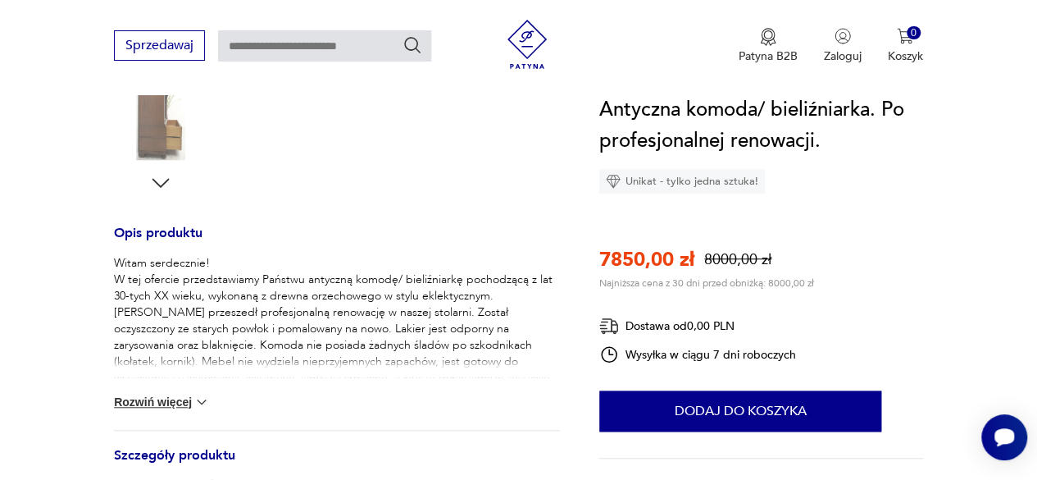
scroll to position [420, 0]
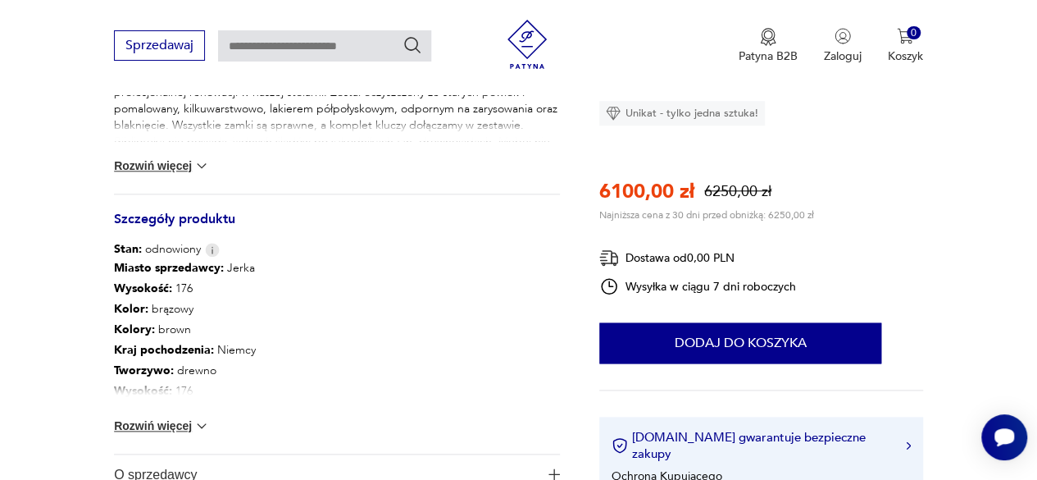
scroll to position [820, 0]
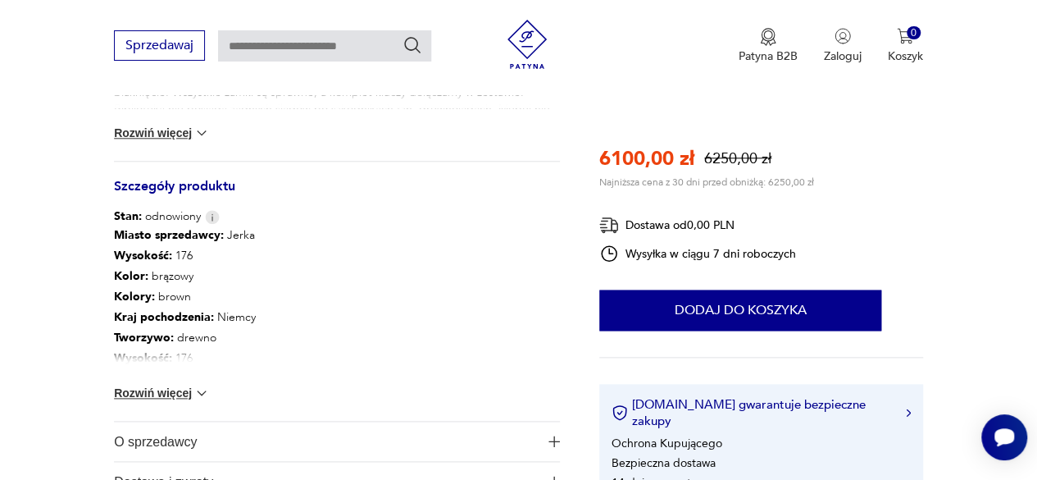
click at [199, 393] on img at bounding box center [202, 393] width 16 height 16
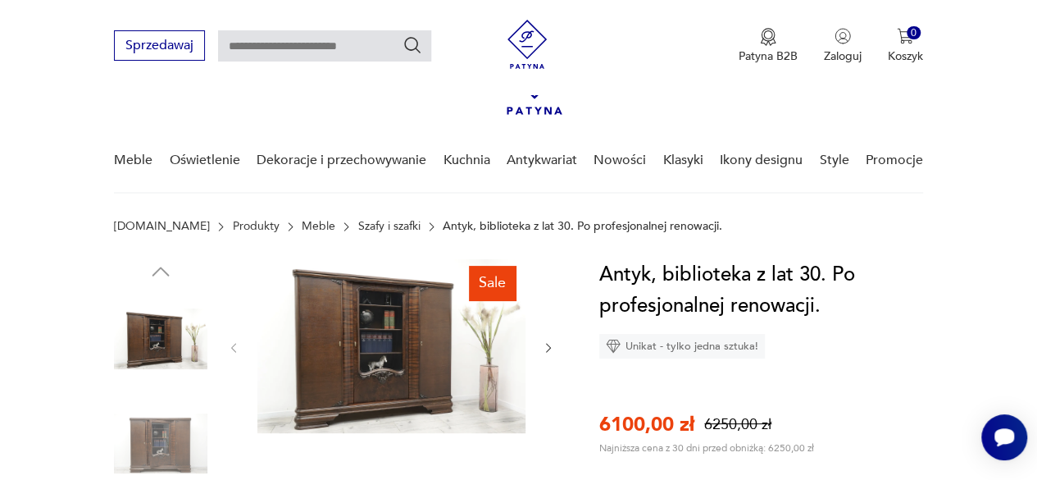
scroll to position [0, 0]
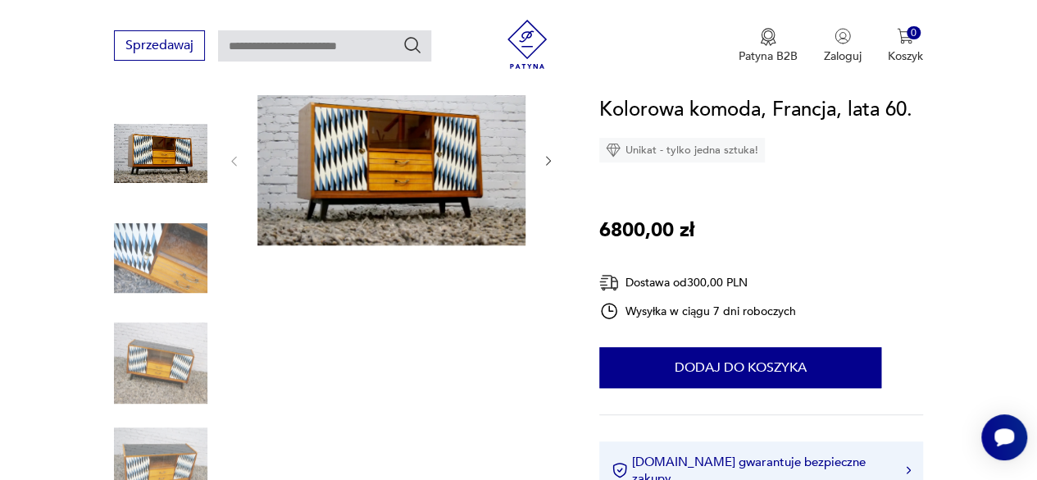
scroll to position [617, 0]
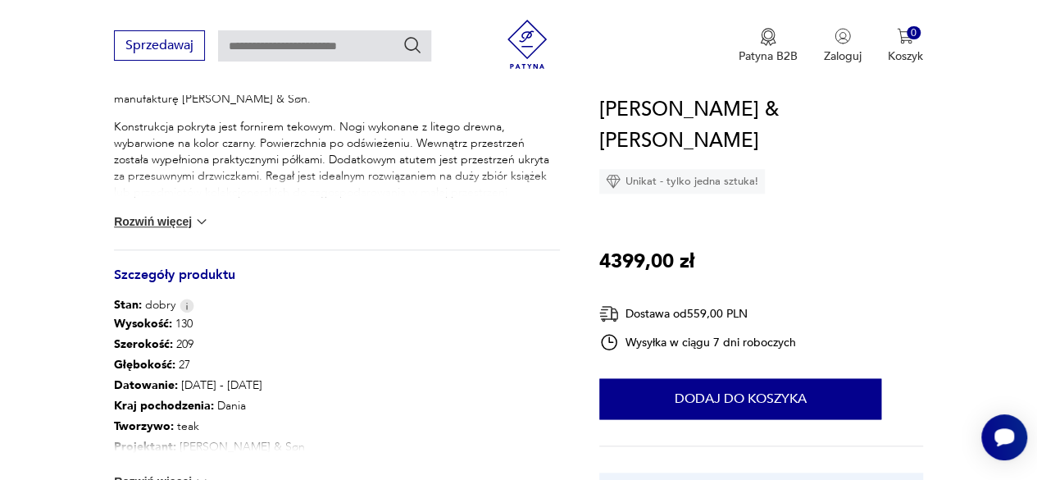
scroll to position [748, 0]
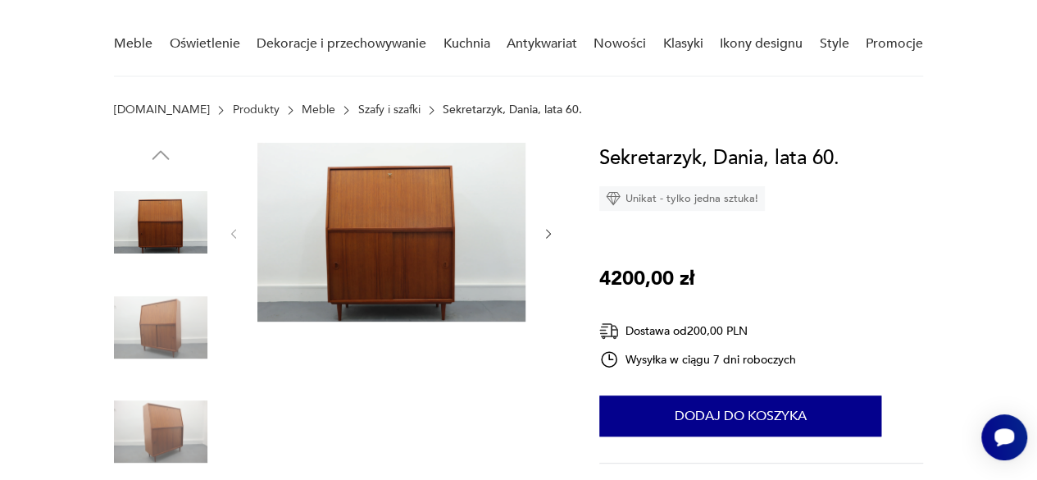
scroll to position [131, 0]
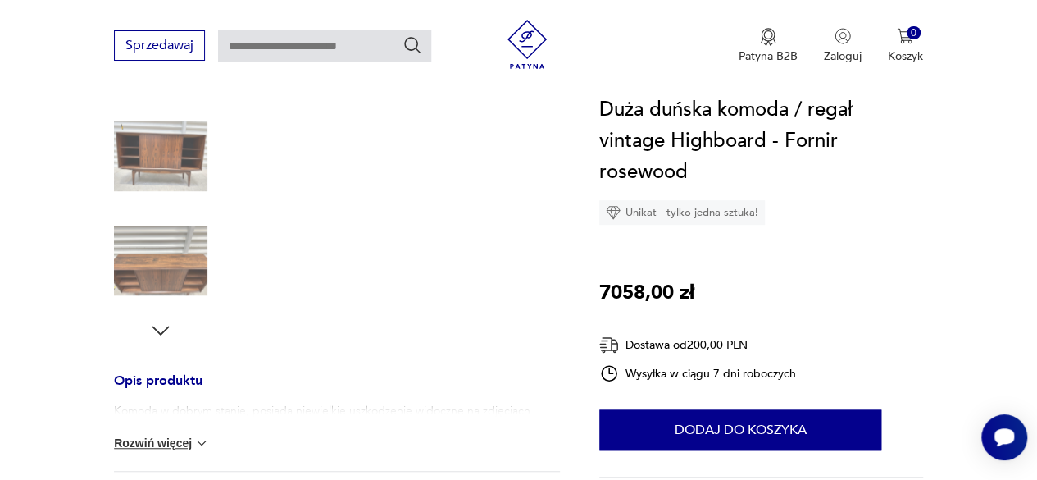
scroll to position [420, 0]
